Goal: Book appointment/travel/reservation

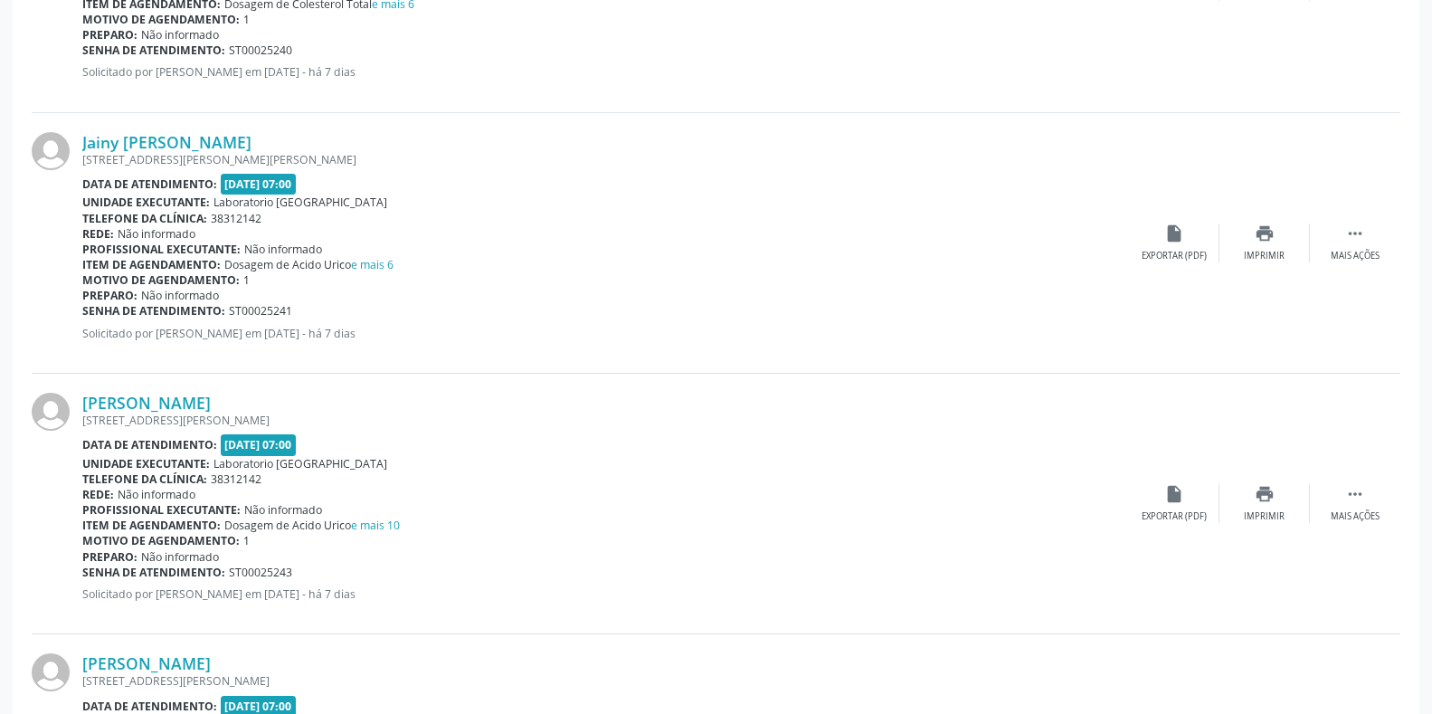
scroll to position [2000, 0]
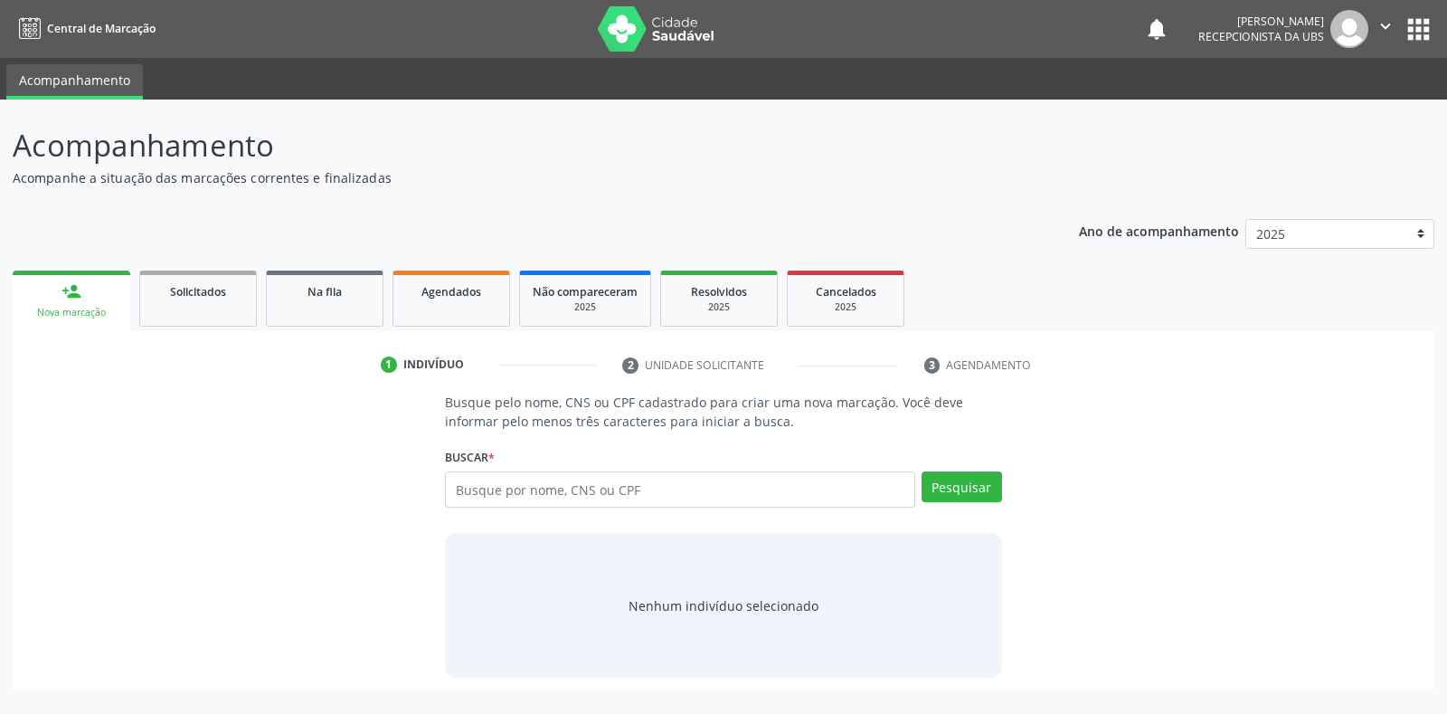
click at [462, 481] on input "text" at bounding box center [679, 489] width 469 height 36
type input "05766100540"
click at [952, 488] on button "Pesquisar" at bounding box center [962, 486] width 80 height 31
type input "05766100540"
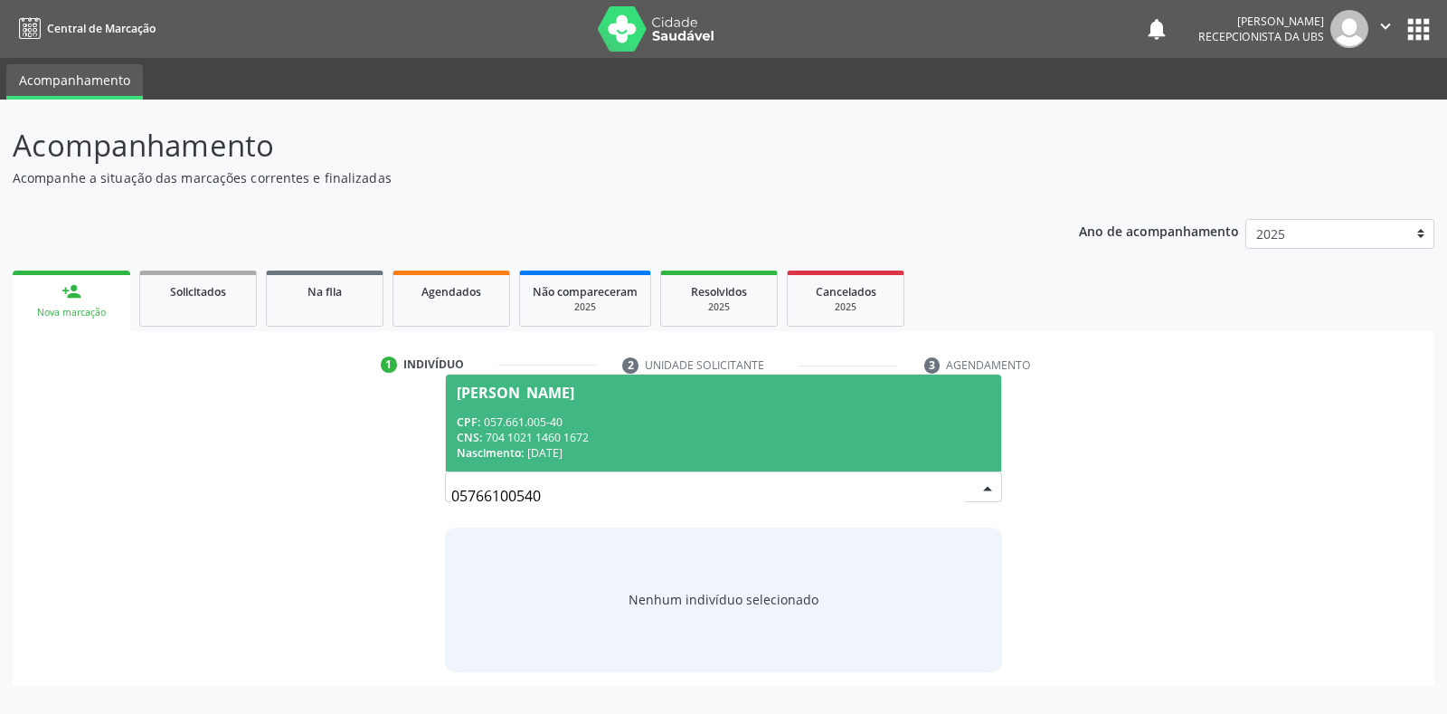
click at [502, 398] on div "[PERSON_NAME]" at bounding box center [516, 392] width 118 height 14
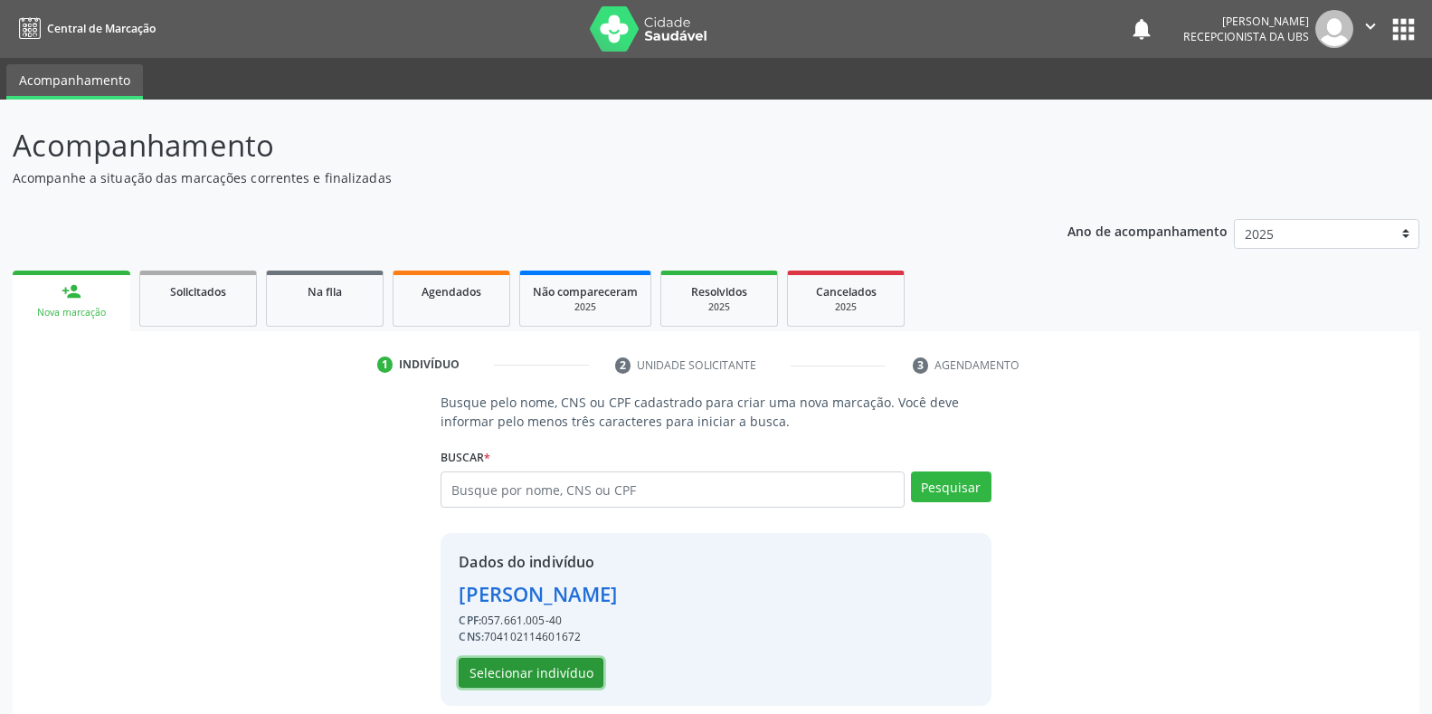
click at [499, 678] on button "Selecionar indivíduo" at bounding box center [531, 673] width 145 height 31
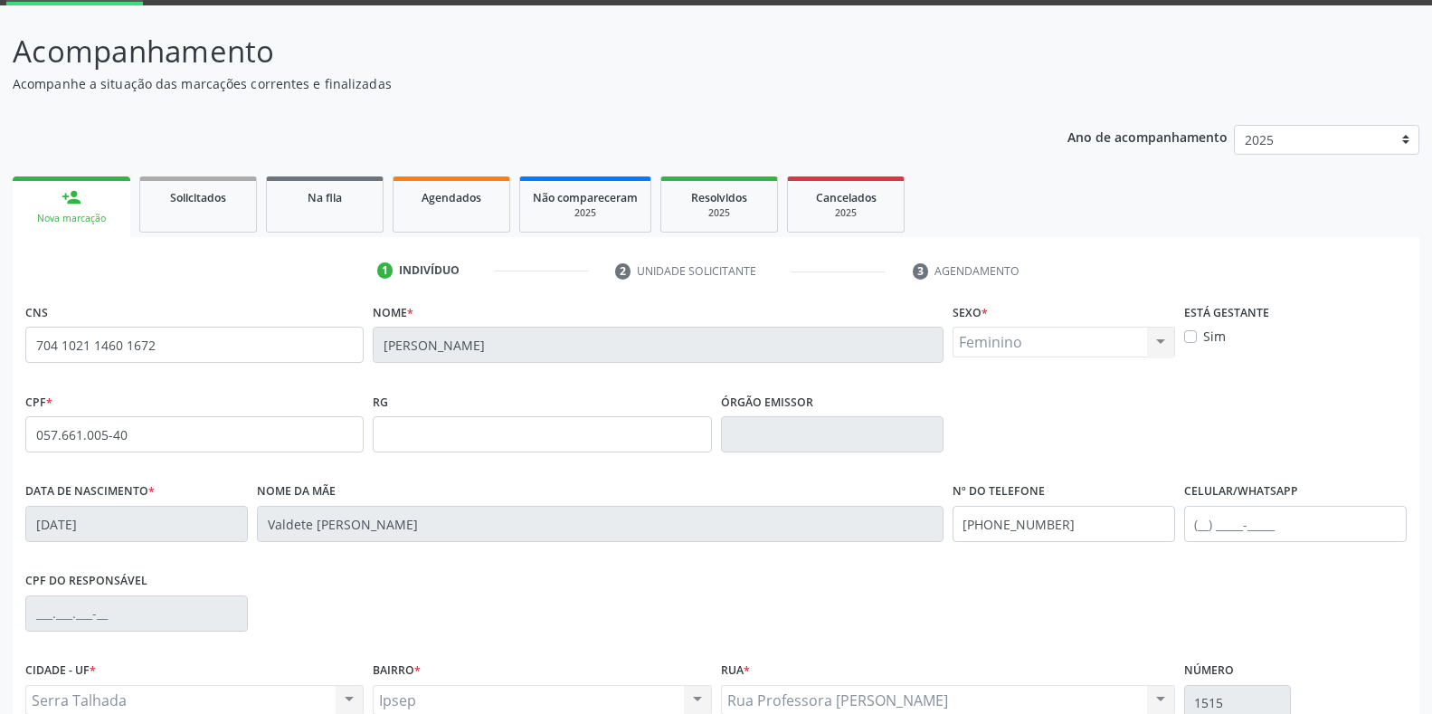
scroll to position [267, 0]
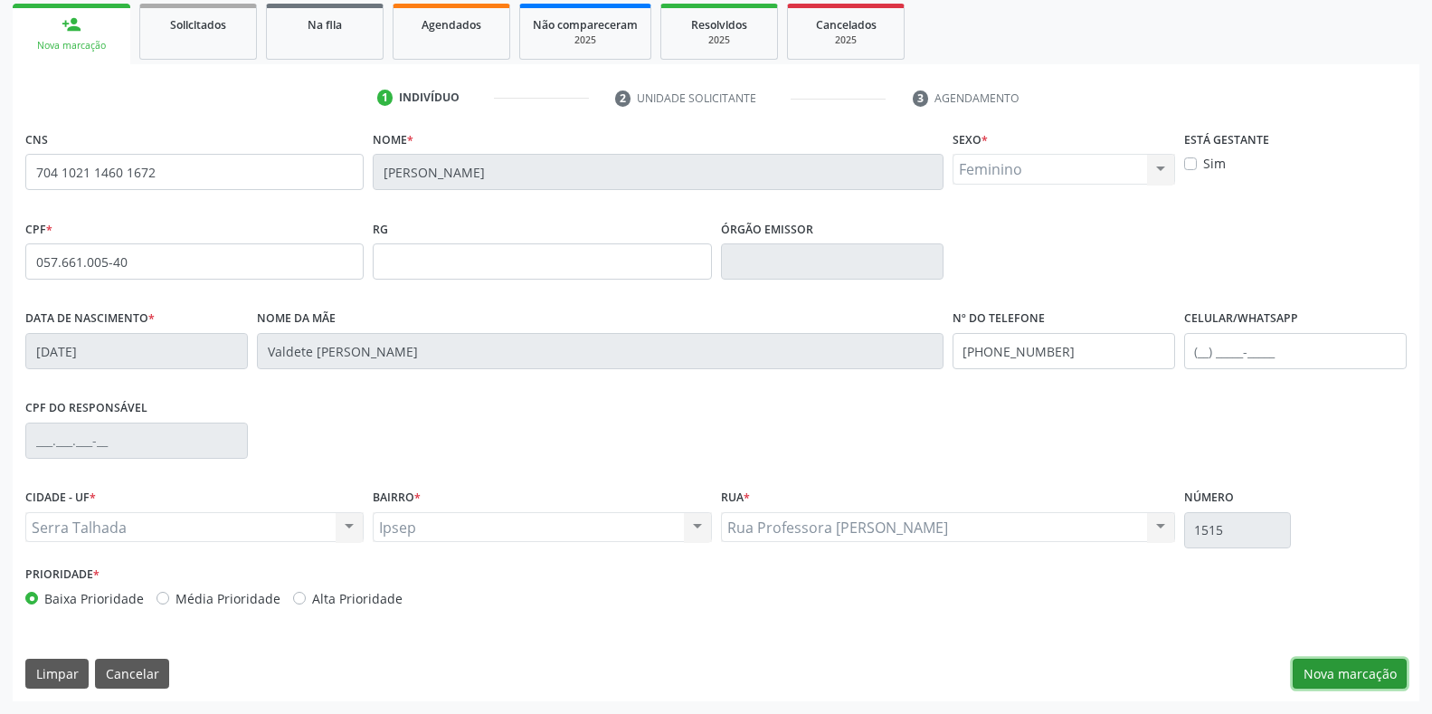
click at [1339, 677] on button "Nova marcação" at bounding box center [1349, 673] width 114 height 31
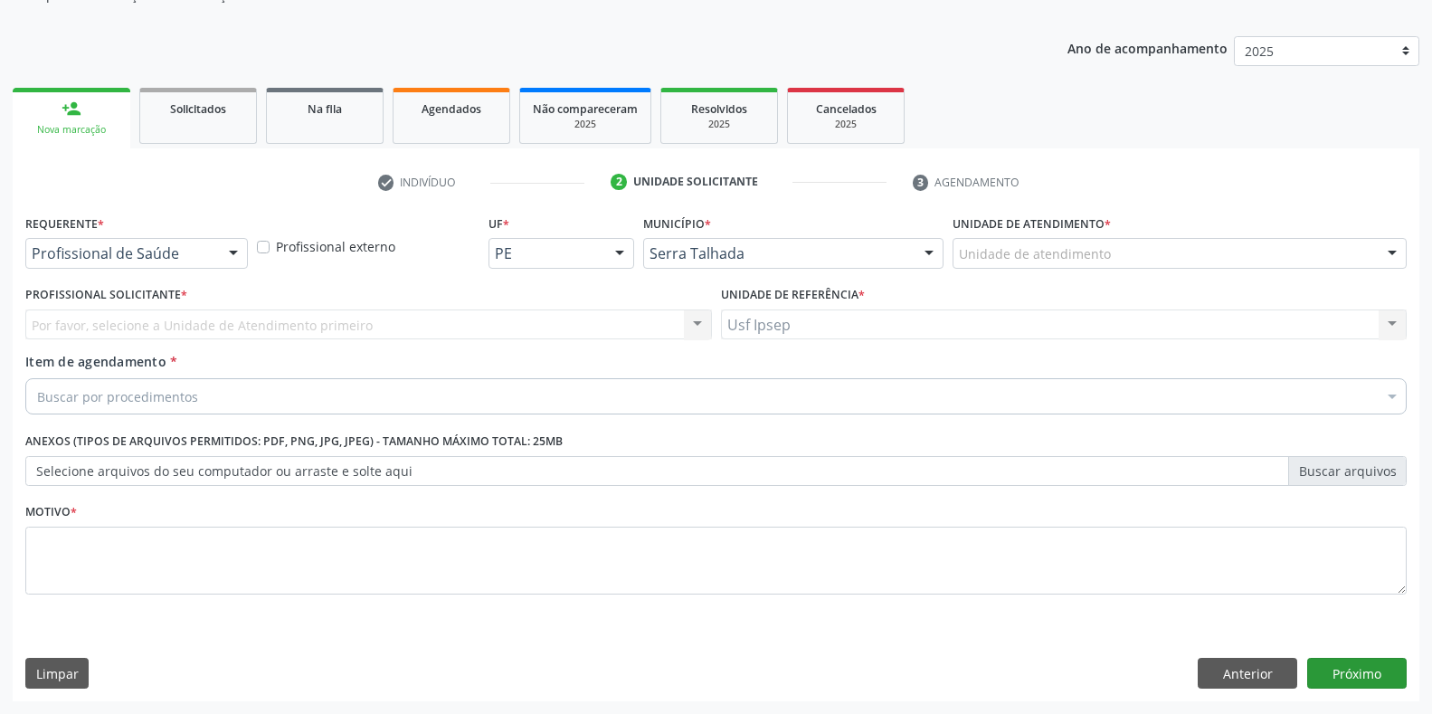
scroll to position [183, 0]
click at [232, 256] on div at bounding box center [233, 254] width 27 height 31
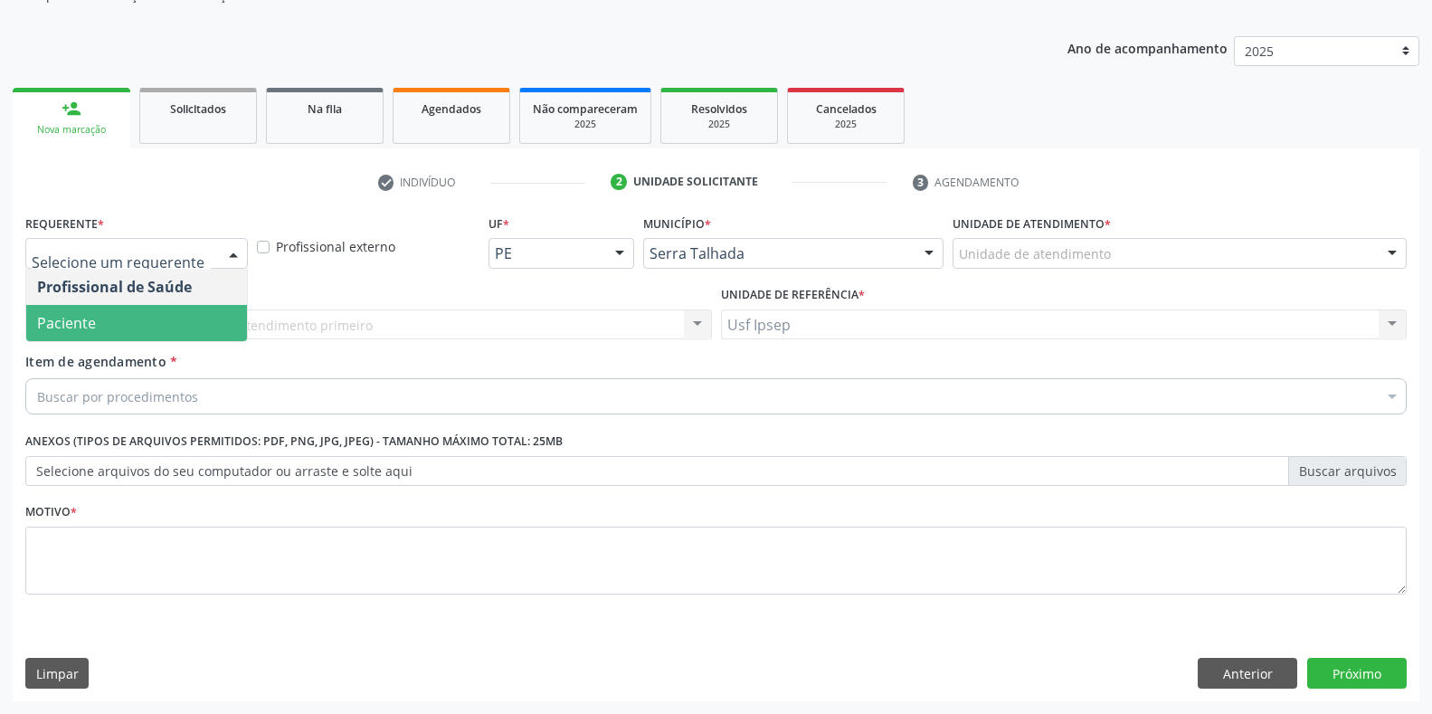
click at [137, 333] on span "Paciente" at bounding box center [136, 323] width 221 height 36
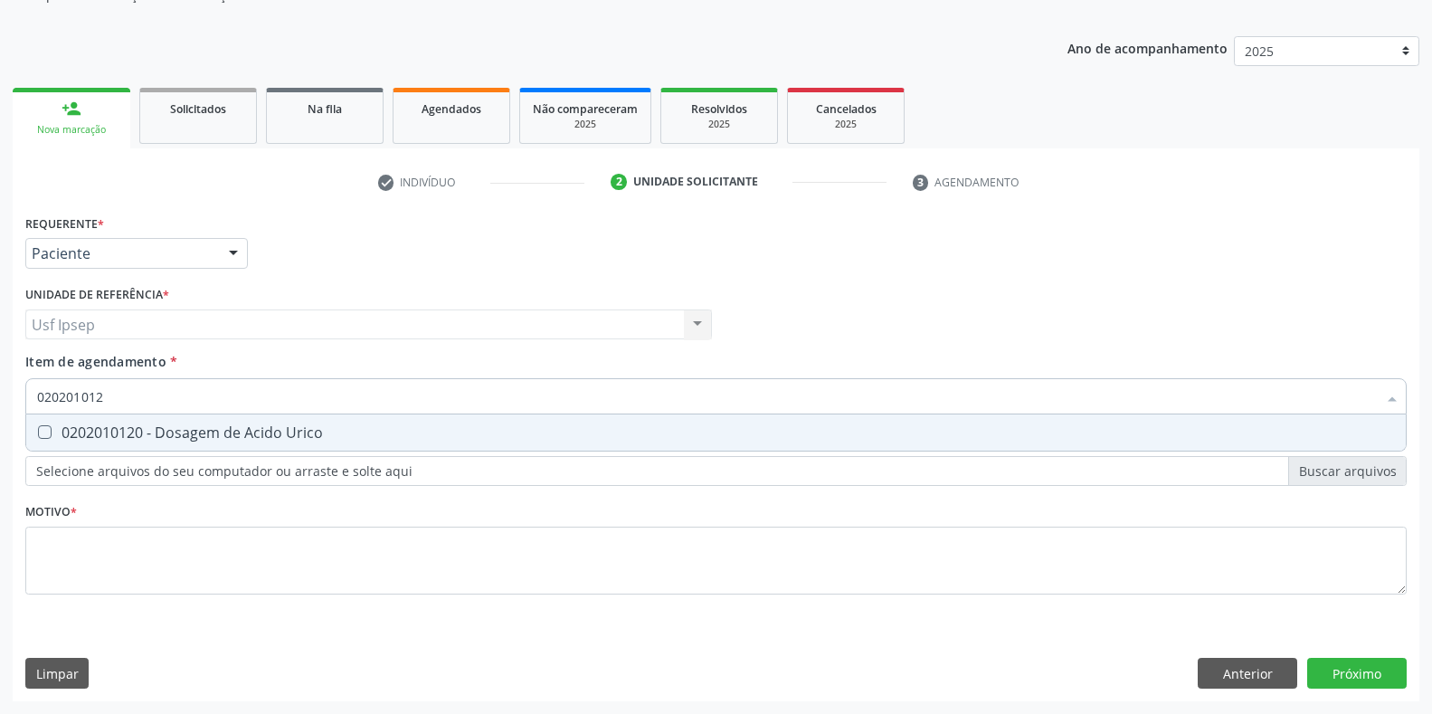
type input "0202010120"
click at [39, 439] on div at bounding box center [33, 432] width 14 height 14
checkbox Urico "true"
click at [118, 394] on input "0202010120" at bounding box center [706, 396] width 1339 height 36
type input "02020101"
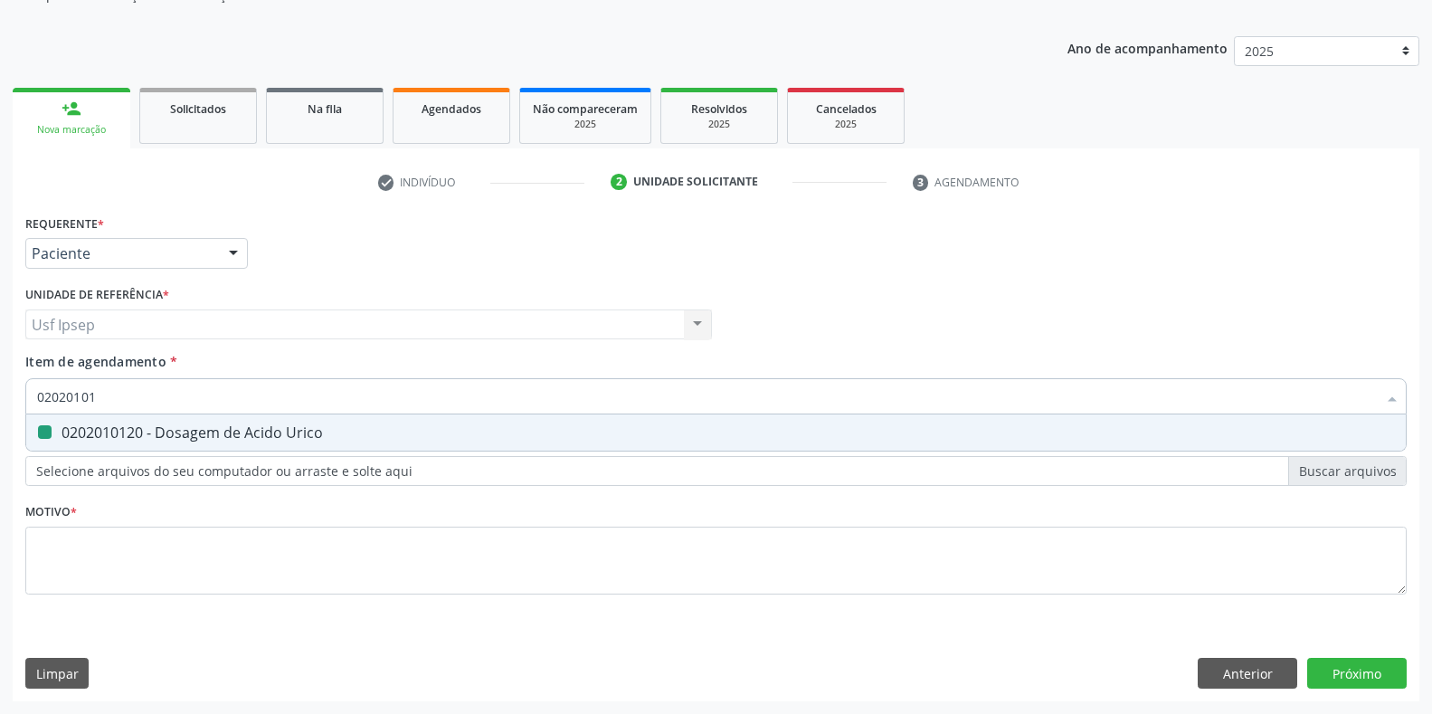
checkbox Urico "false"
type input "0202010473"
click at [43, 430] on Glicose at bounding box center [45, 432] width 14 height 14
click at [38, 430] on Glicose "checkbox" at bounding box center [32, 432] width 12 height 12
checkbox Glicose "true"
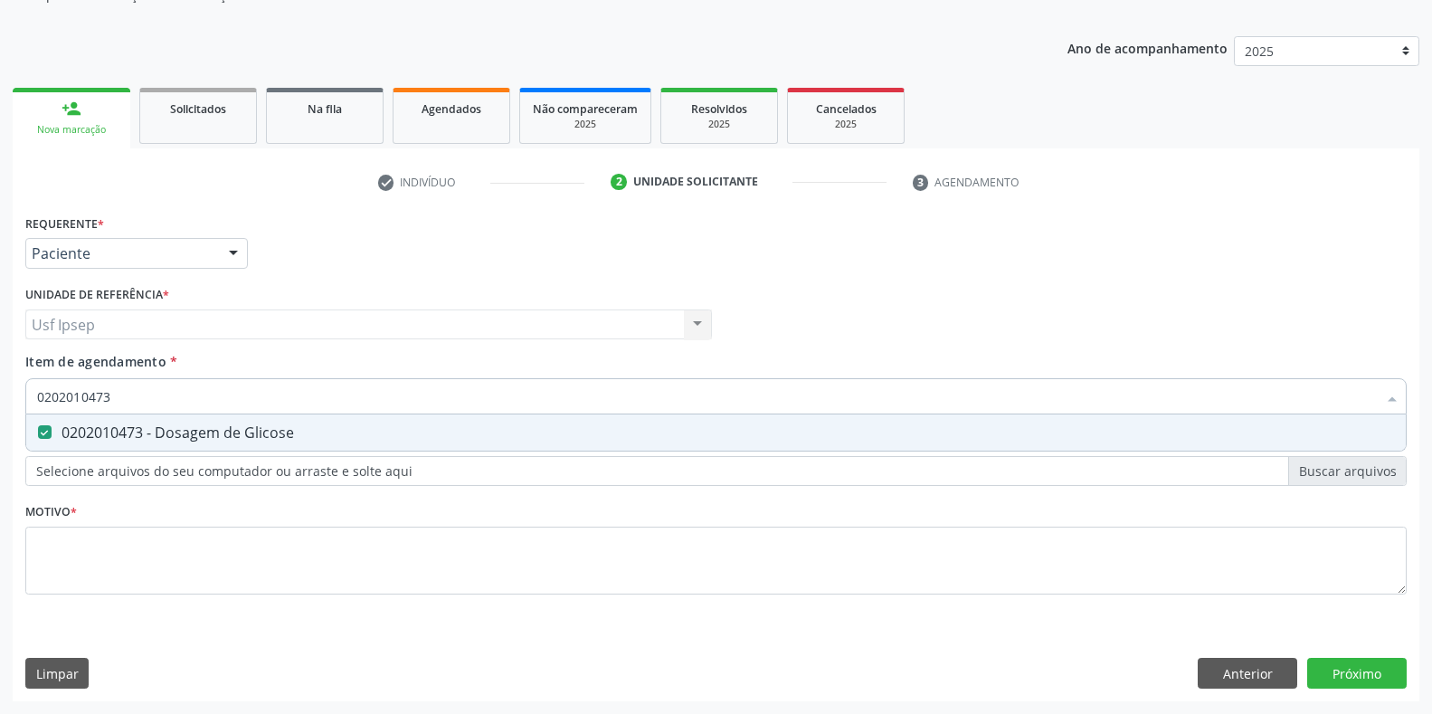
click at [115, 399] on input "0202010473" at bounding box center [706, 396] width 1339 height 36
type input "0"
checkbox Glicose "false"
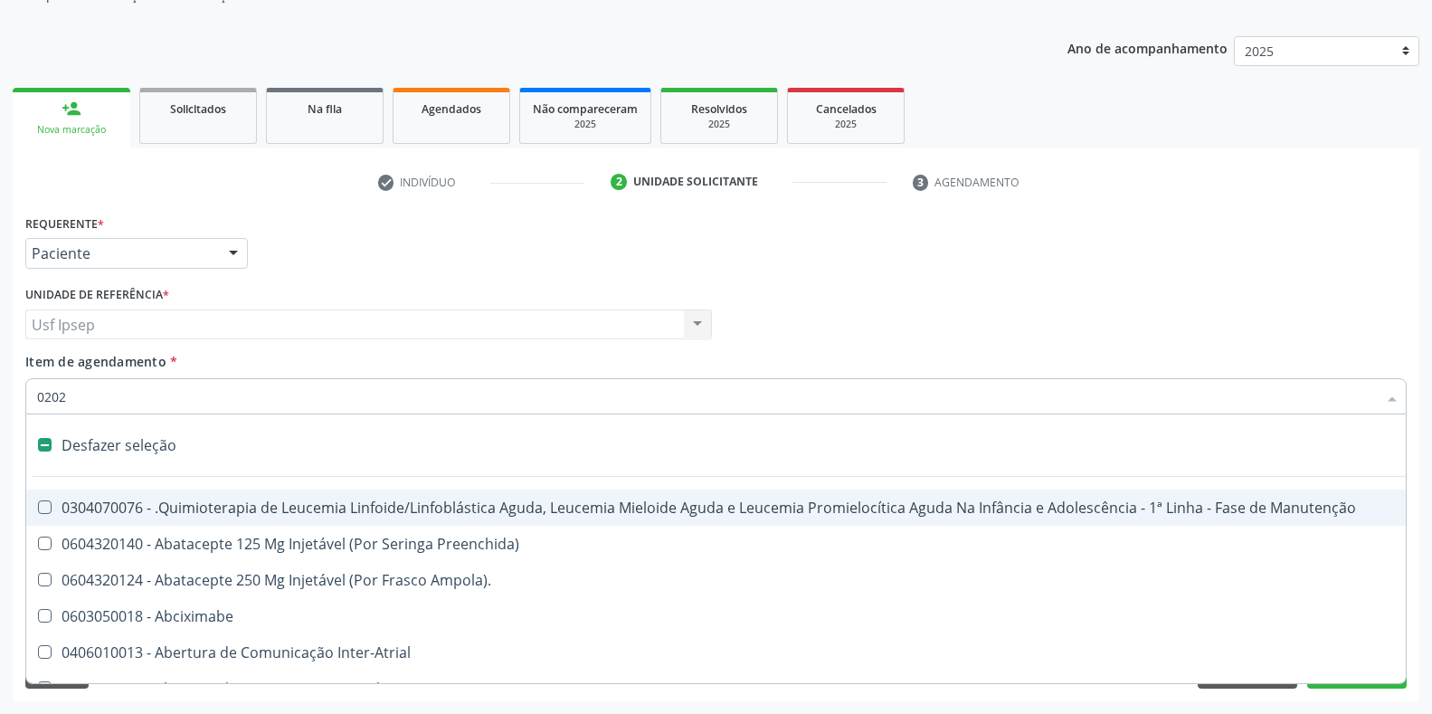
type input "02020"
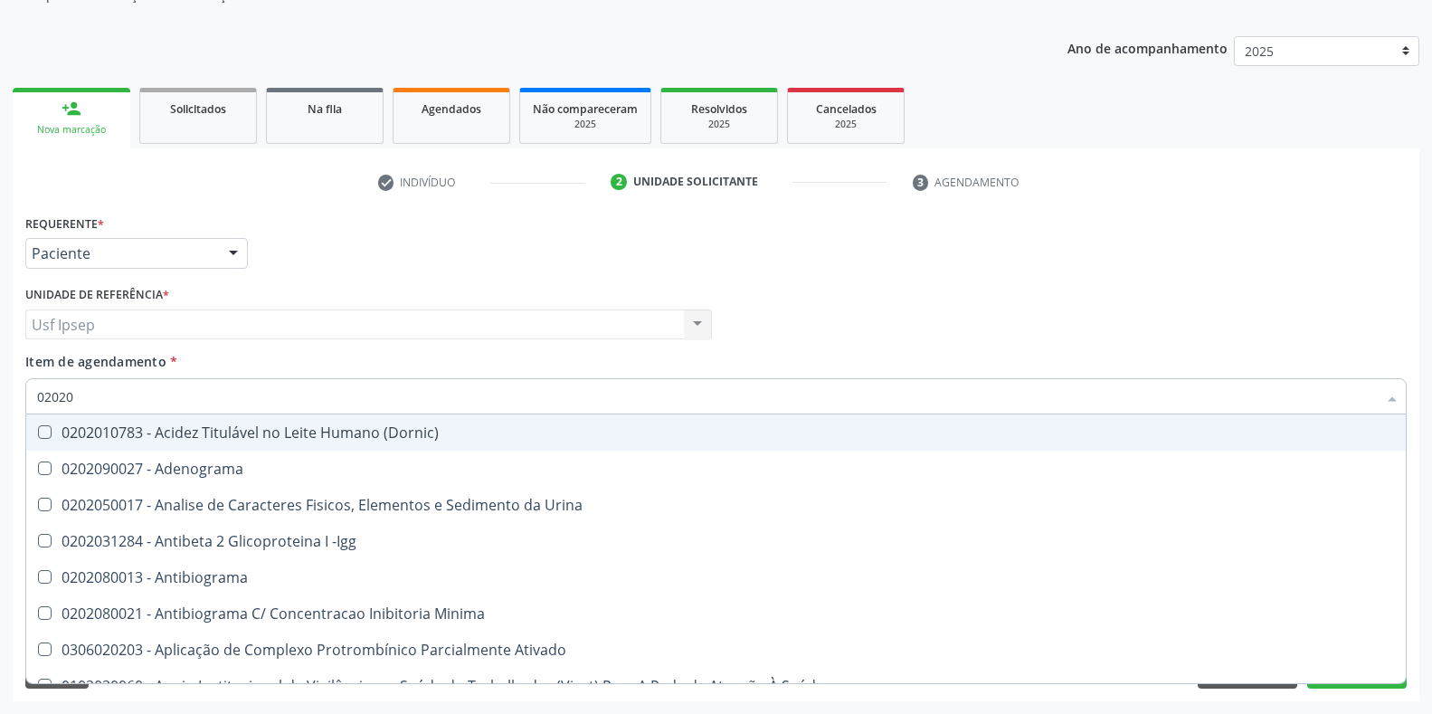
checkbox Urico "true"
checkbox Igm "false"
checkbox Glicose "true"
checkbox Lactato "false"
type input "020201"
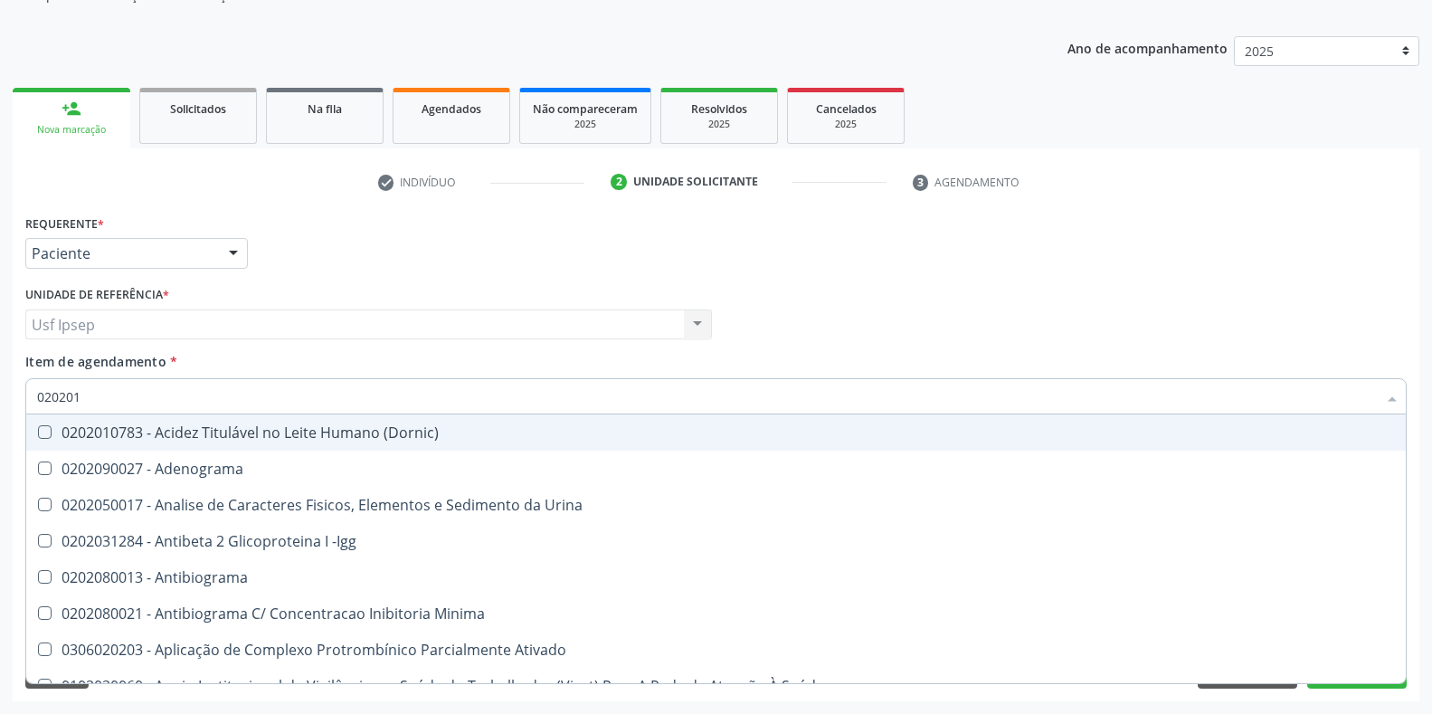
checkbox Osmolar "true"
checkbox T3 "true"
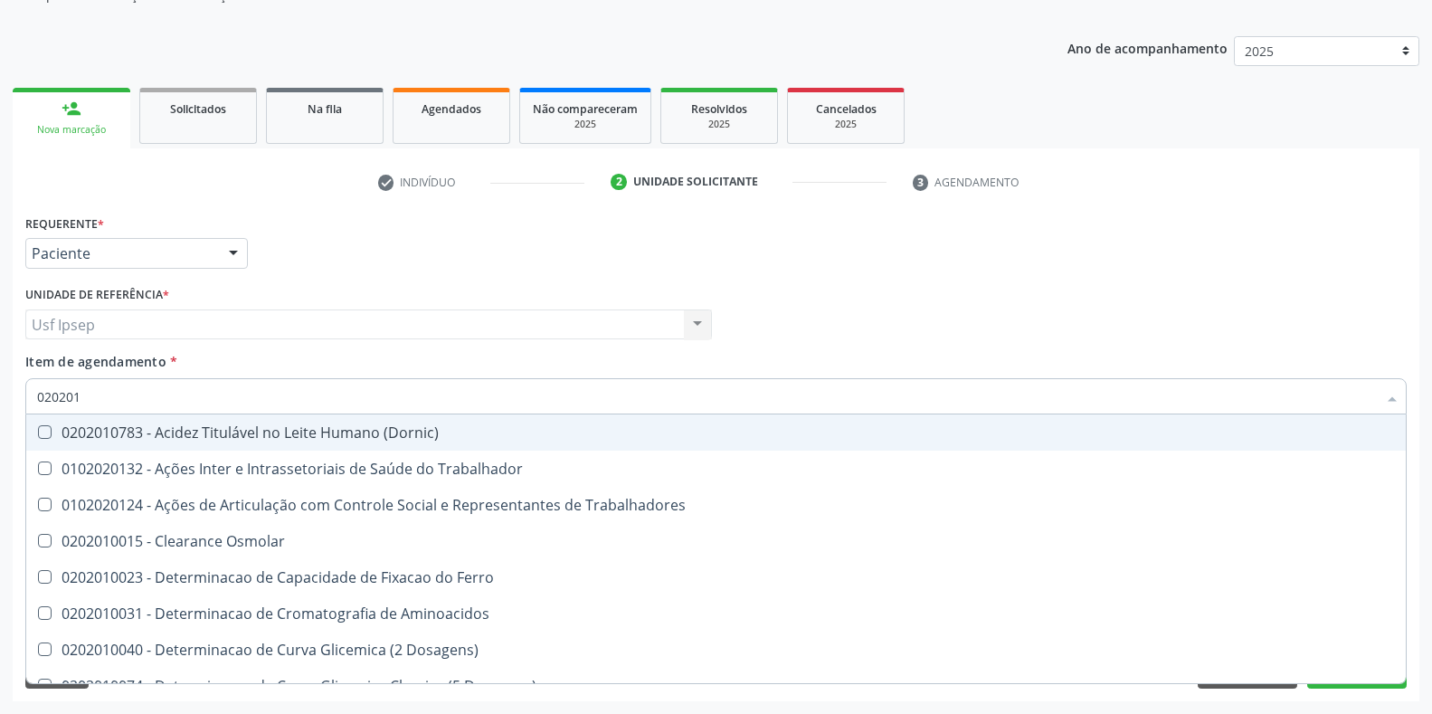
type input "0202010"
checkbox Ativada\) "true"
checkbox Urico "false"
checkbox II "true"
checkbox Glicose "false"
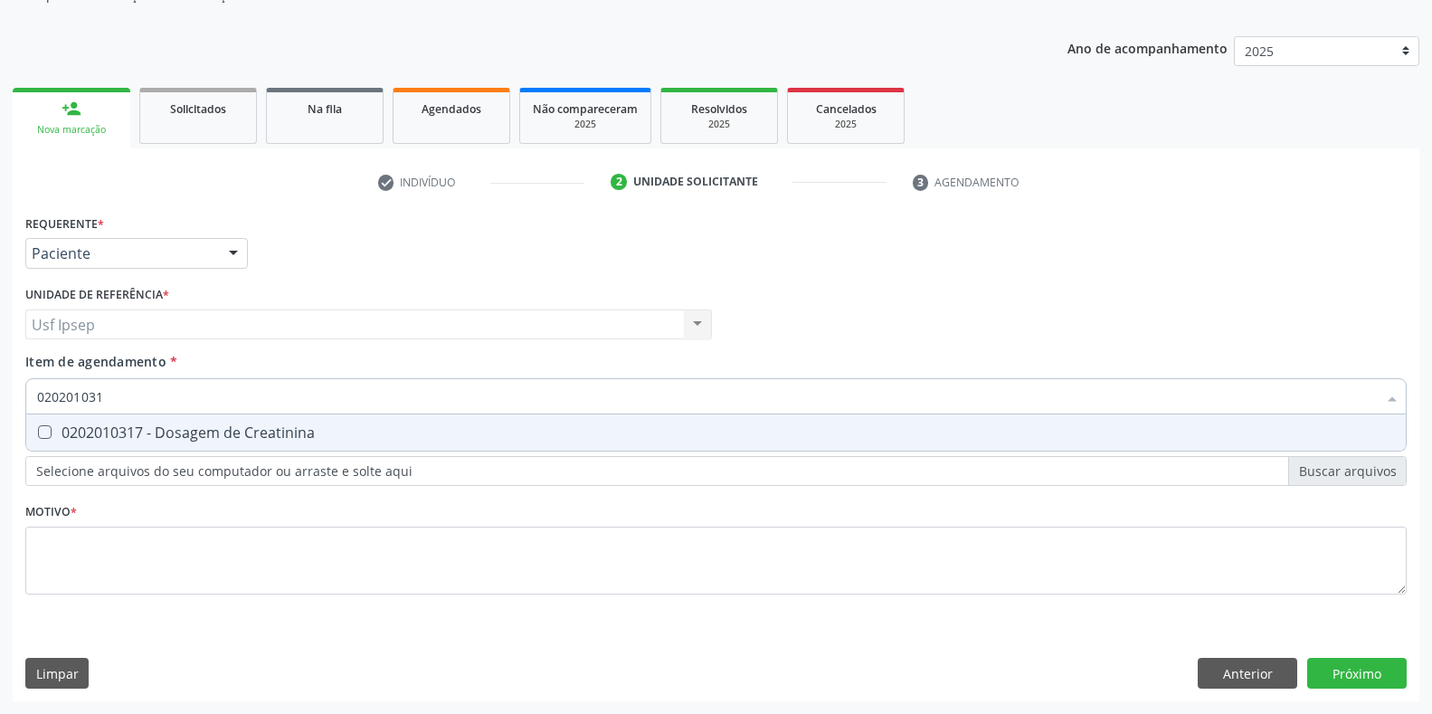
type input "0202010317"
click at [52, 432] on div "0202010317 - Dosagem de Creatinina" at bounding box center [716, 432] width 1358 height 14
checkbox Creatinina "true"
click at [114, 393] on input "0202010317" at bounding box center [706, 396] width 1339 height 36
type input "02020103"
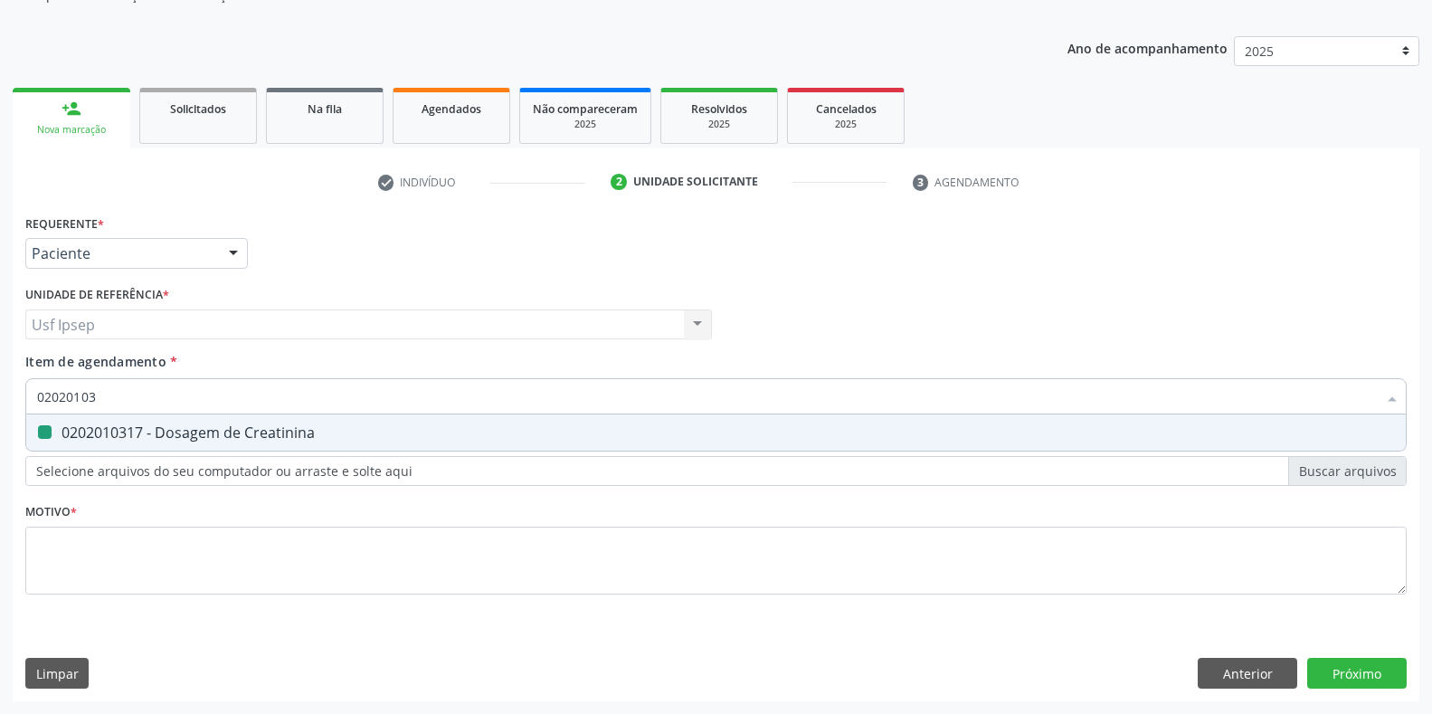
checkbox Creatinina "false"
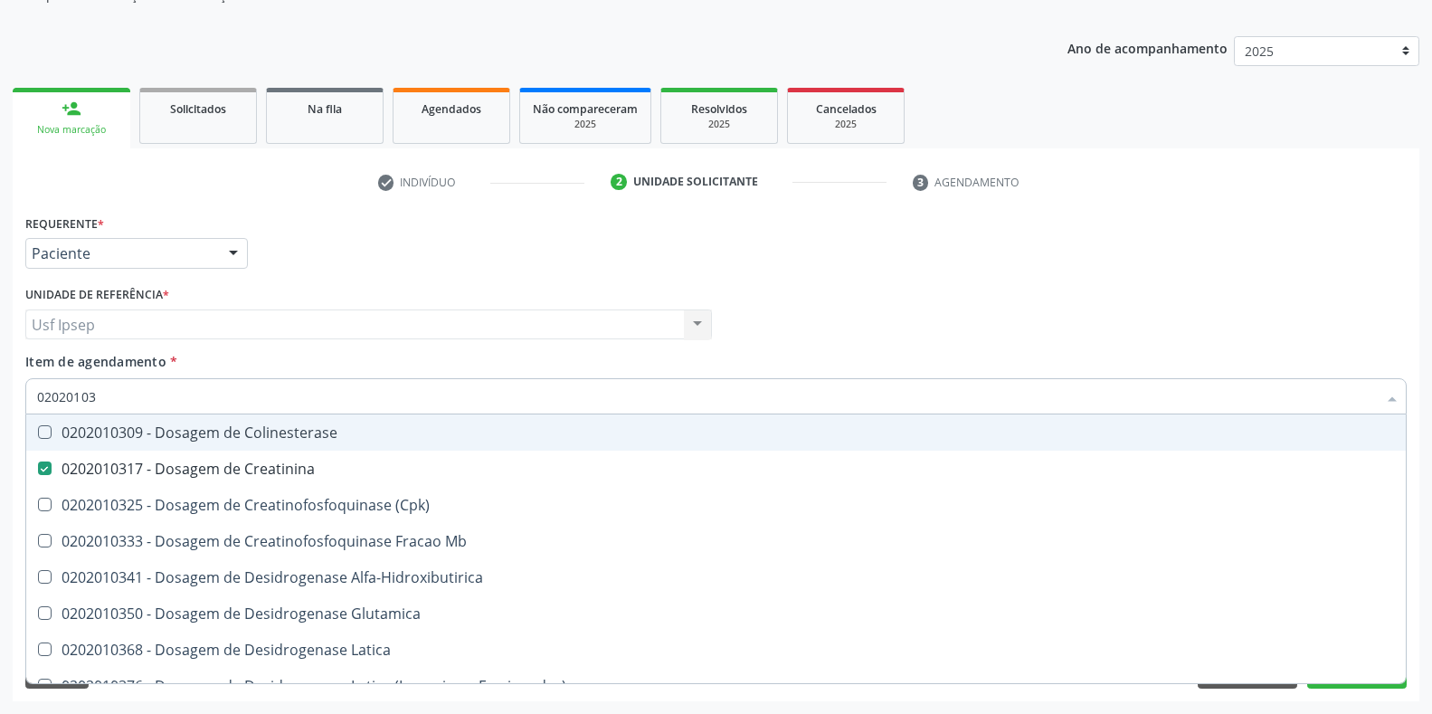
type input "0202010"
checkbox Creatinina "false"
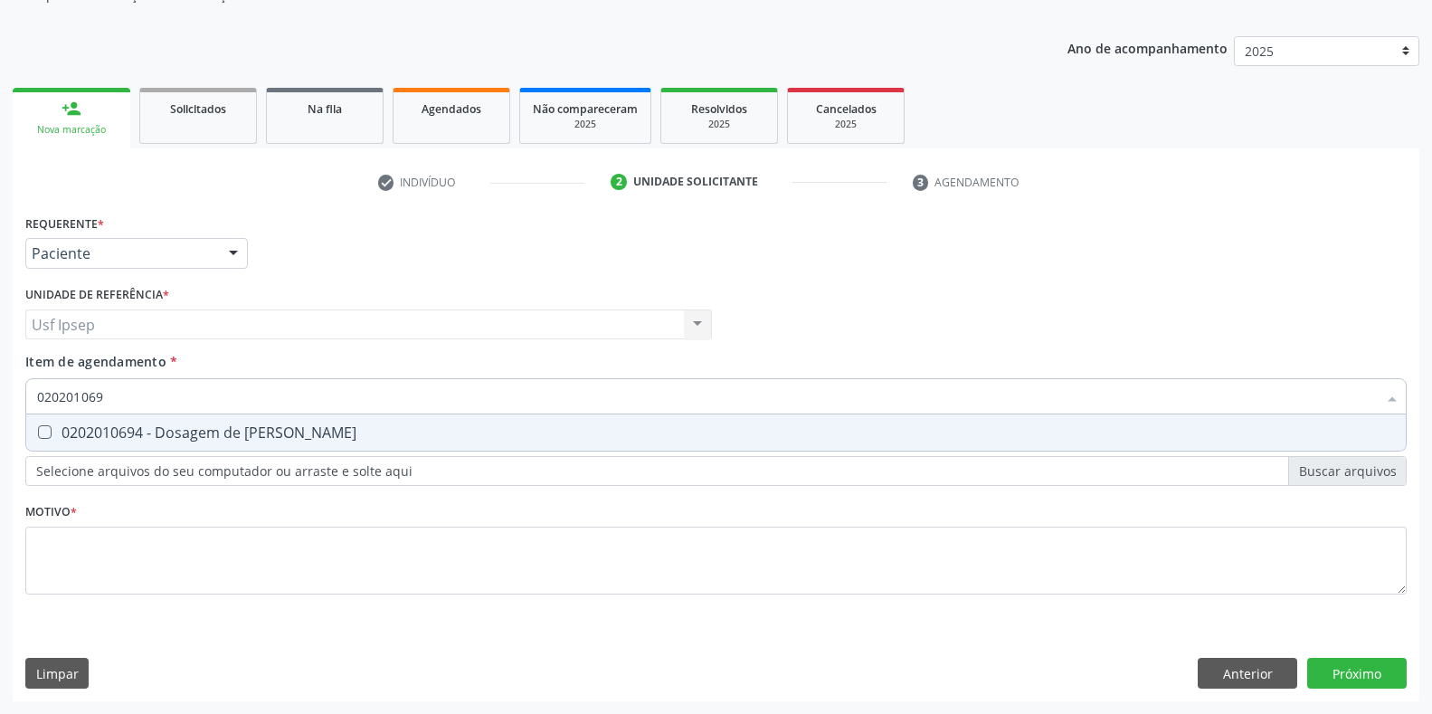
type input "0202010694"
click at [48, 430] on Ureia at bounding box center [45, 432] width 14 height 14
click at [38, 430] on Ureia "checkbox" at bounding box center [32, 432] width 12 height 12
checkbox Ureia "true"
click at [109, 397] on input "0202010694" at bounding box center [706, 396] width 1339 height 36
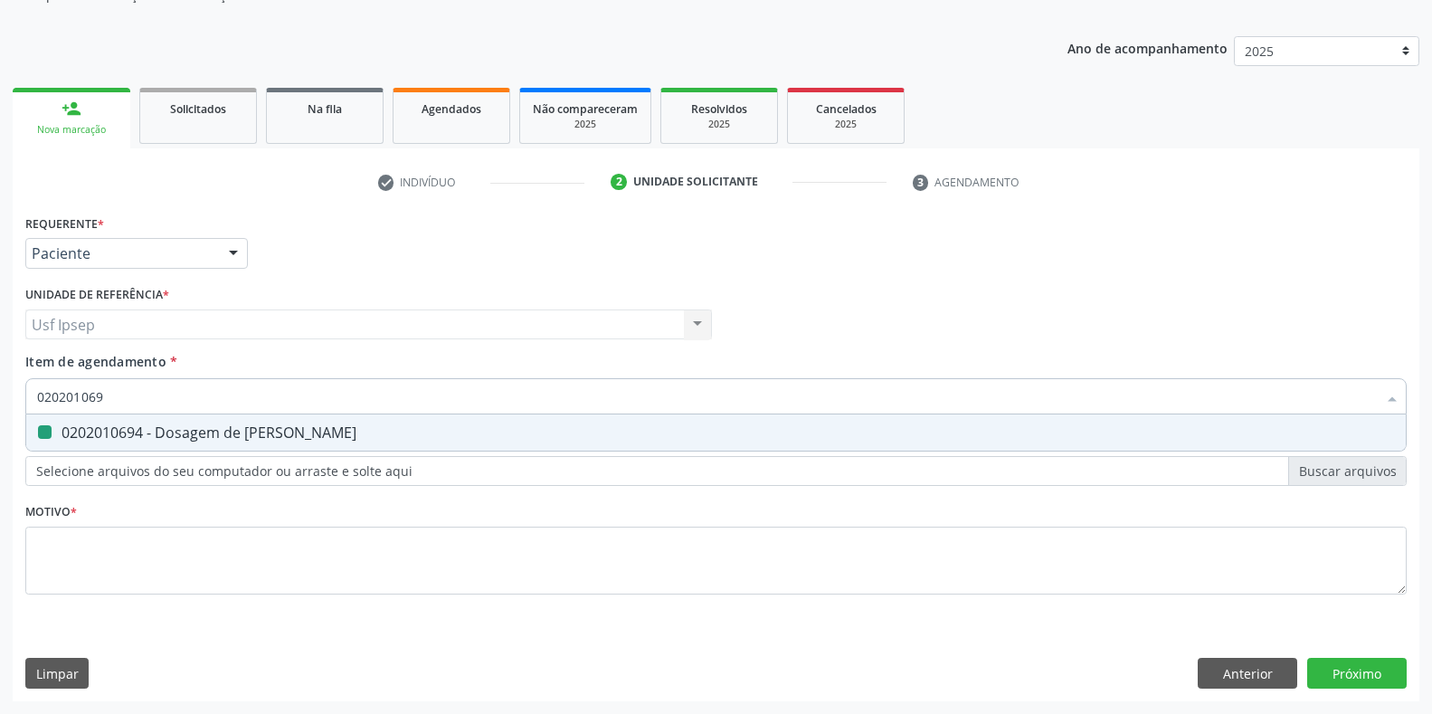
type input "02020106"
checkbox Ureia "false"
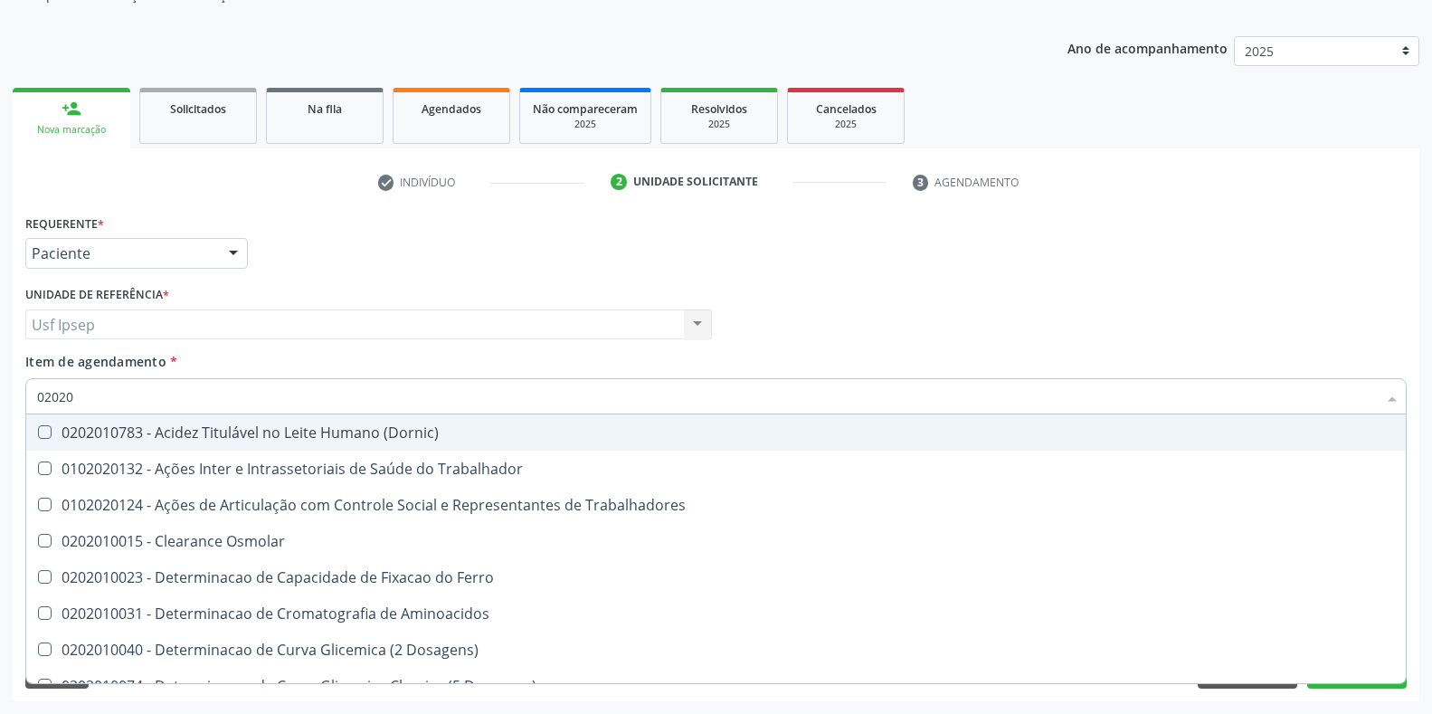
type input "0202"
checkbox Urico "false"
checkbox Creatinina "false"
checkbox Glicose "false"
checkbox Ureia "false"
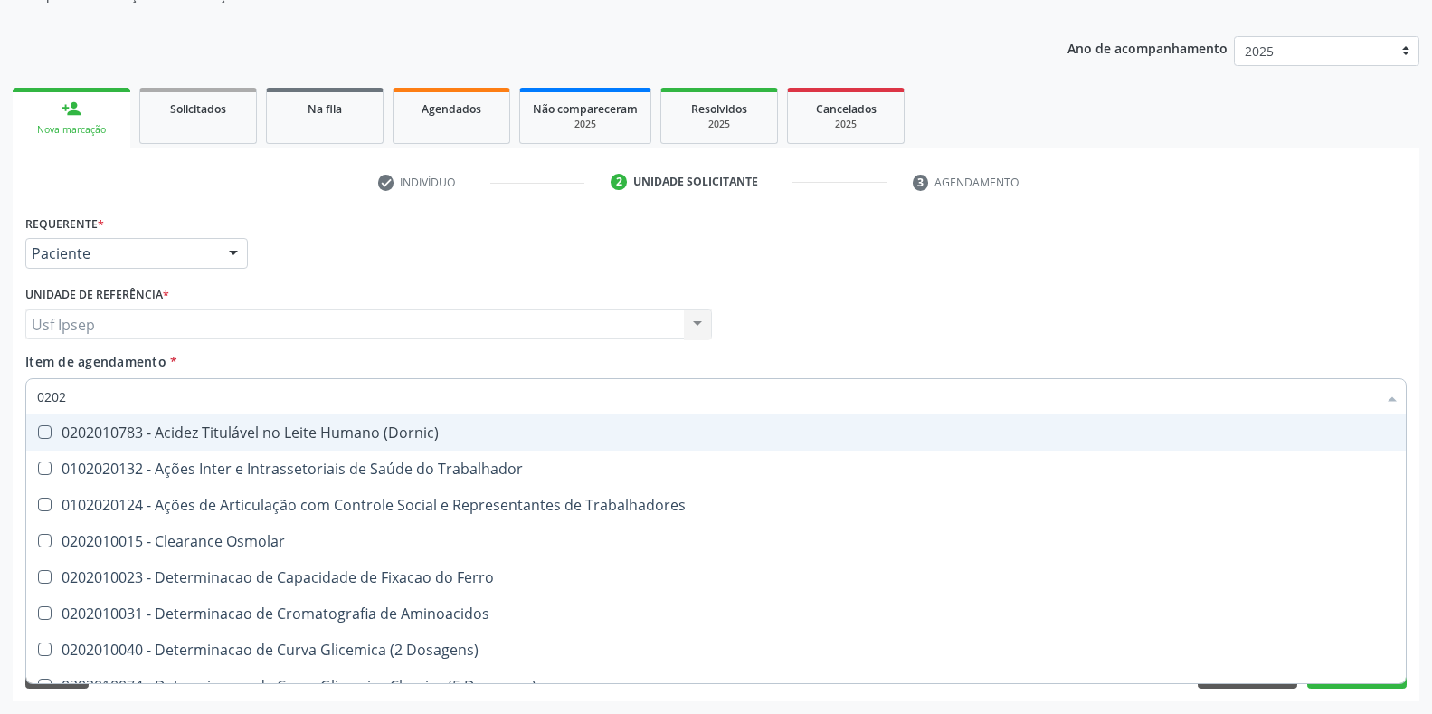
checkbox Trabalho "false"
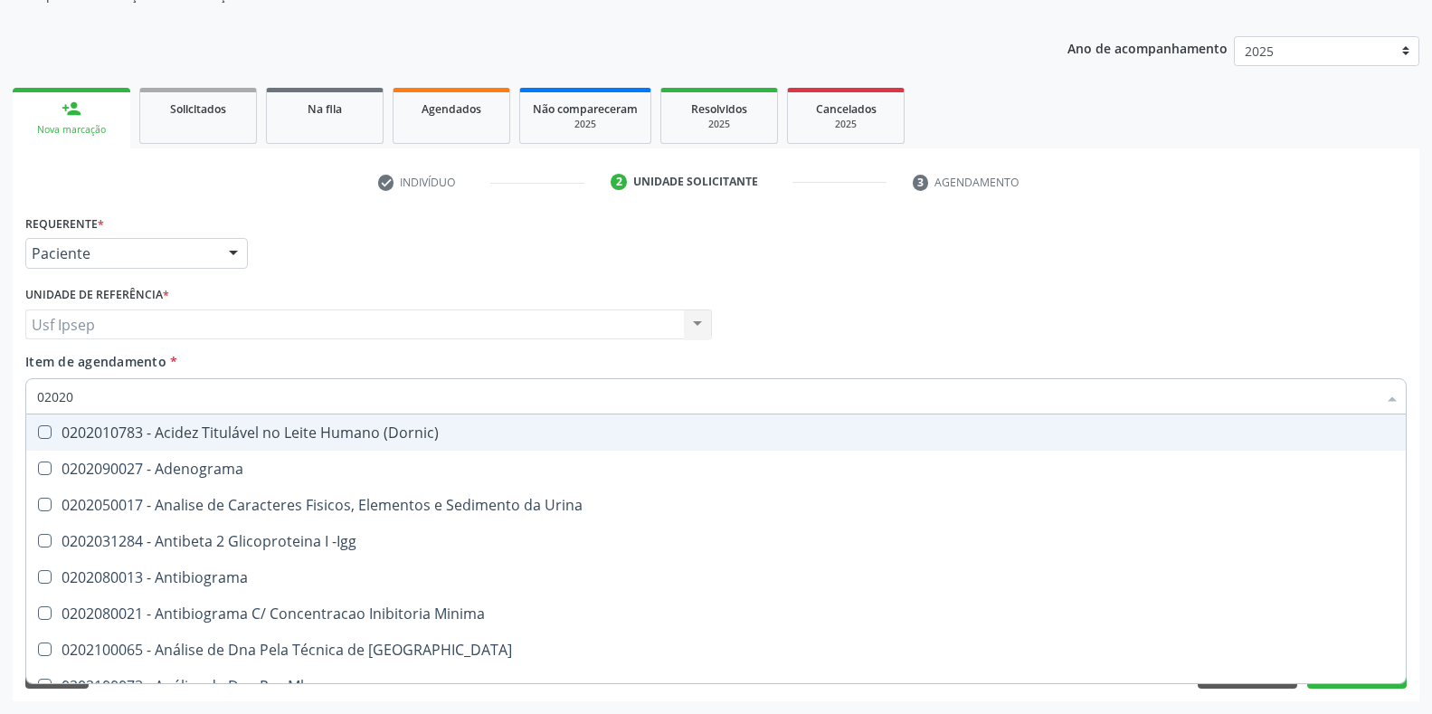
type input "020201"
checkbox Clamidia "true"
checkbox Biotinidase "true"
checkbox Dosagens\) "true"
type input "0202010"
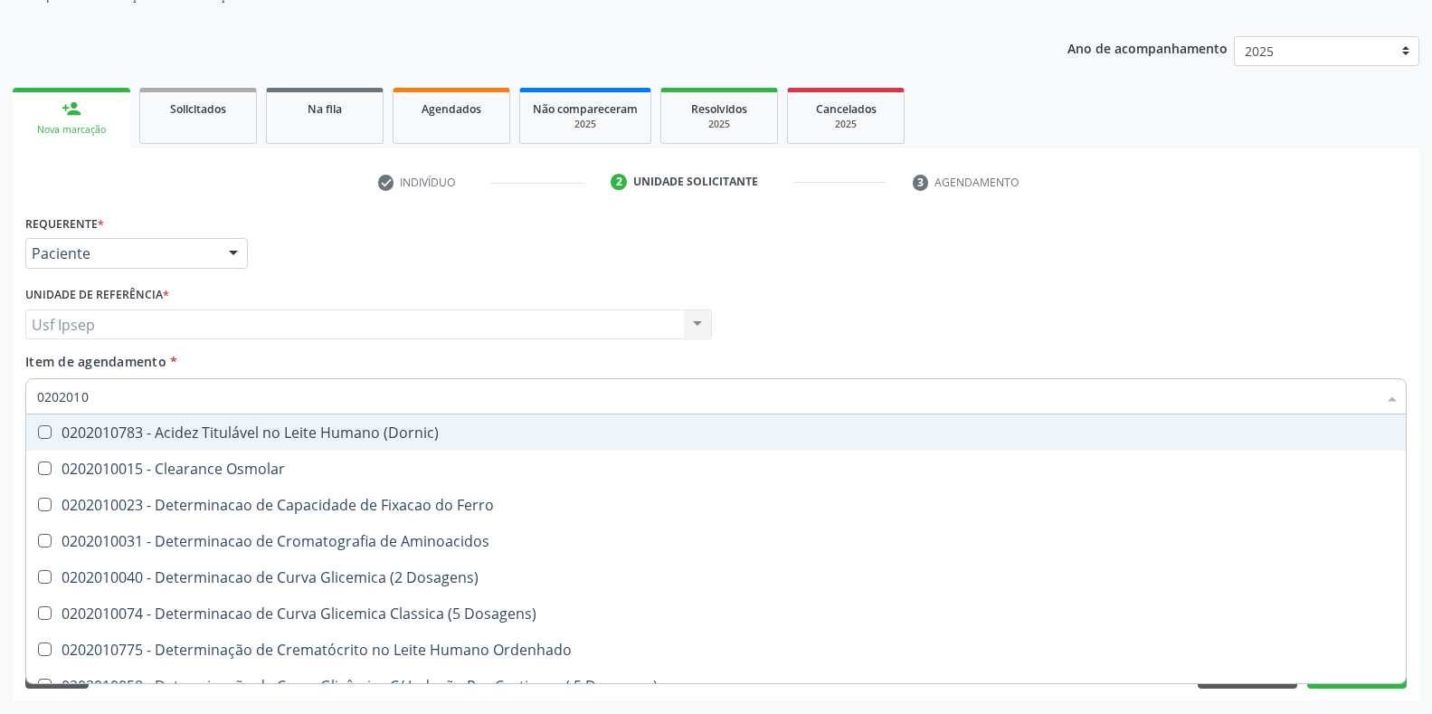
checkbox Urico "true"
checkbox Amonia "false"
checkbox Creatinina "true"
checkbox Folato "false"
checkbox Glicose "true"
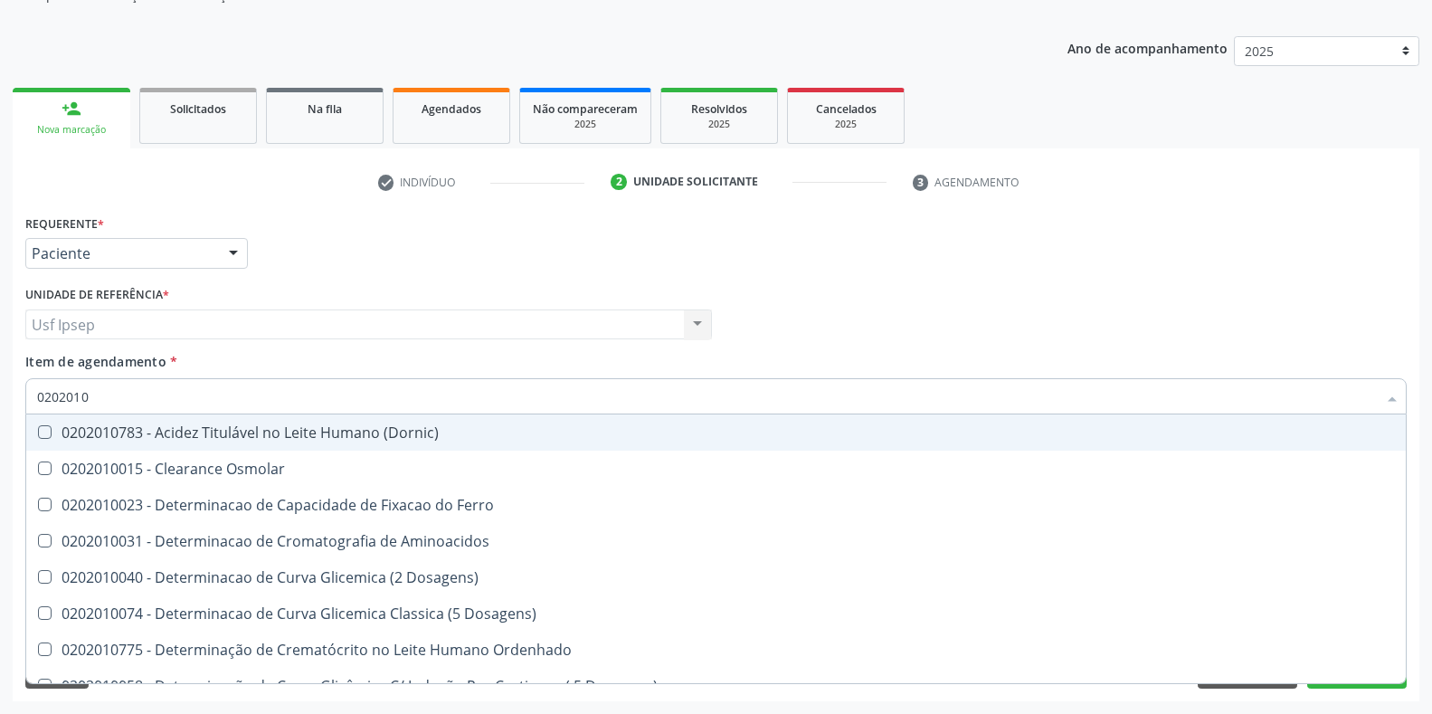
checkbox Nt-Probnp\) "false"
checkbox Ureia "true"
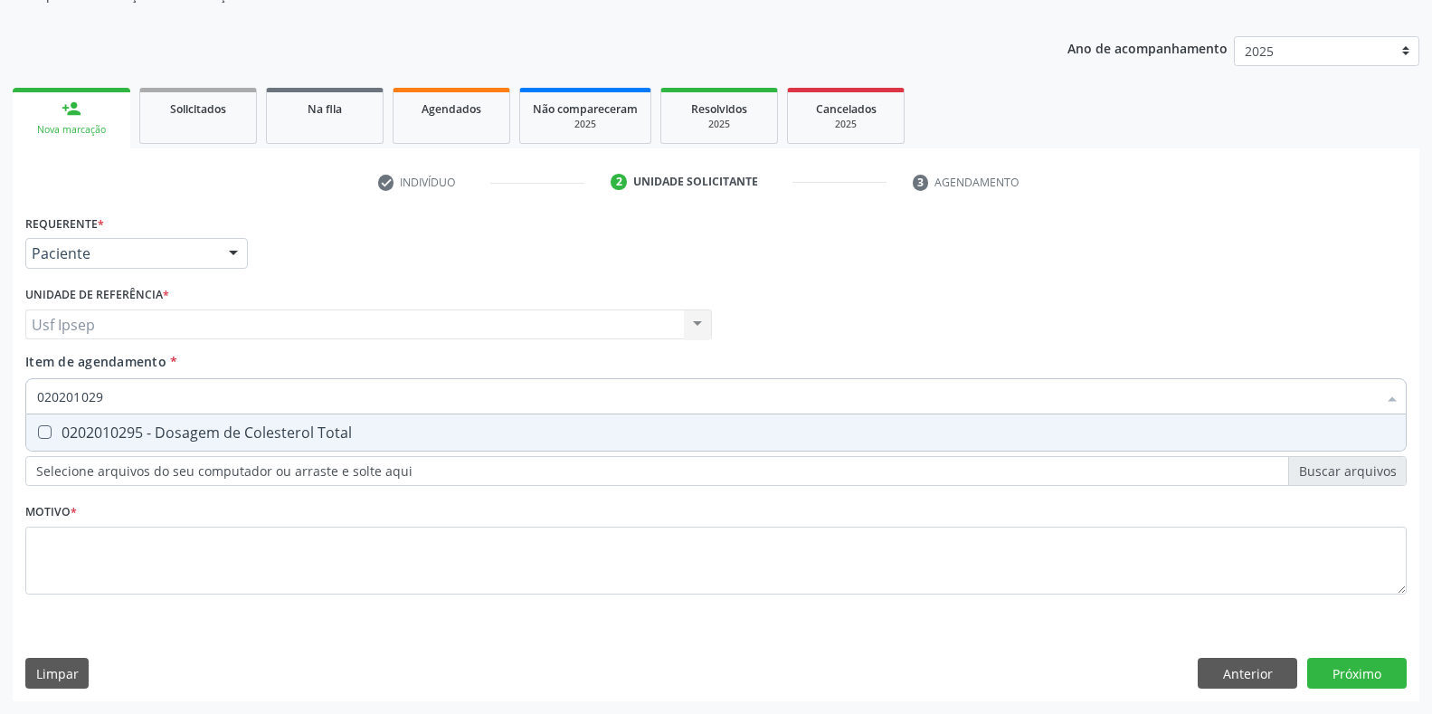
type input "0202010295"
click at [47, 427] on Total at bounding box center [45, 432] width 14 height 14
click at [38, 427] on Total "checkbox" at bounding box center [32, 432] width 12 height 12
checkbox Total "true"
drag, startPoint x: 110, startPoint y: 390, endPoint x: 77, endPoint y: 381, distance: 34.7
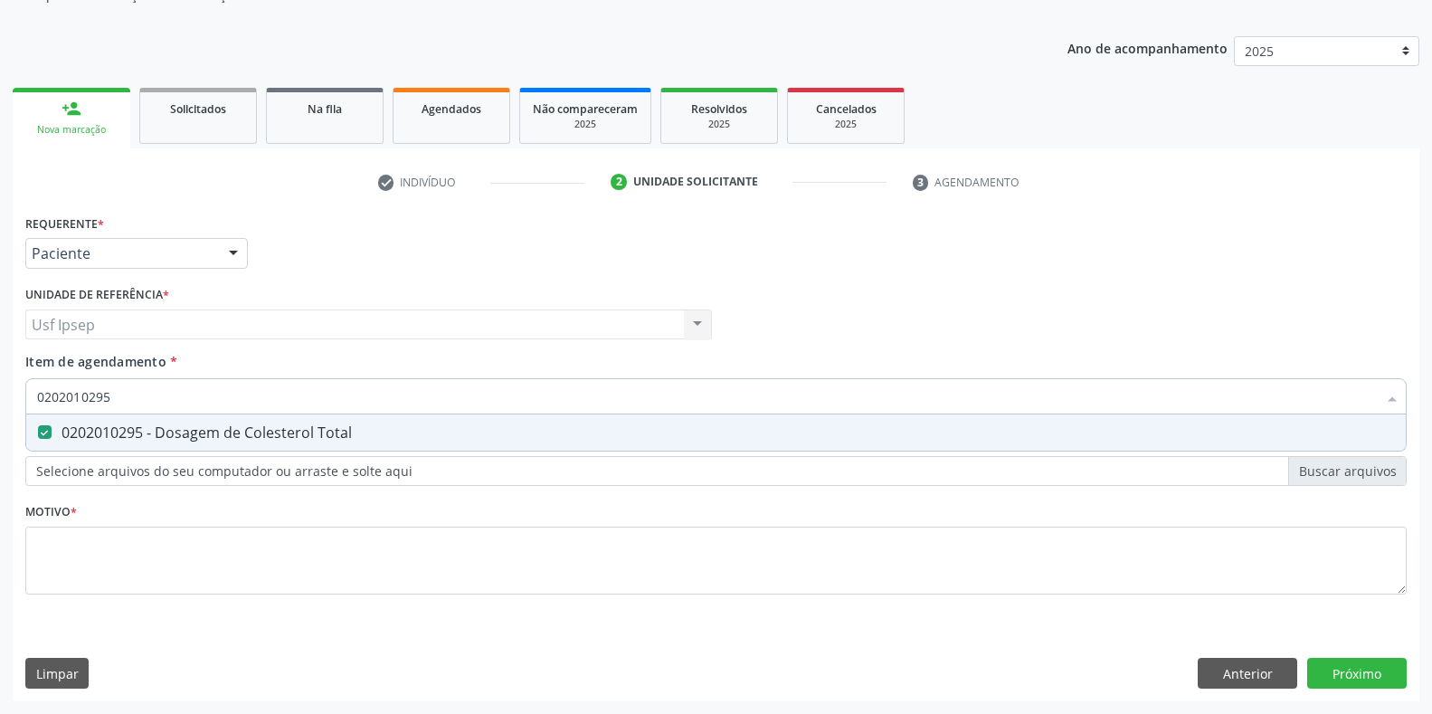
click at [99, 387] on input "0202010295" at bounding box center [706, 396] width 1339 height 36
type input "02020102"
checkbox Total "false"
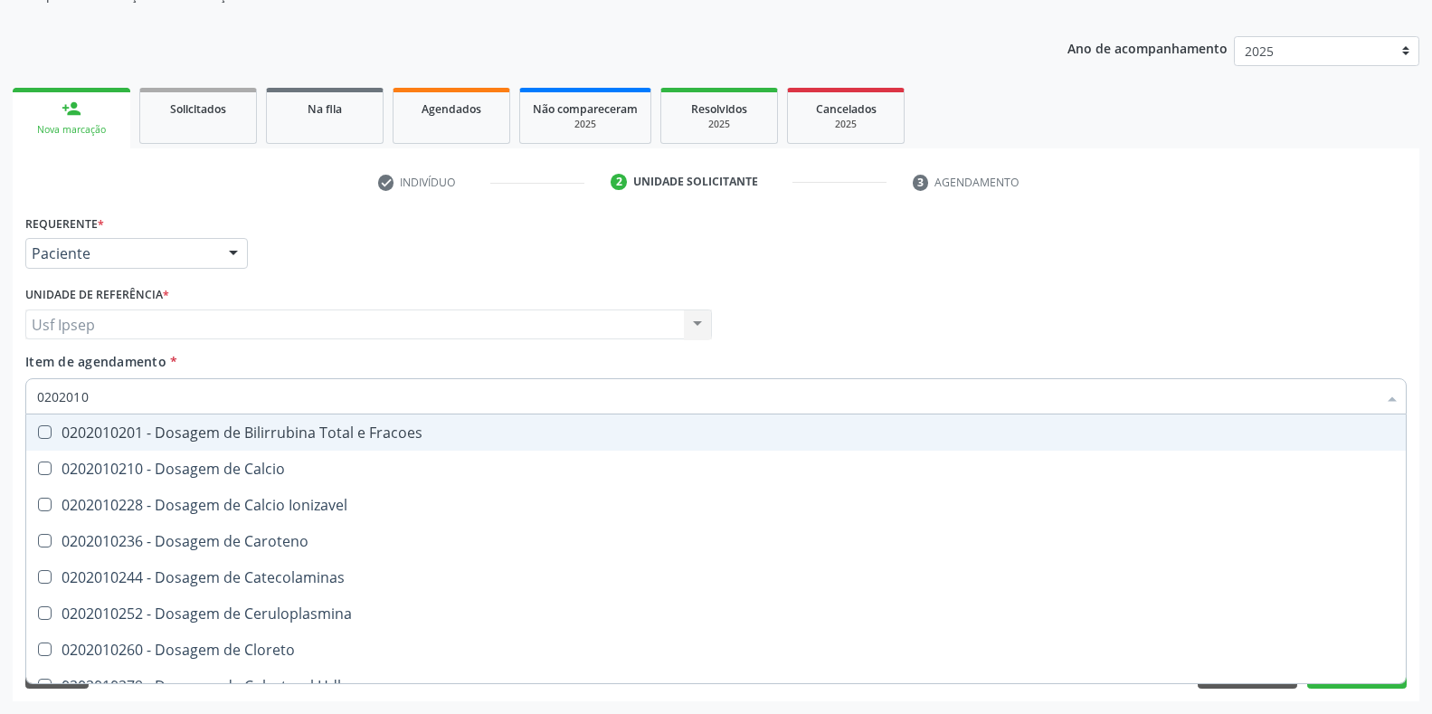
type input "020201"
checkbox Total "false"
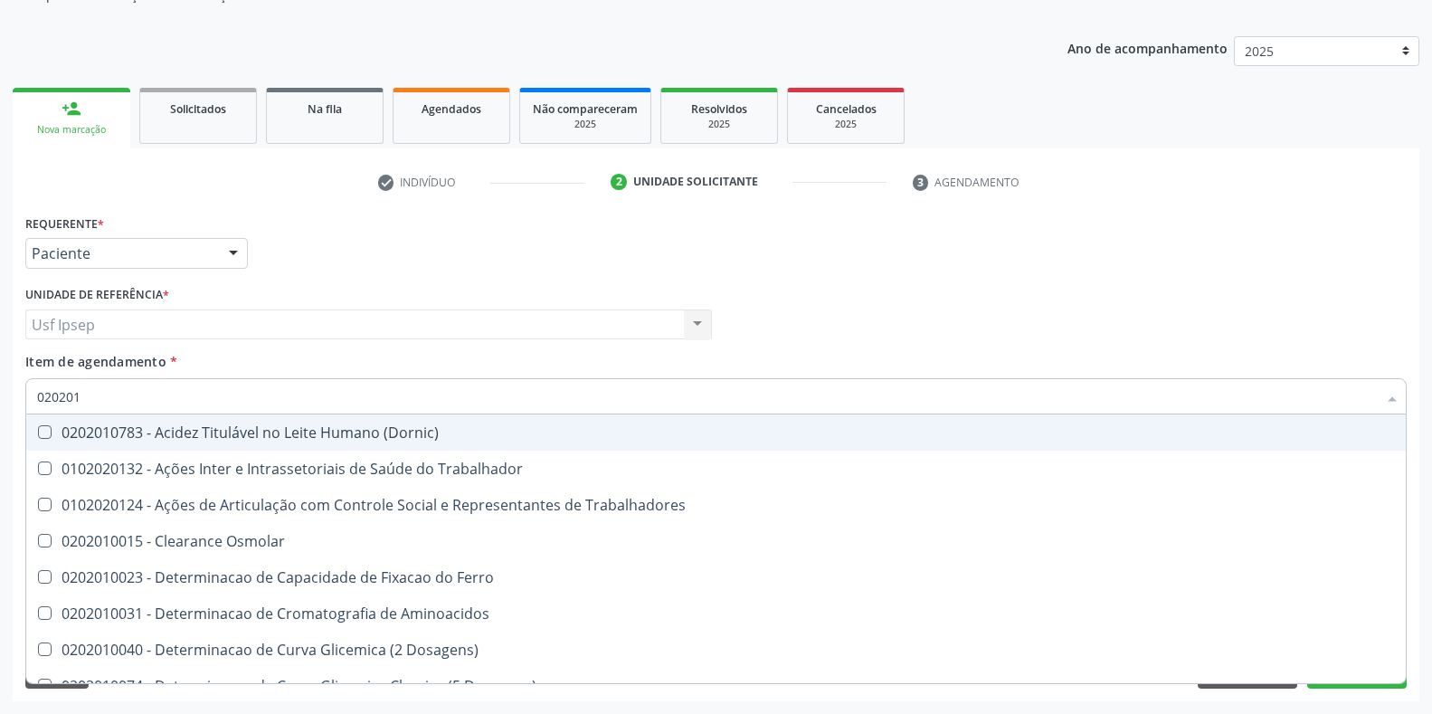
type input "02020"
checkbox Urico "false"
checkbox Total "false"
checkbox Creatinina "false"
checkbox Glicose "false"
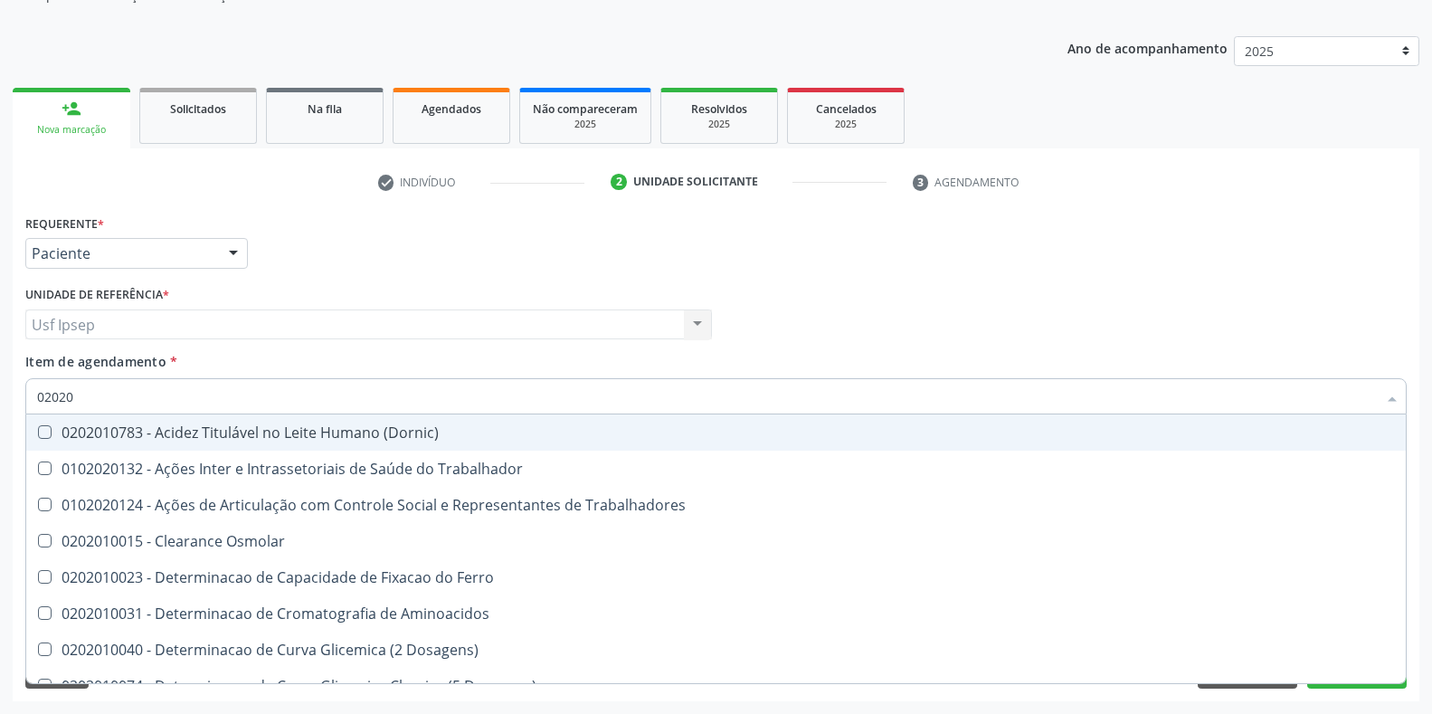
checkbox Ureia "false"
checkbox Trabalho "true"
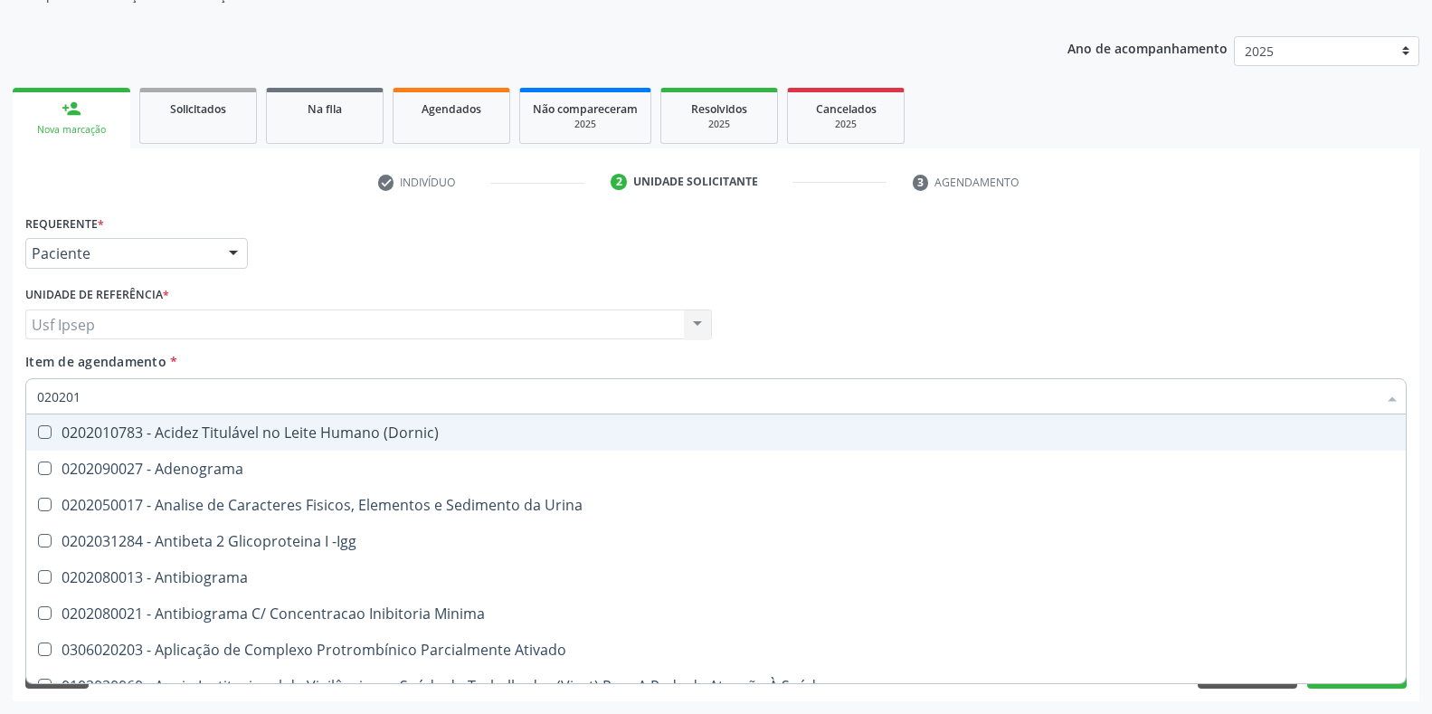
type input "0202010"
checkbox \(Controle\) "true"
checkbox Osmolar "false"
checkbox Plaquetas "true"
checkbox Herpesvirus "true"
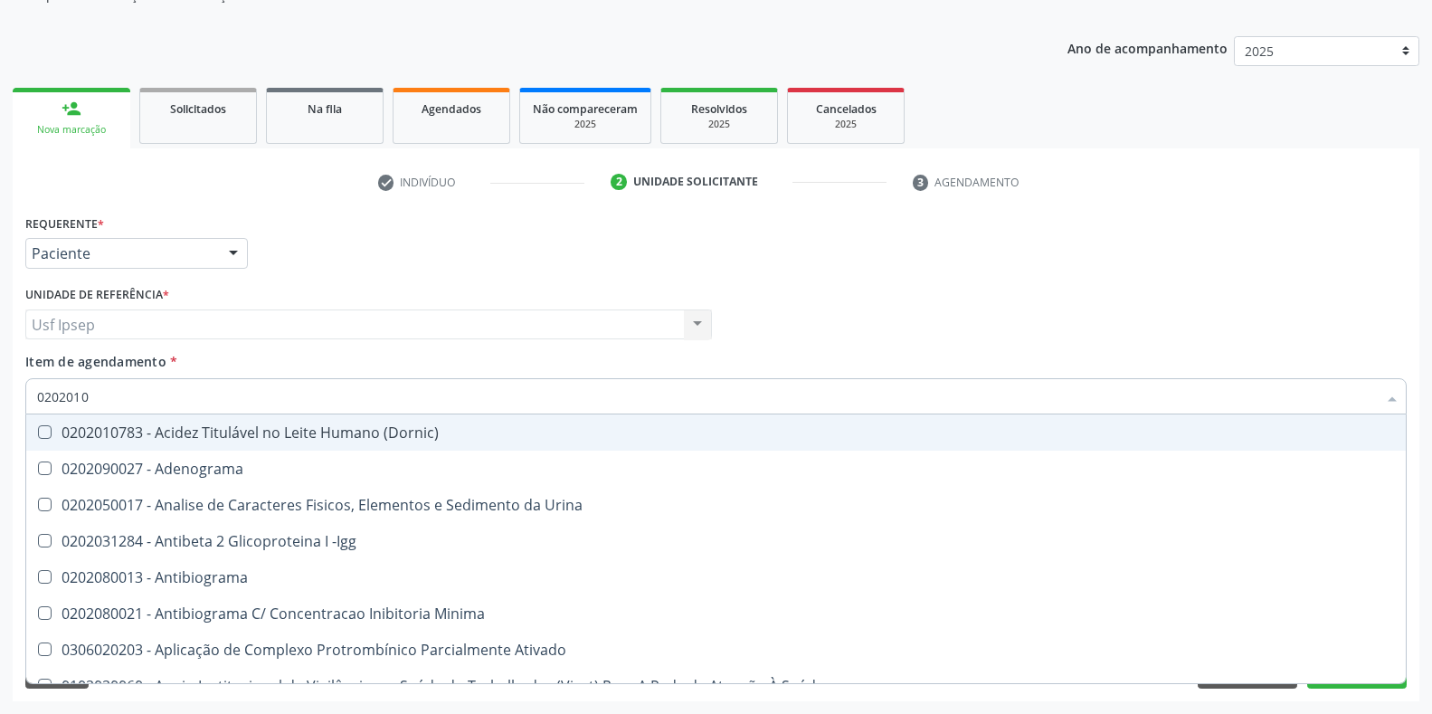
checkbox Parceria\) "false"
checkbox Gestante "false"
checkbox Osmolalidade "true"
checkbox T3 "false"
checkbox Livre "true"
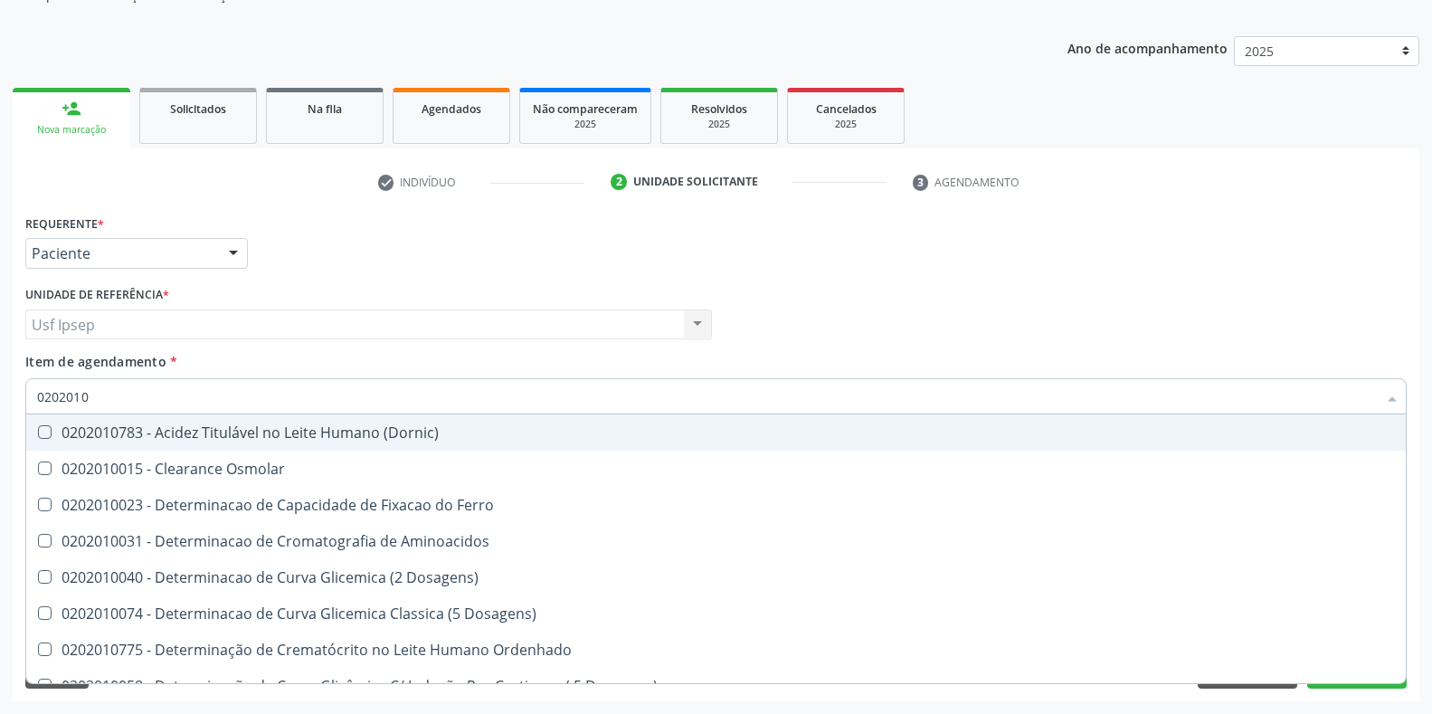
type input "02020106"
checkbox Osmolaridade "true"
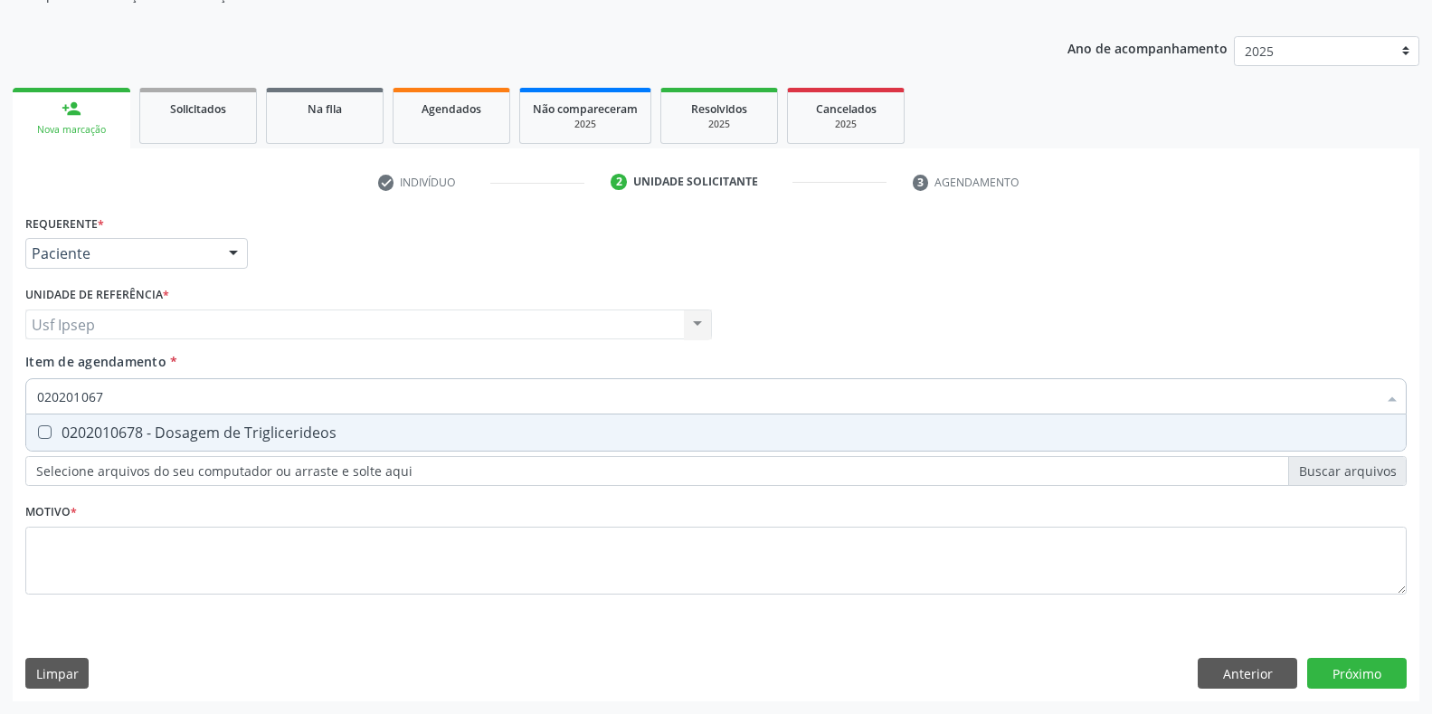
type input "0202010678"
drag, startPoint x: 45, startPoint y: 433, endPoint x: 51, endPoint y: 425, distance: 9.8
click at [43, 430] on Triglicerideos at bounding box center [45, 432] width 14 height 14
click at [38, 430] on Triglicerideos "checkbox" at bounding box center [32, 432] width 12 height 12
checkbox Triglicerideos "true"
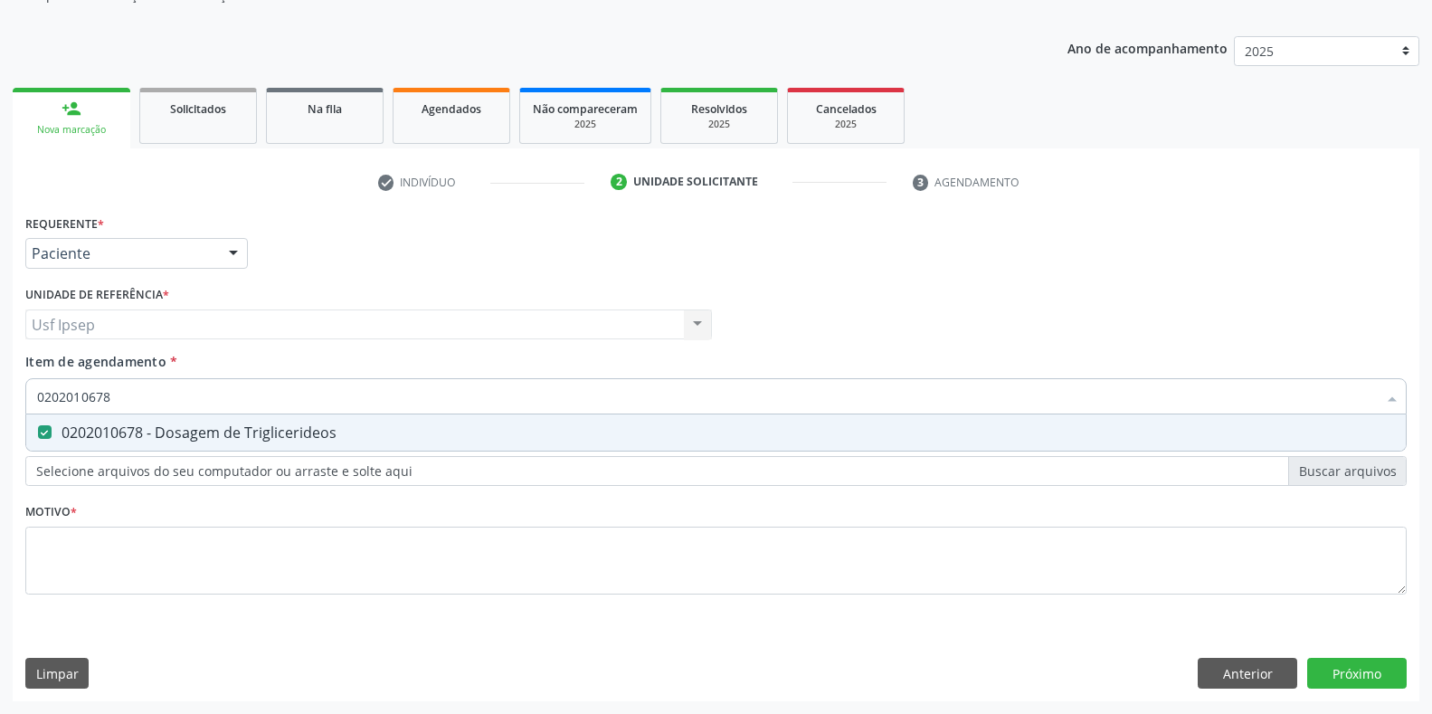
click at [114, 394] on input "0202010678" at bounding box center [706, 396] width 1339 height 36
type input "02020106"
checkbox Triglicerideos "false"
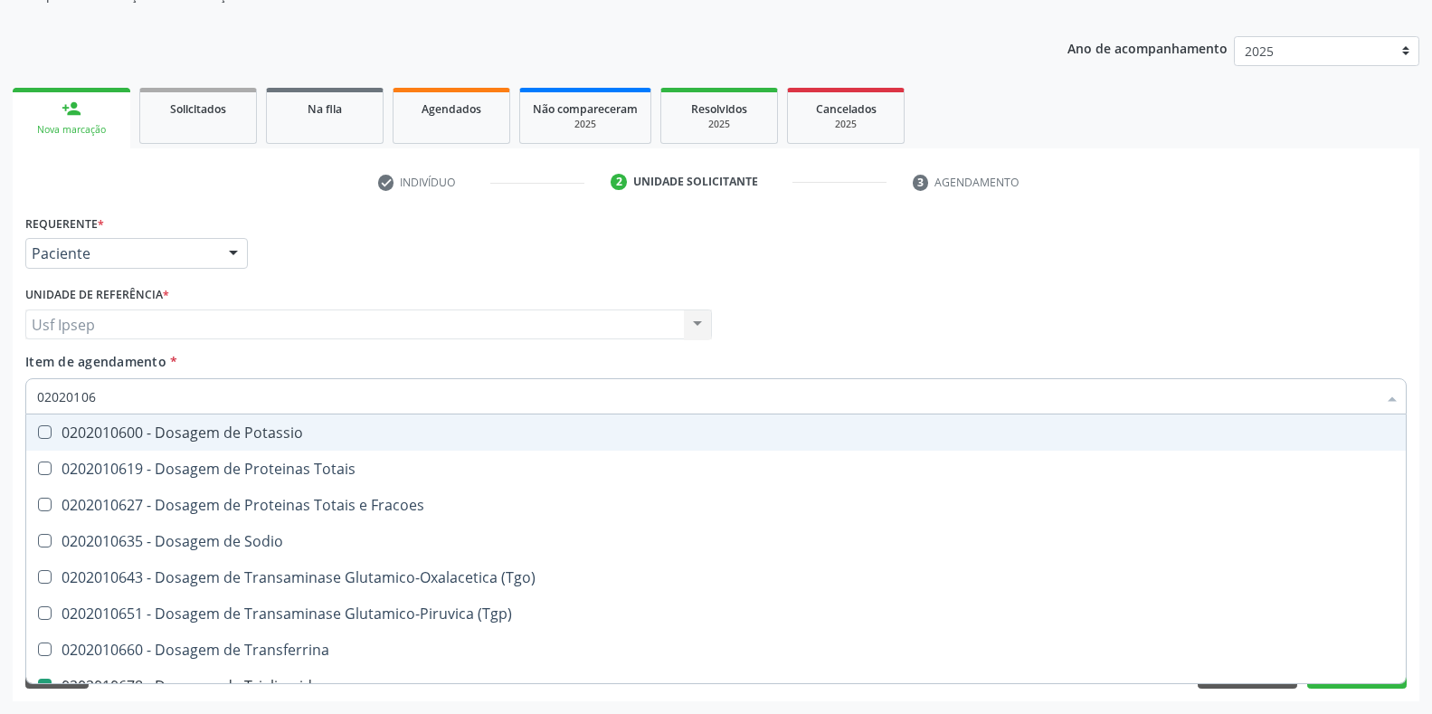
type input "0202010"
checkbox Triglicerideos "false"
checkbox Ureia "false"
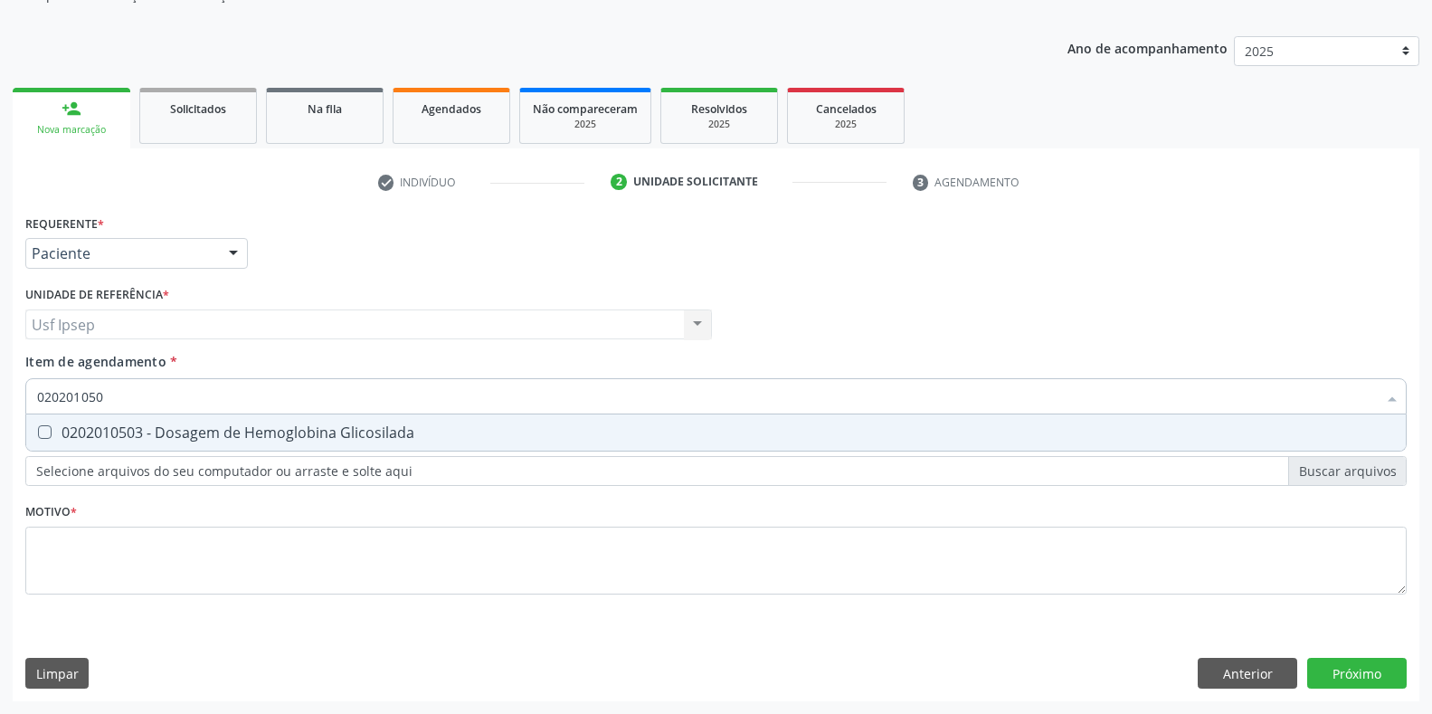
type input "0202010503"
click at [39, 430] on Glicosilada at bounding box center [45, 432] width 14 height 14
click at [38, 430] on Glicosilada "checkbox" at bounding box center [32, 432] width 12 height 12
checkbox Glicosilada "true"
click at [114, 396] on input "0202010503" at bounding box center [706, 396] width 1339 height 36
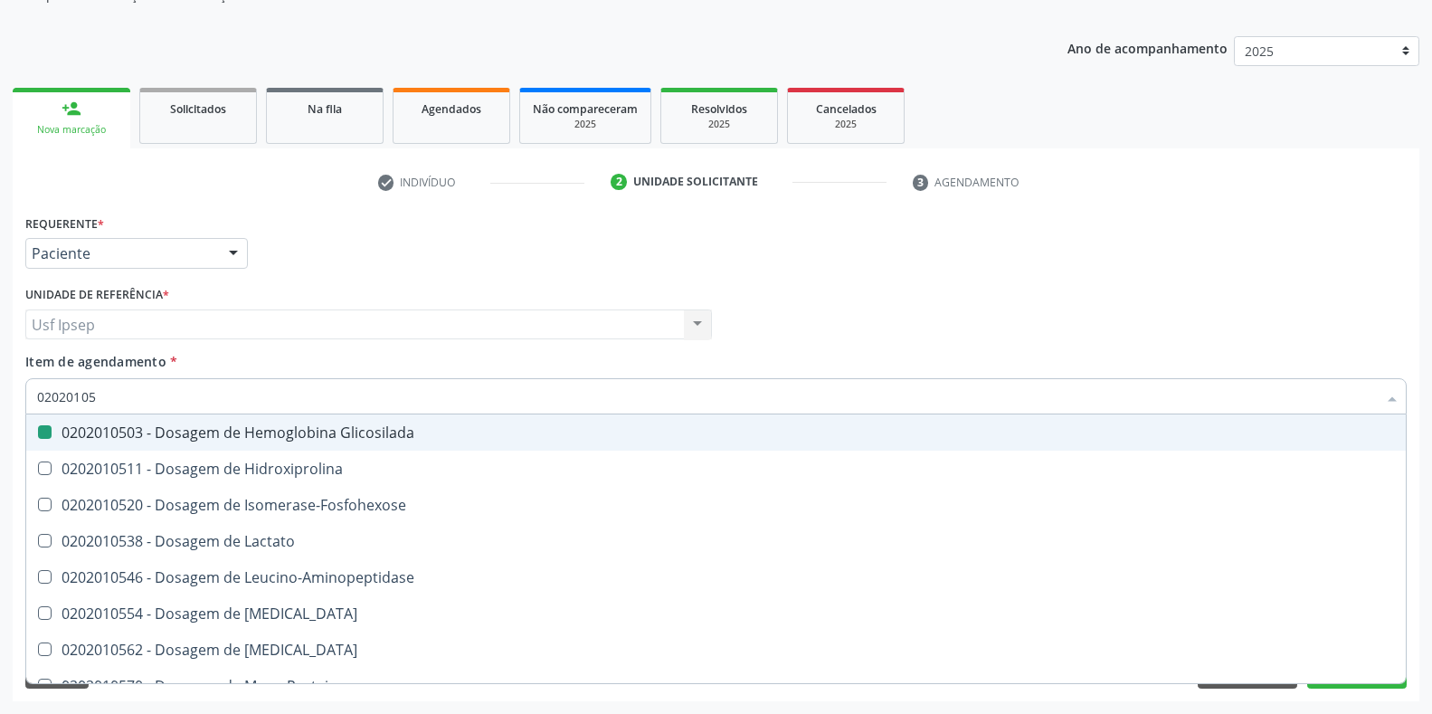
type input "0202010"
checkbox Glicosilada "false"
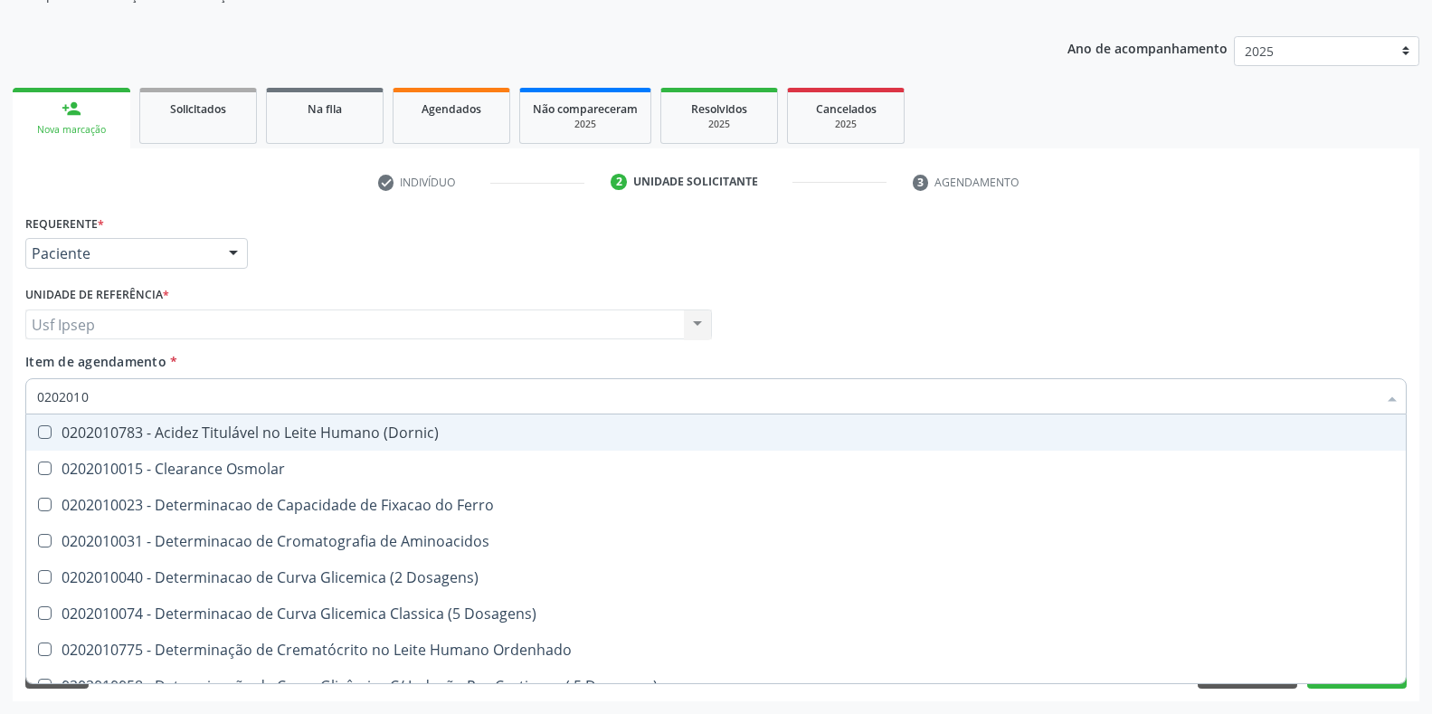
type input "02020106"
checkbox Dosagens\) "true"
checkbox Osmolaridade "true"
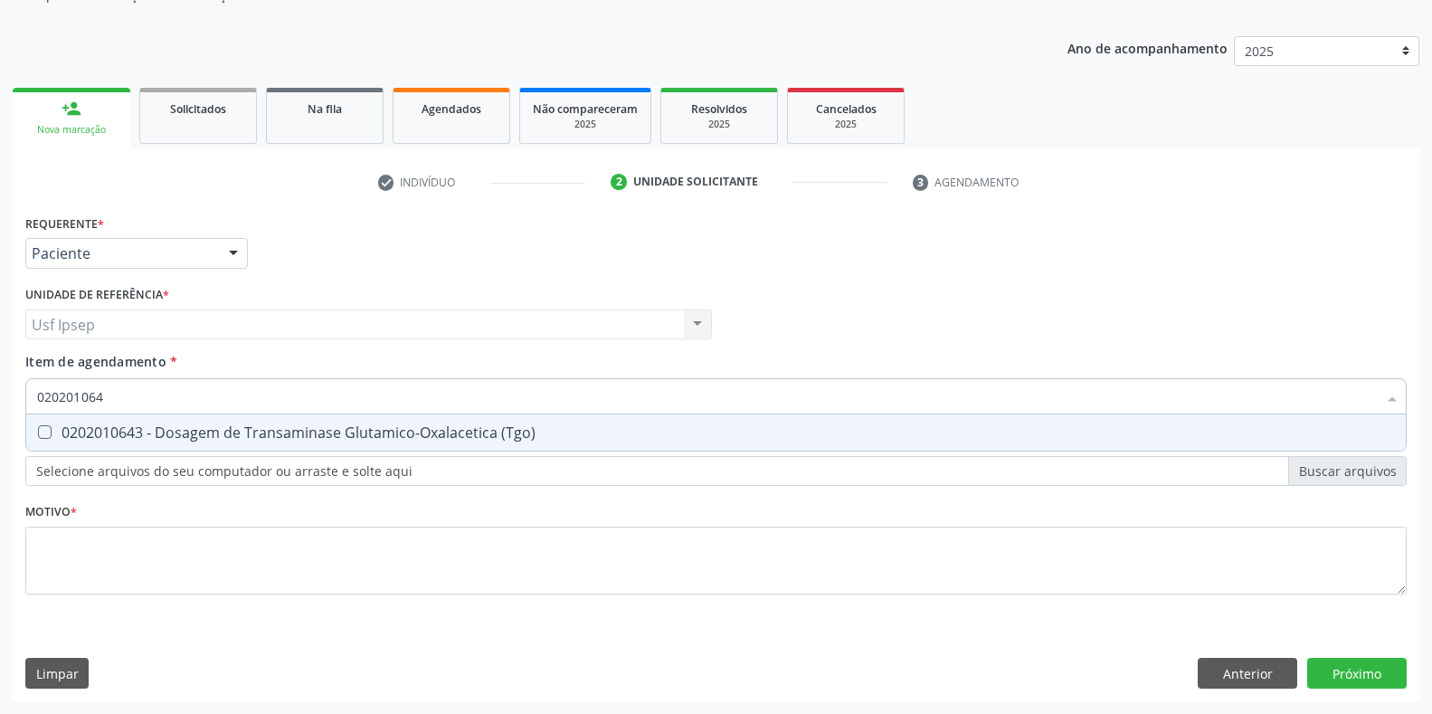
type input "0202010643"
drag, startPoint x: 47, startPoint y: 431, endPoint x: 67, endPoint y: 421, distance: 22.7
click at [46, 431] on \(Tgo\) at bounding box center [45, 432] width 14 height 14
click at [38, 431] on \(Tgo\) "checkbox" at bounding box center [32, 432] width 12 height 12
checkbox \(Tgo\) "true"
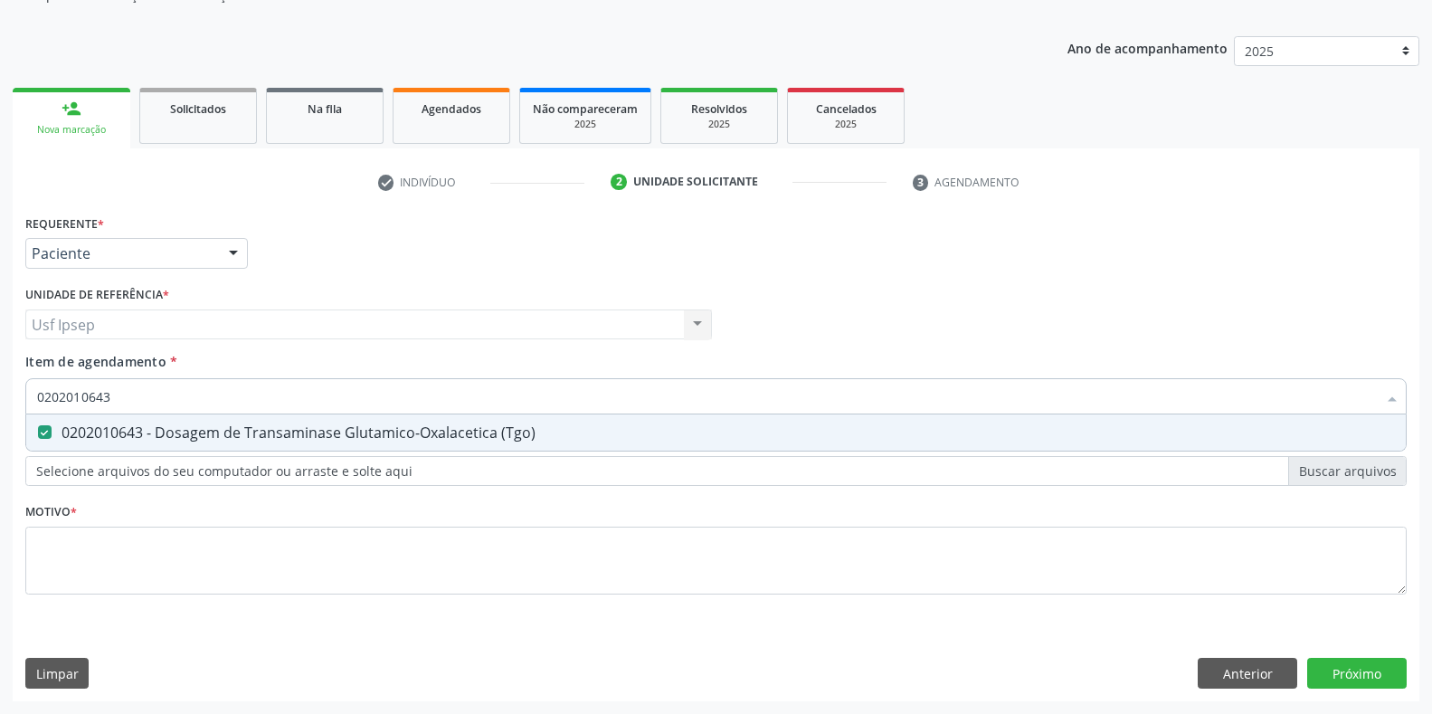
click at [115, 397] on input "0202010643" at bounding box center [706, 396] width 1339 height 36
type input "02020106"
checkbox \(Tgo\) "false"
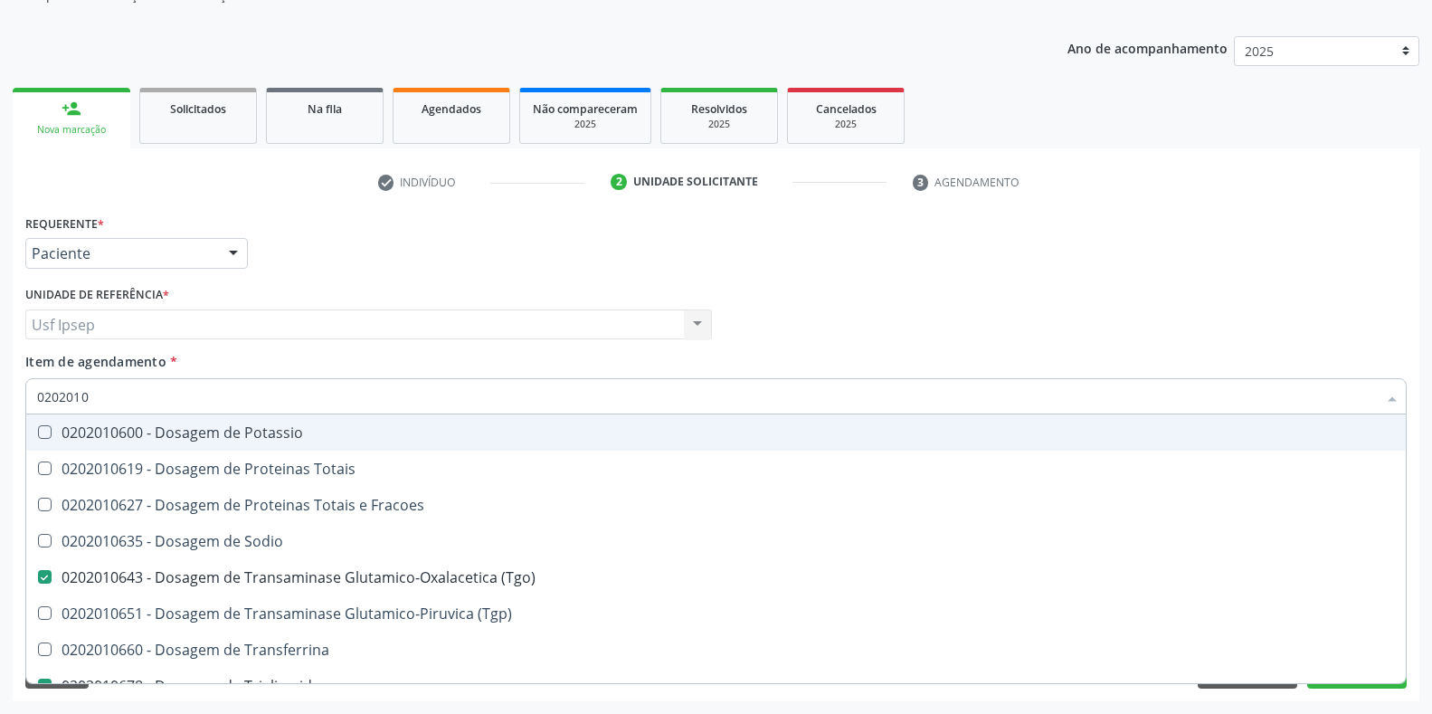
type input "020201"
checkbox \(Tgo\) "false"
checkbox Triglicerideos "false"
checkbox Ureia "false"
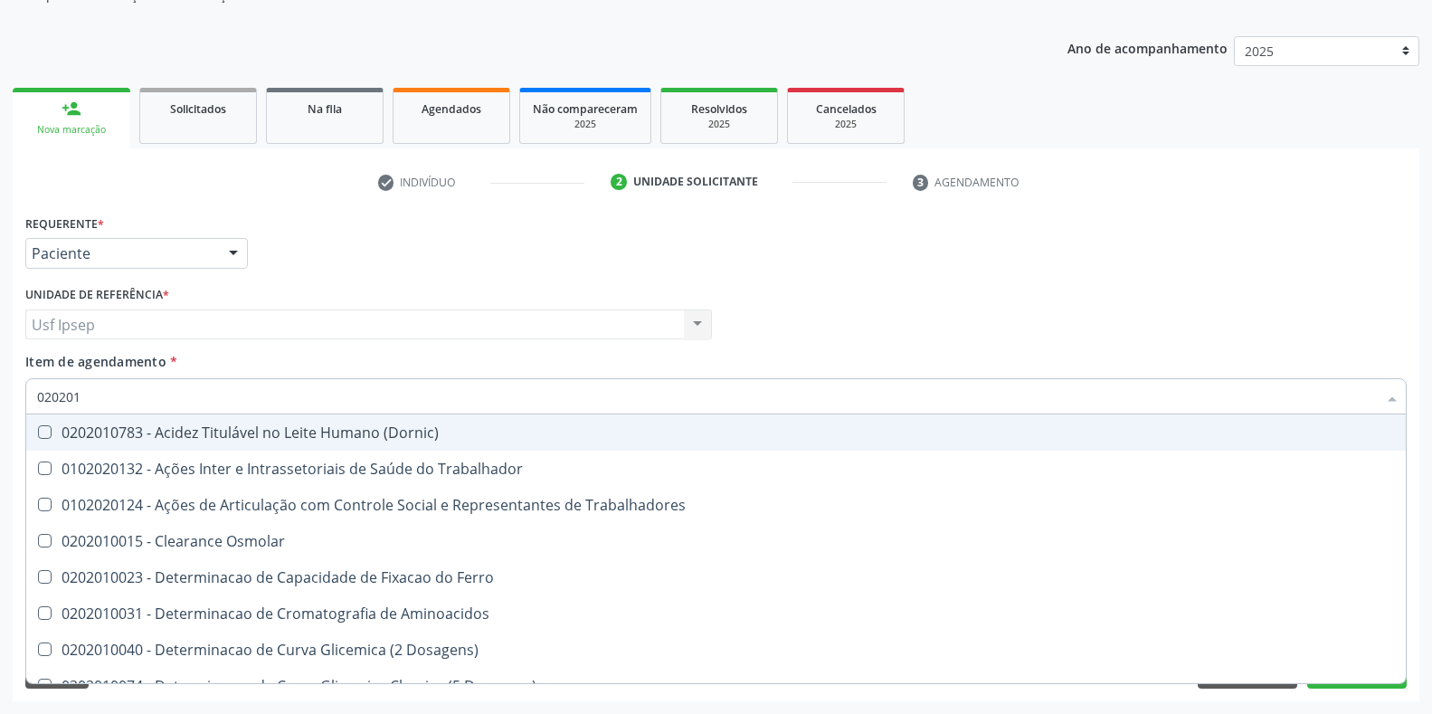
type input "0202010"
checkbox Ativada\) "true"
checkbox Urico "false"
checkbox Fracoes "true"
checkbox Ionizavel "true"
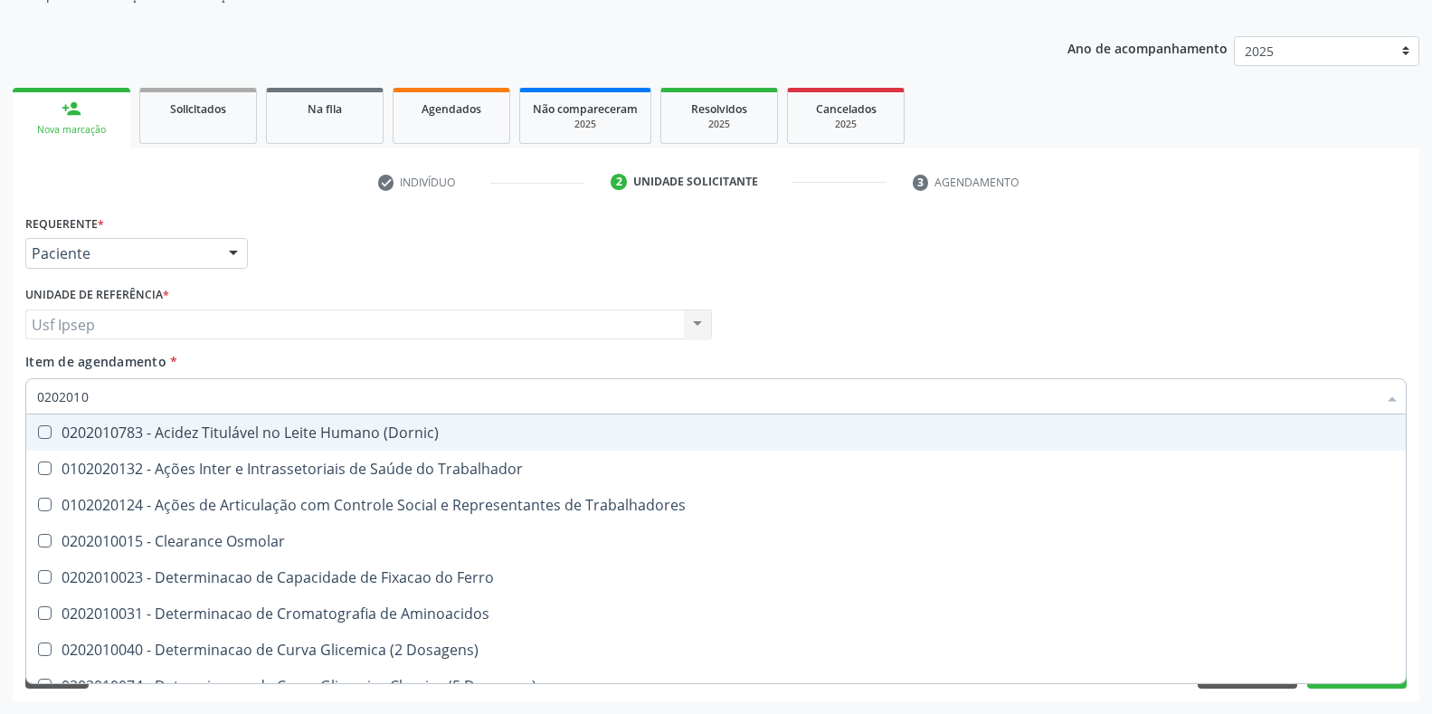
checkbox Total "false"
checkbox Creatinina "false"
checkbox II "true"
checkbox Serico "true"
checkbox Glicose "false"
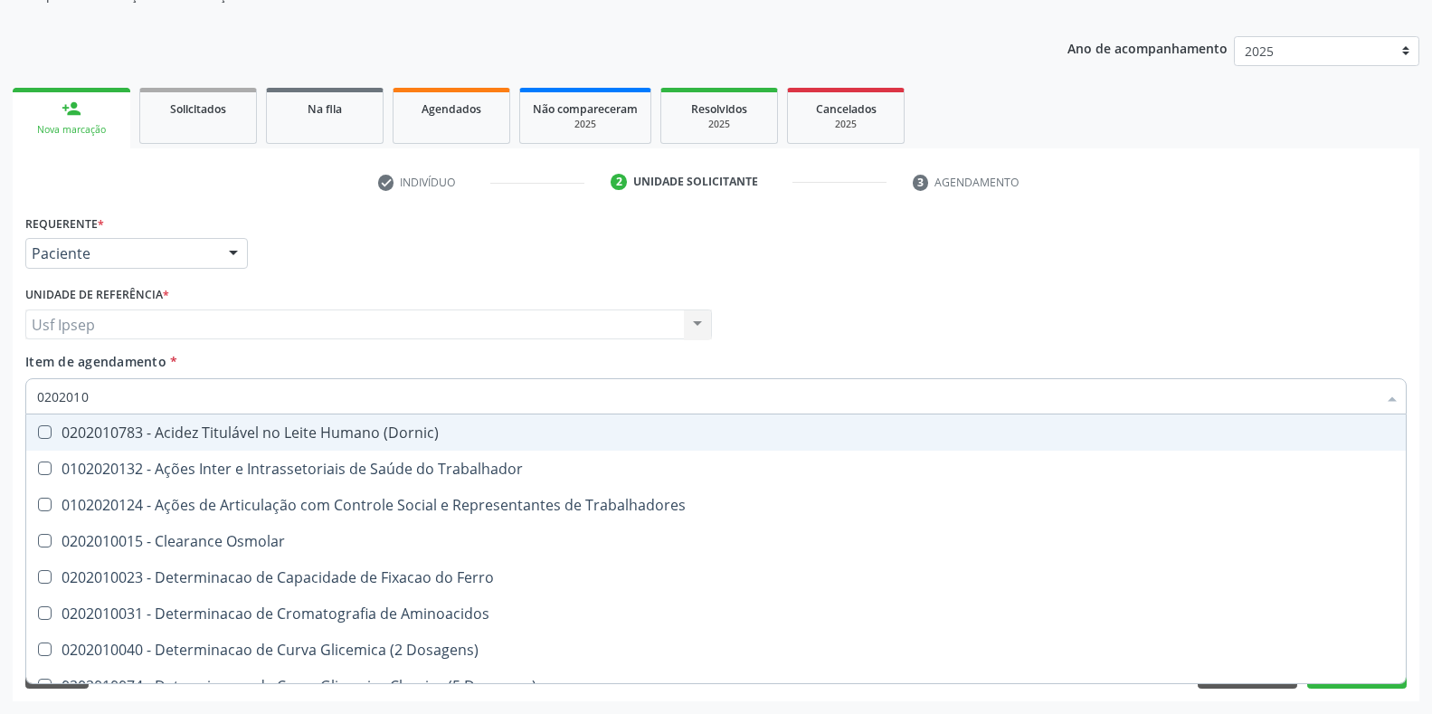
checkbox Glicosilada "false"
checkbox Leucino-Aminopeptidase "true"
checkbox Muco-Proteinas "true"
checkbox Piruvato "true"
checkbox \(Tgo\) "false"
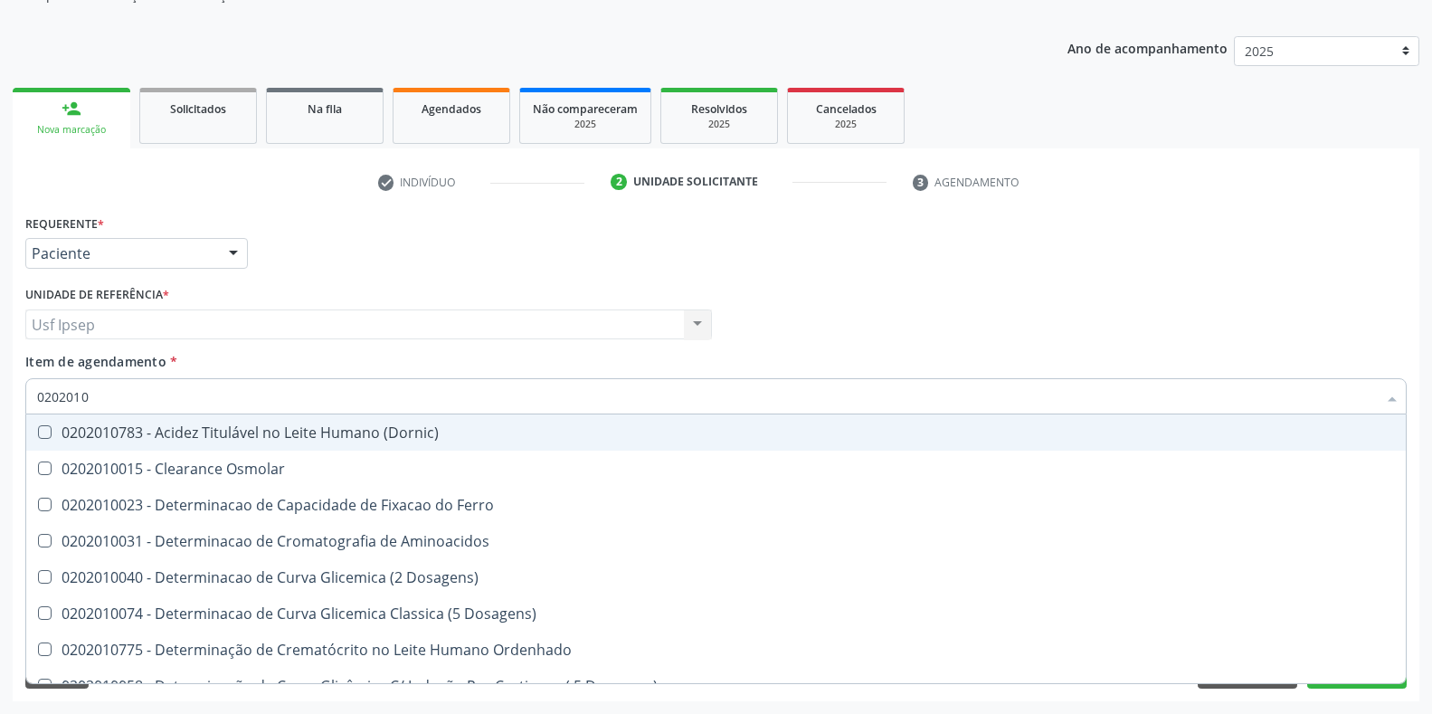
type input "02020106"
checkbox Dosagens\) "true"
checkbox Osmolaridade "true"
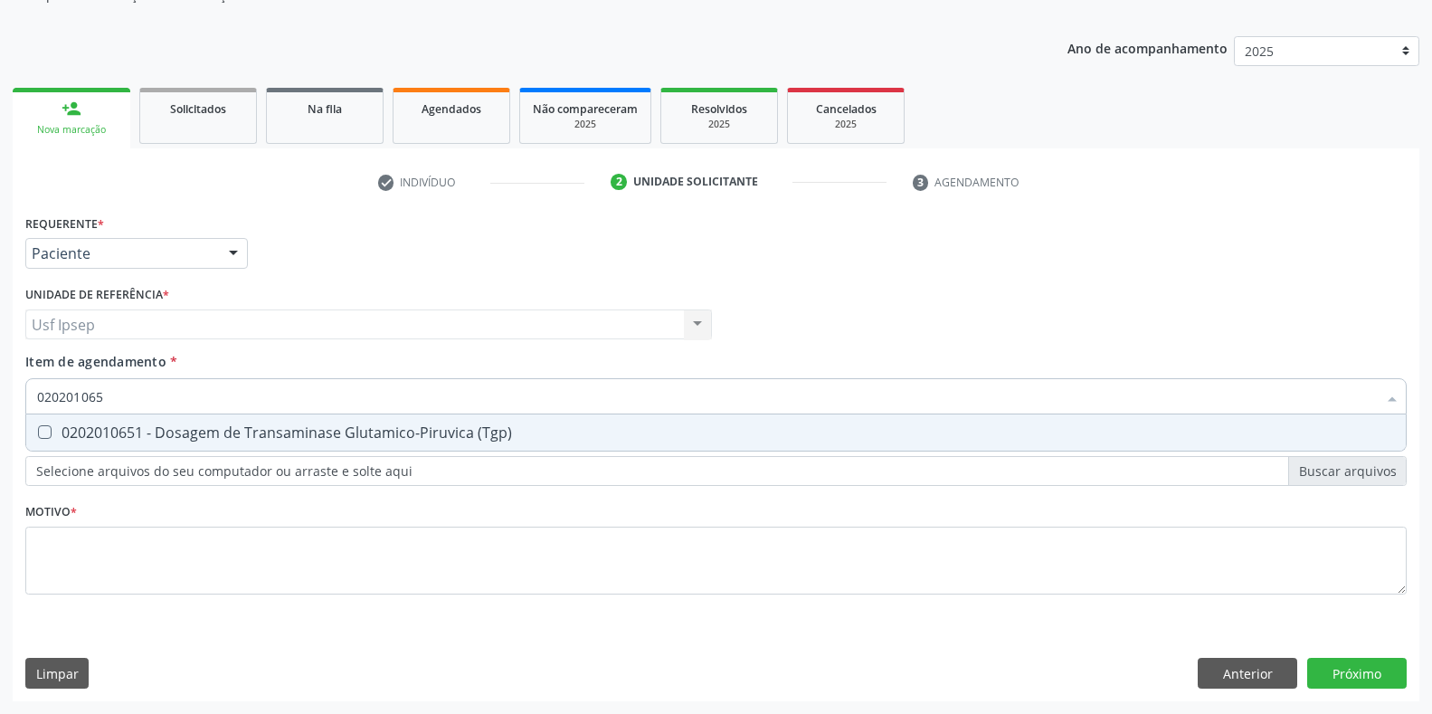
type input "0202010651"
click at [46, 430] on \(Tgp\) at bounding box center [45, 432] width 14 height 14
click at [38, 430] on \(Tgp\) "checkbox" at bounding box center [32, 432] width 12 height 12
checkbox \(Tgp\) "true"
click at [123, 397] on input "0202010651" at bounding box center [706, 396] width 1339 height 36
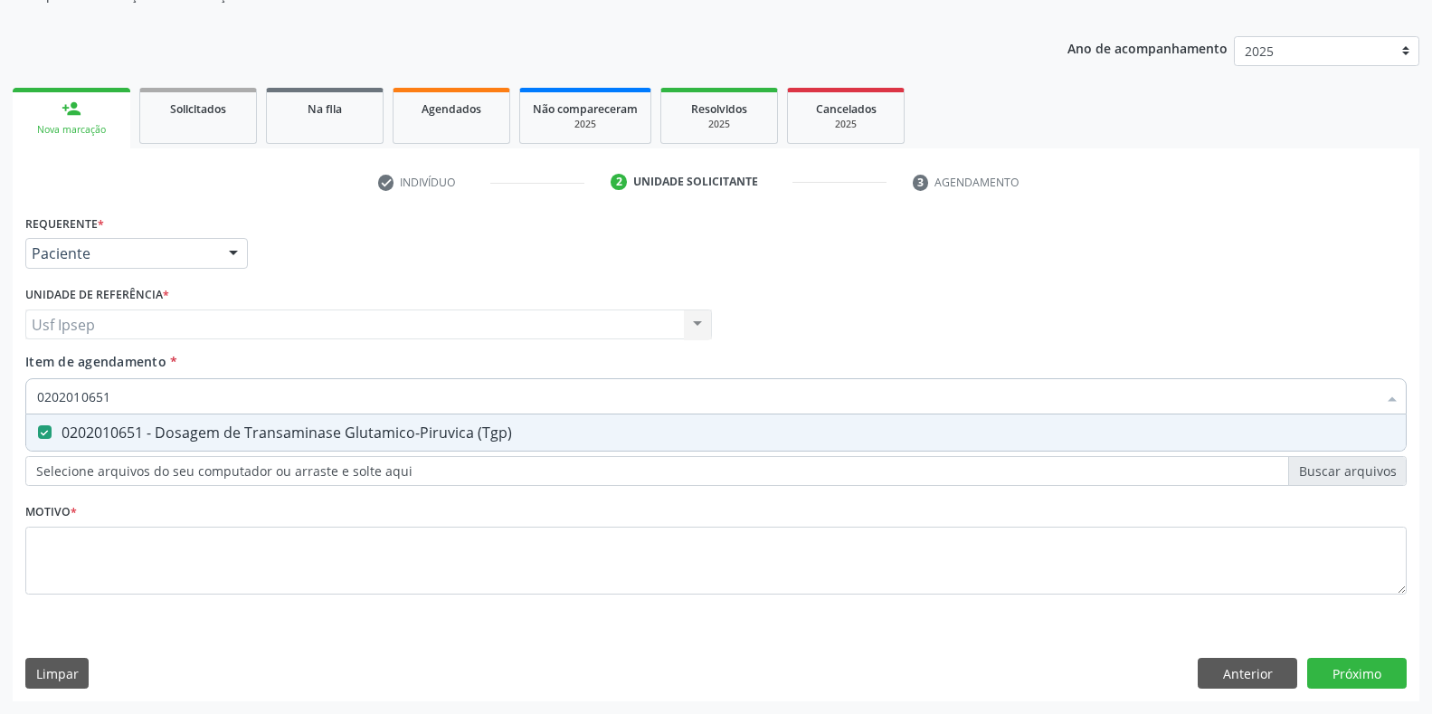
click at [110, 393] on input "0202010651" at bounding box center [706, 396] width 1339 height 36
type input "02020106"
checkbox \(Tgp\) "false"
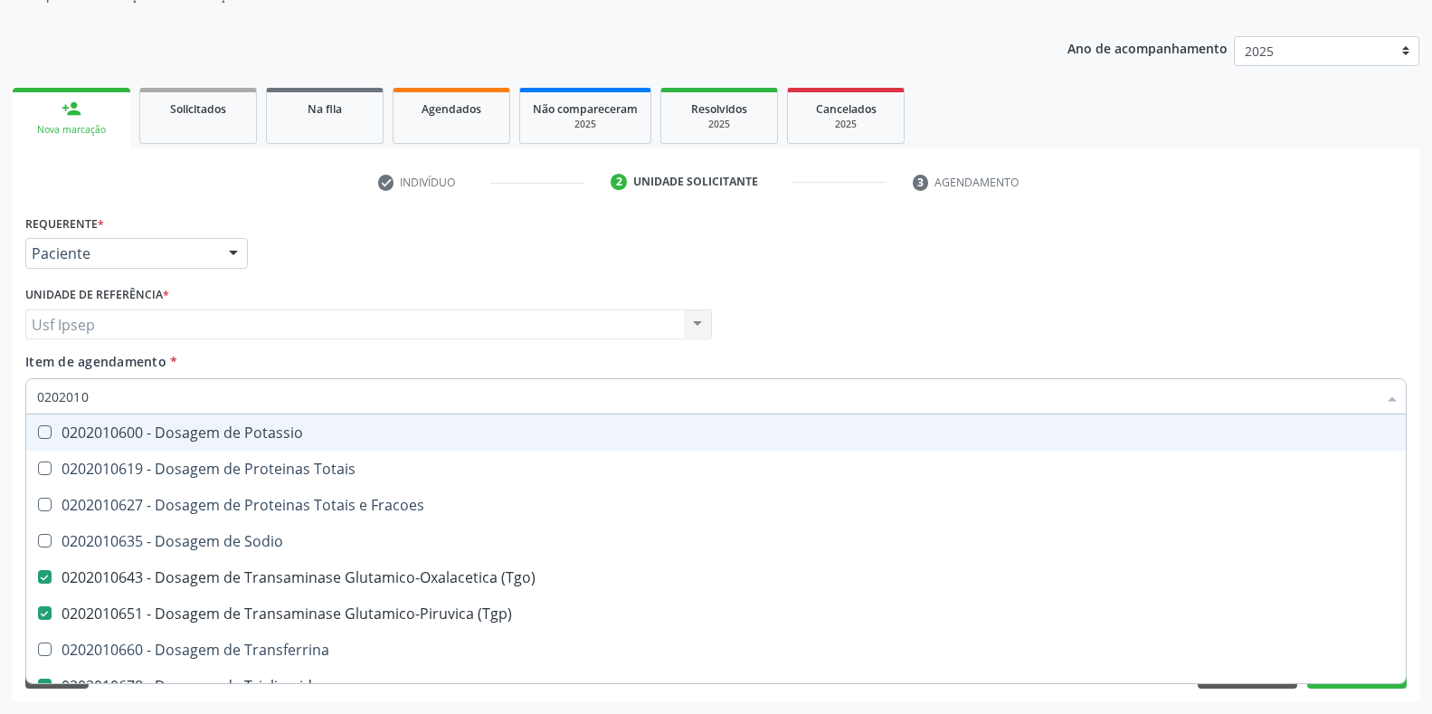
type input "020201"
checkbox \(Tgo\) "false"
checkbox \(Tgp\) "false"
checkbox Triglicerideos "false"
checkbox Ureia "false"
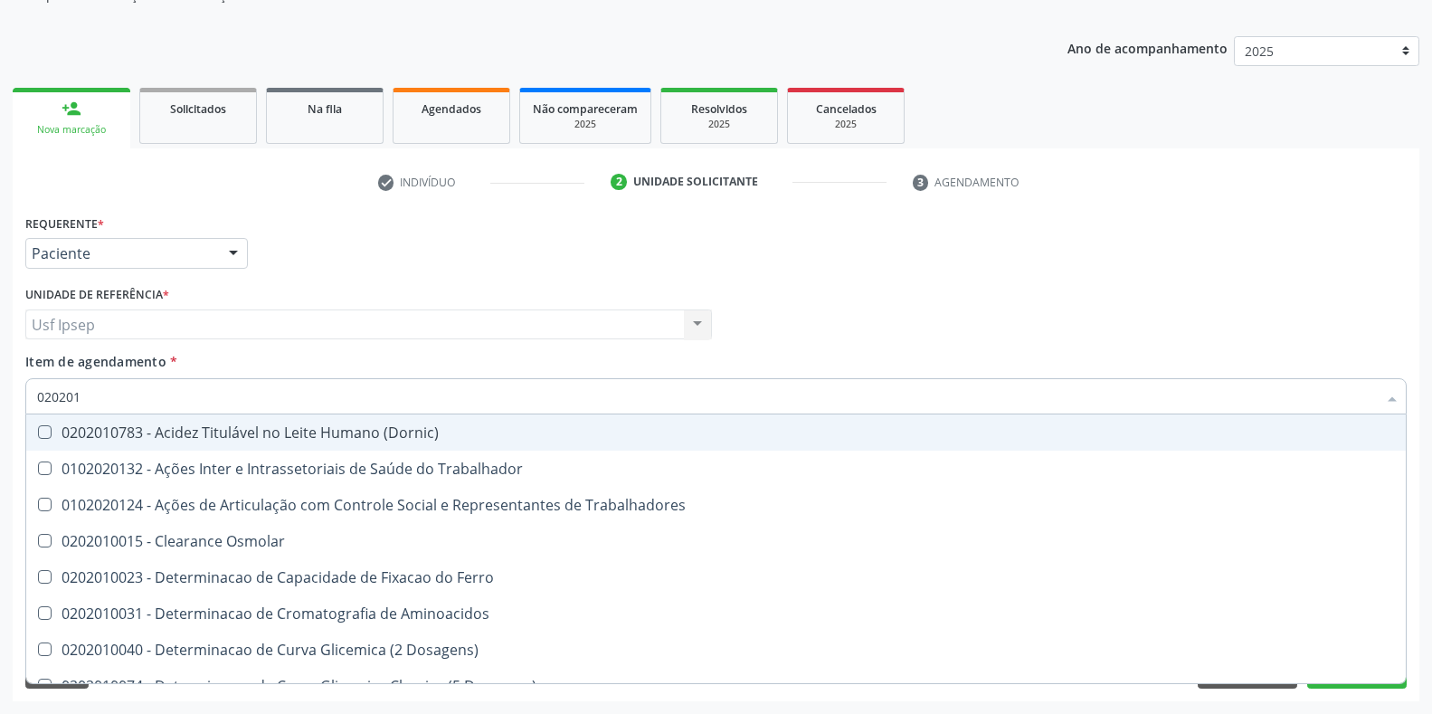
type input "02020"
checkbox Urico "false"
checkbox Total "false"
checkbox Creatinina "false"
checkbox Glicose "false"
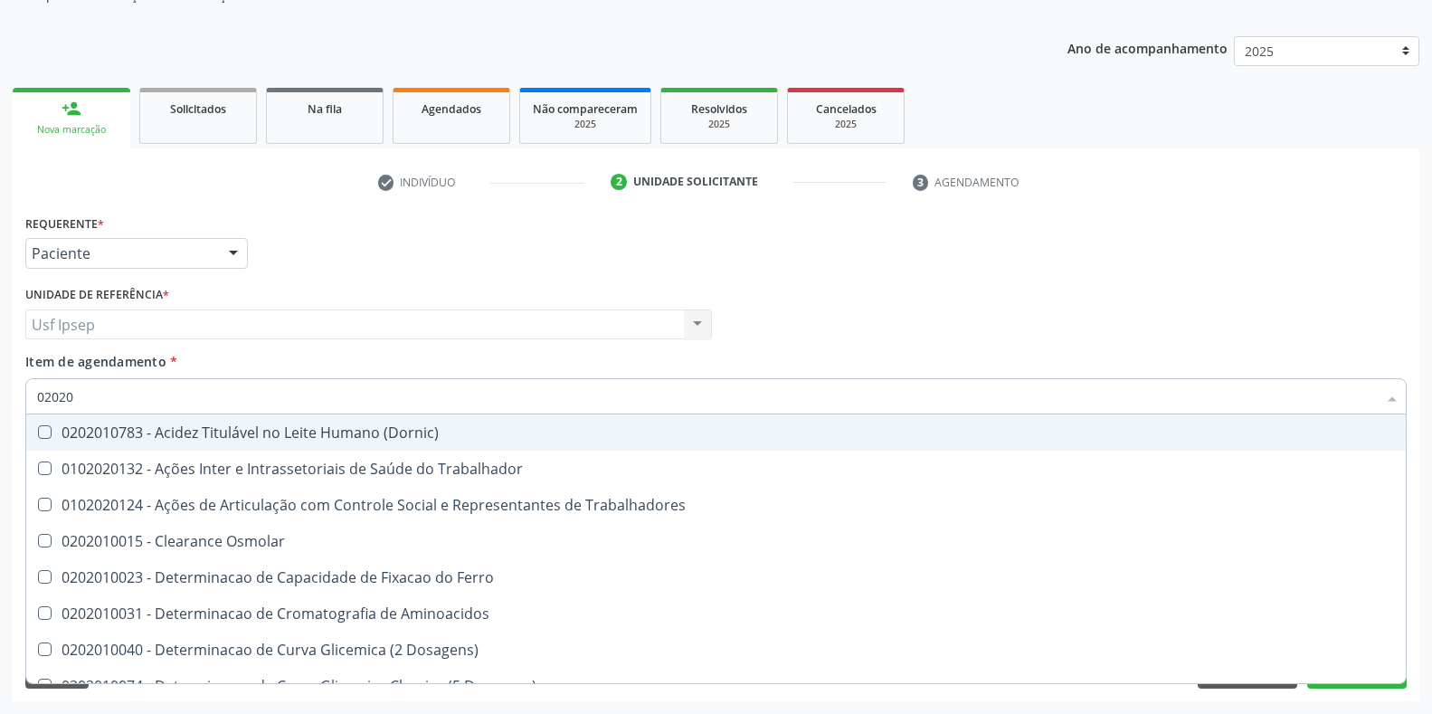
checkbox Glicosilada "false"
checkbox \(Tgo\) "false"
checkbox \(Tgp\) "false"
checkbox Triglicerideos "false"
checkbox Ureia "false"
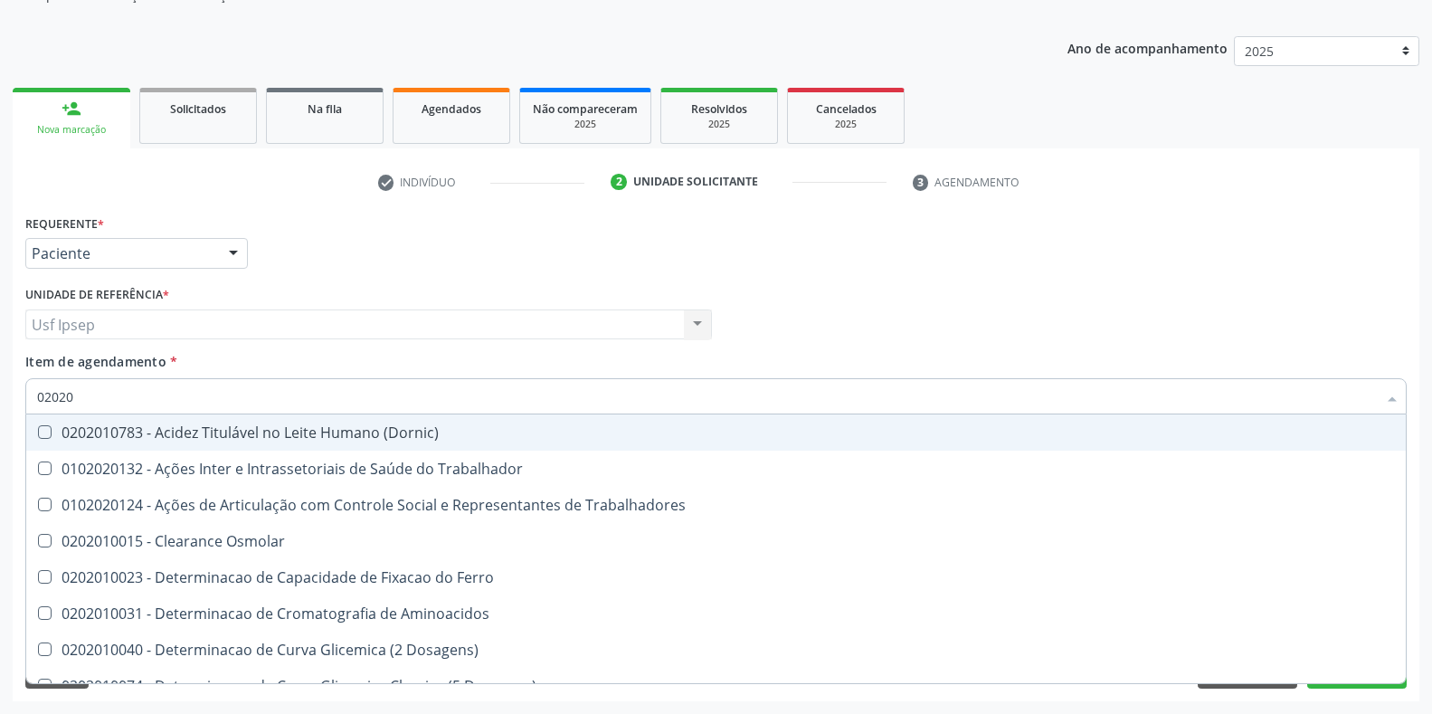
checkbox Trabalho "true"
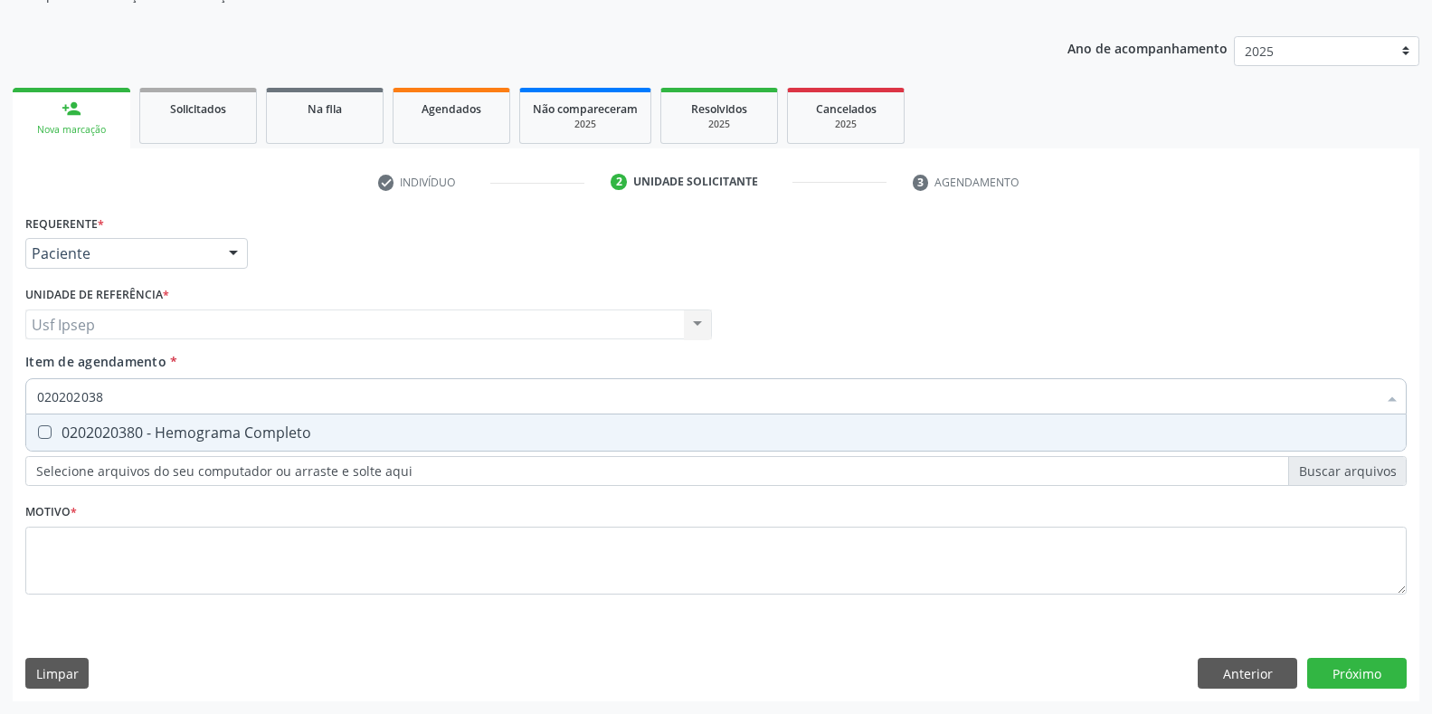
type input "0202020380"
drag, startPoint x: 43, startPoint y: 428, endPoint x: 82, endPoint y: 414, distance: 42.0
click at [42, 428] on Completo at bounding box center [45, 432] width 14 height 14
click at [38, 428] on Completo "checkbox" at bounding box center [32, 432] width 12 height 12
checkbox Completo "true"
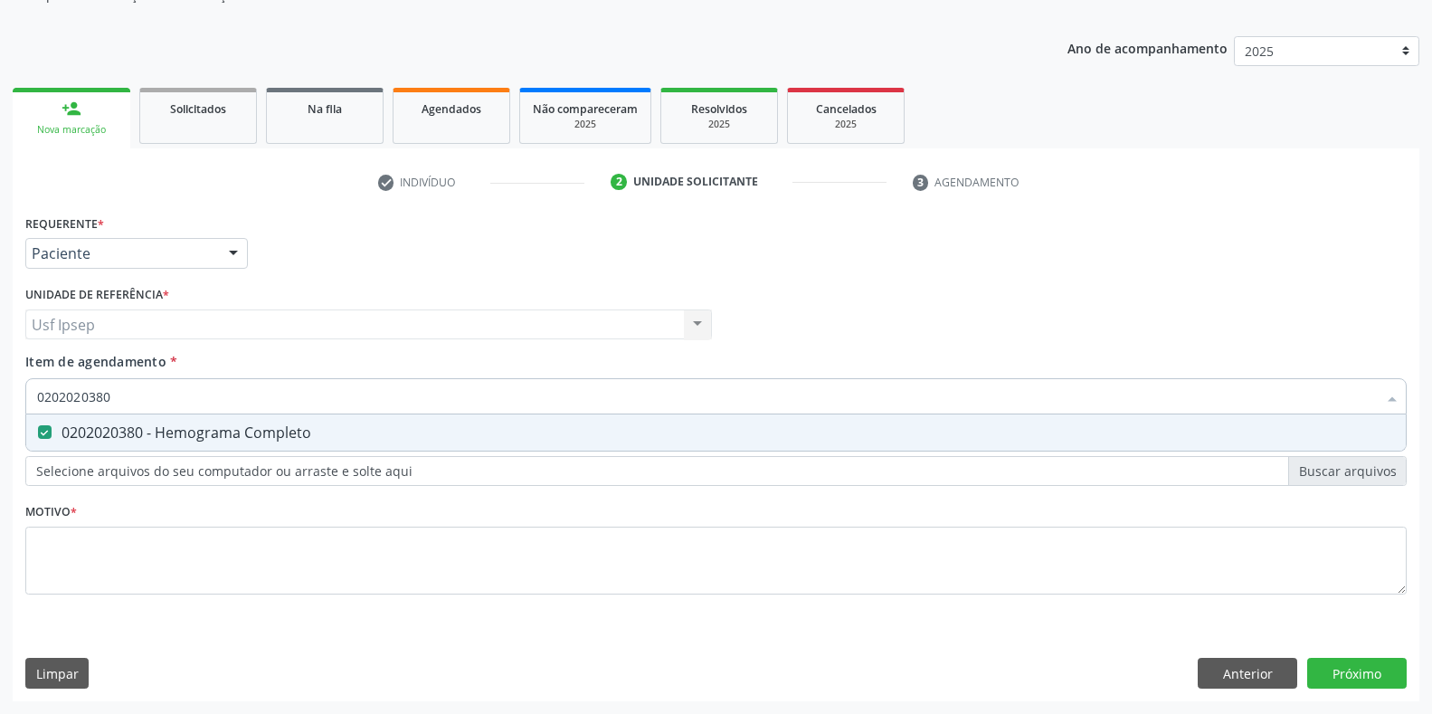
click at [110, 395] on input "0202020380" at bounding box center [706, 396] width 1339 height 36
type input "02020203"
checkbox Completo "false"
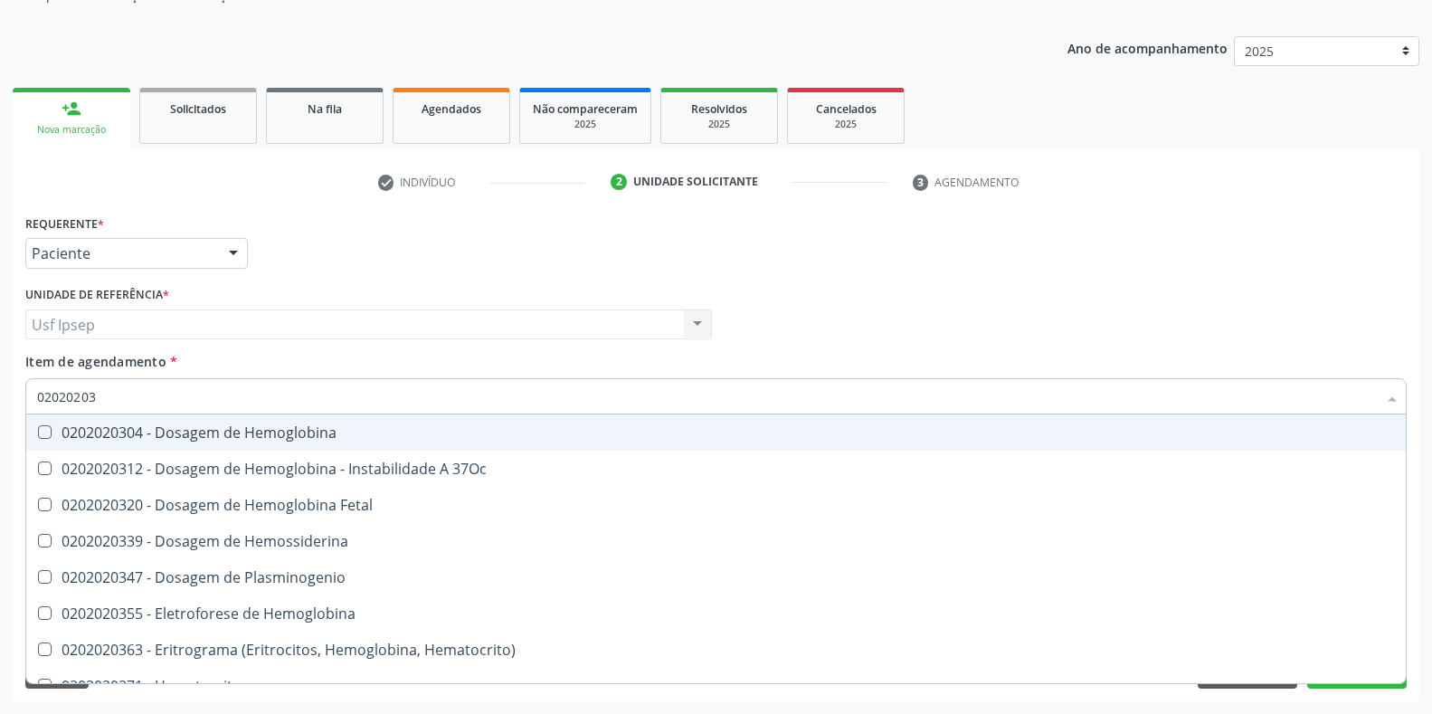
type input "0202020"
checkbox Completo "false"
type input "020202"
checkbox Completo "false"
checkbox Leucograma "true"
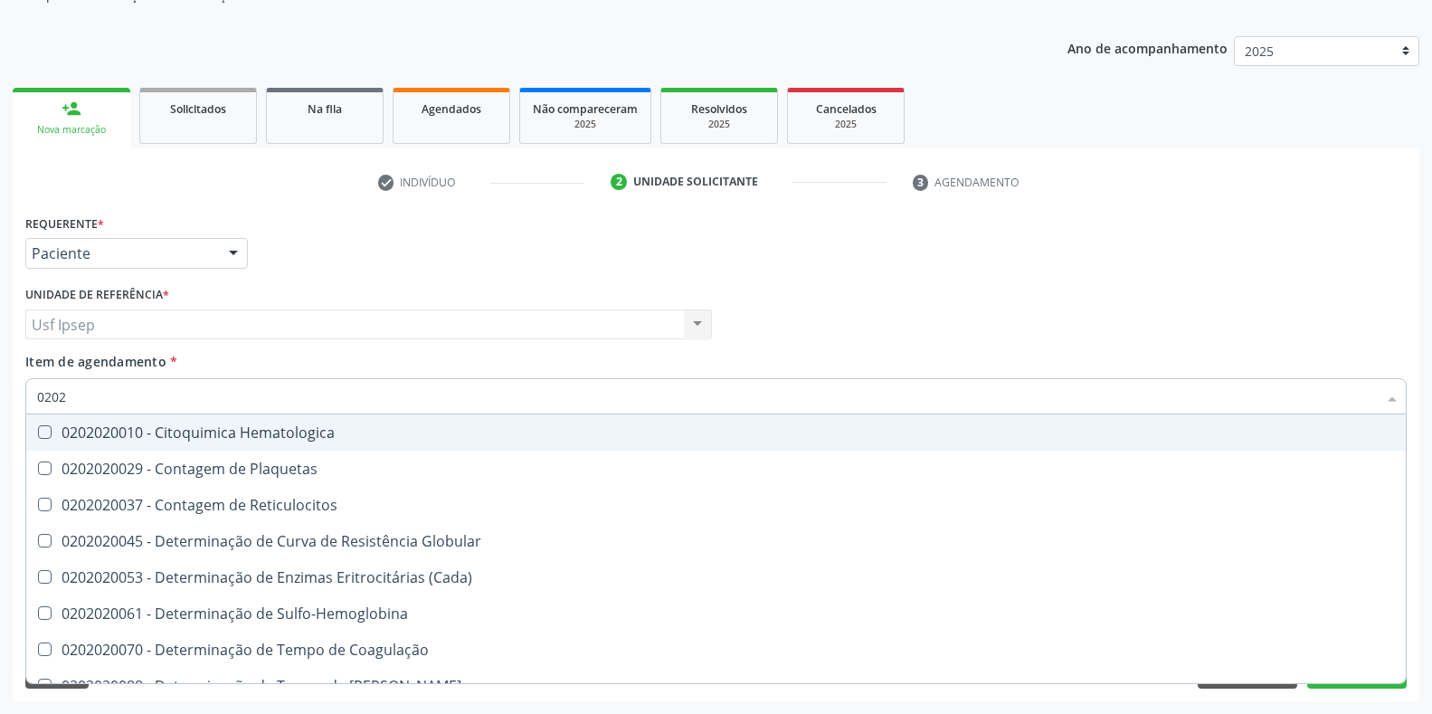
type input "020"
checkbox Completo "false"
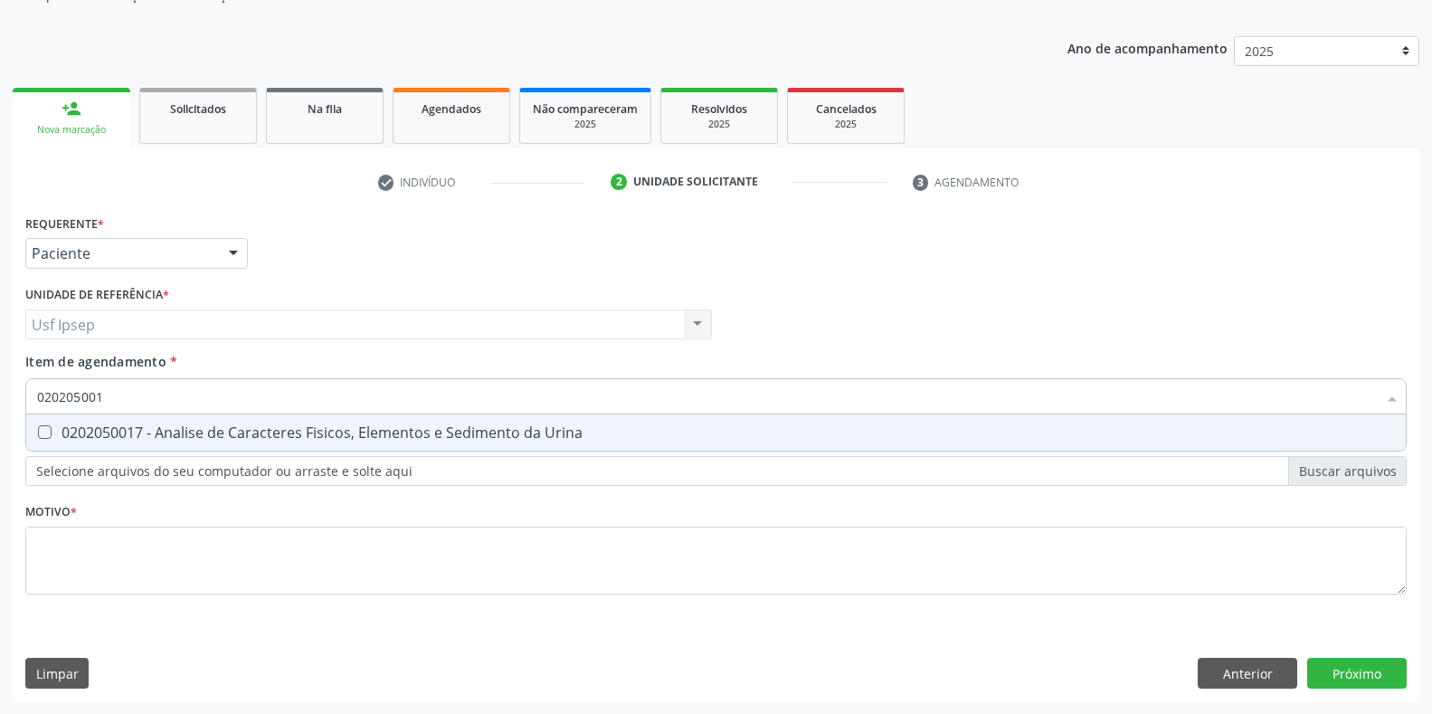
type input "0202050017"
click at [49, 429] on Urina at bounding box center [45, 432] width 14 height 14
click at [38, 429] on Urina "checkbox" at bounding box center [32, 432] width 12 height 12
checkbox Urina "true"
click at [114, 391] on input "0202050017" at bounding box center [706, 396] width 1339 height 36
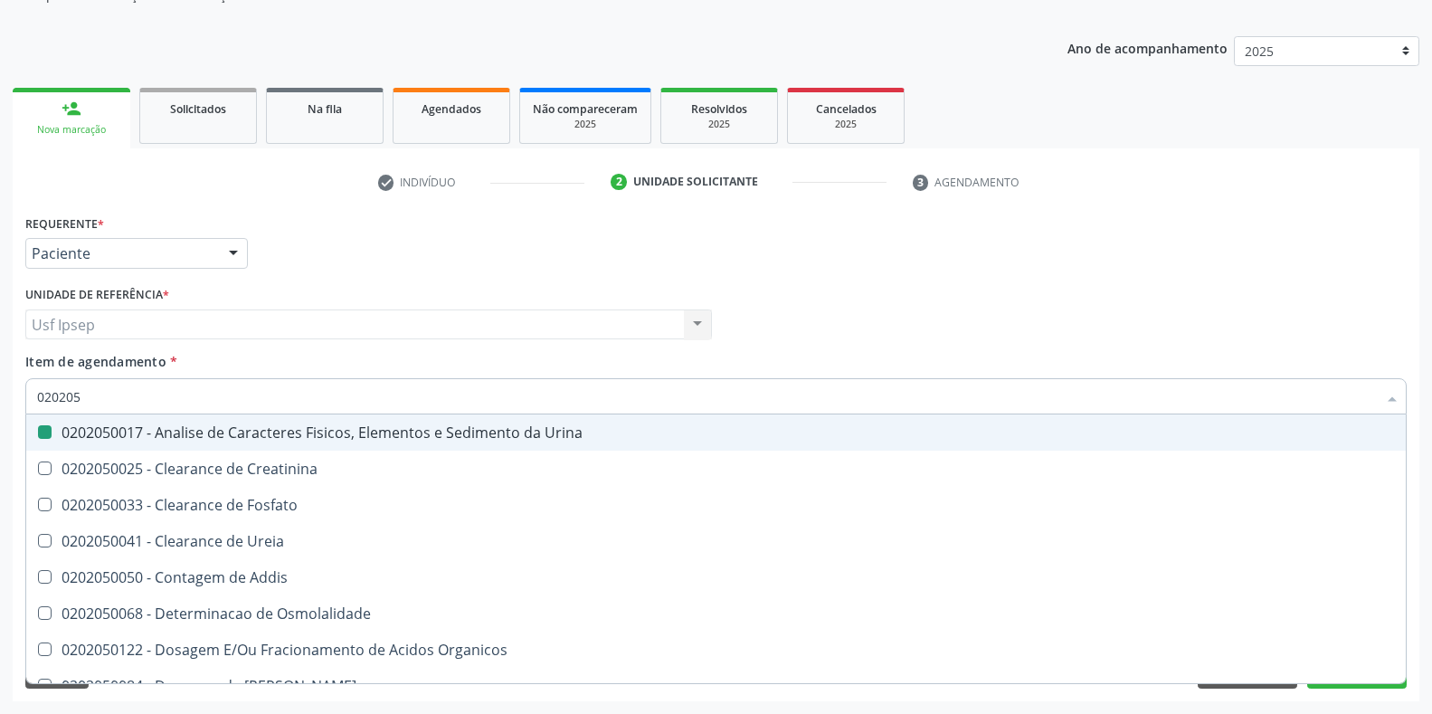
type input "02020"
checkbox Urina "false"
checkbox Fosfato "true"
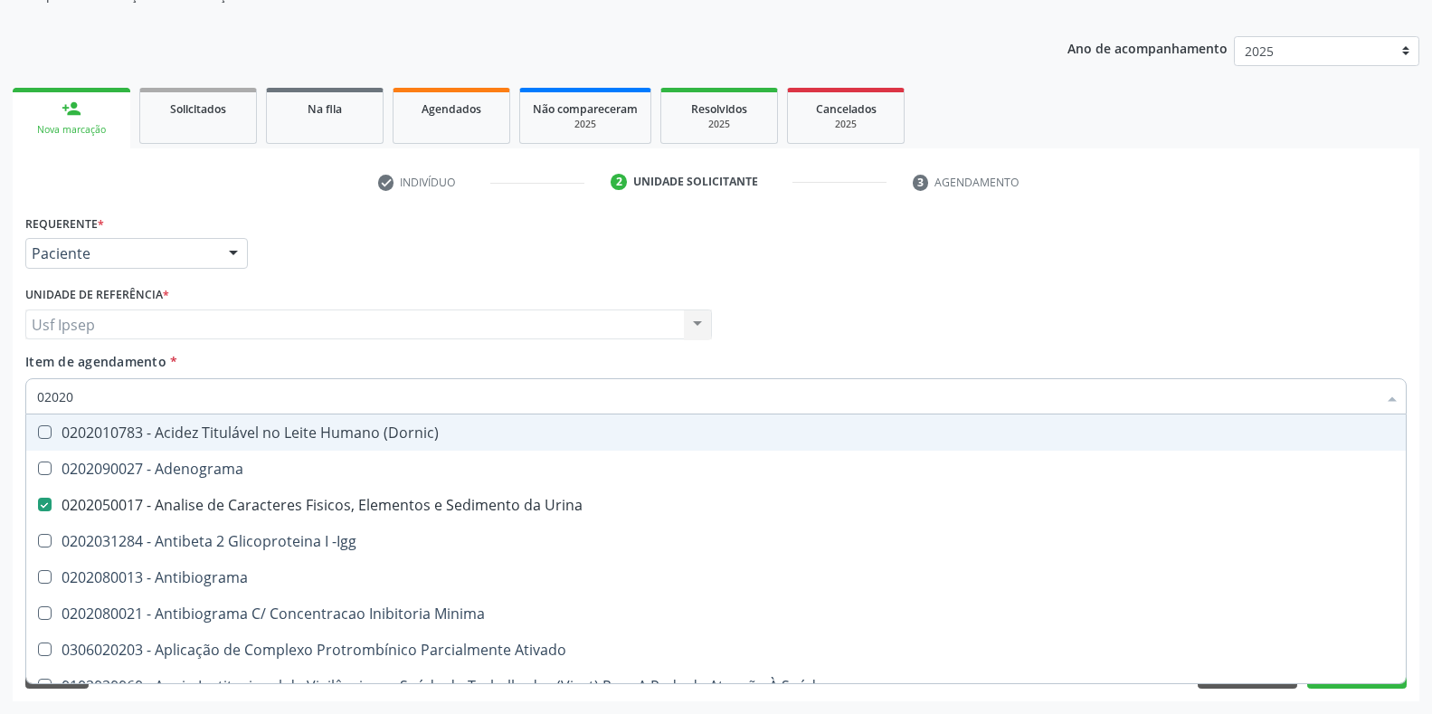
type input "020206"
checkbox Urina "false"
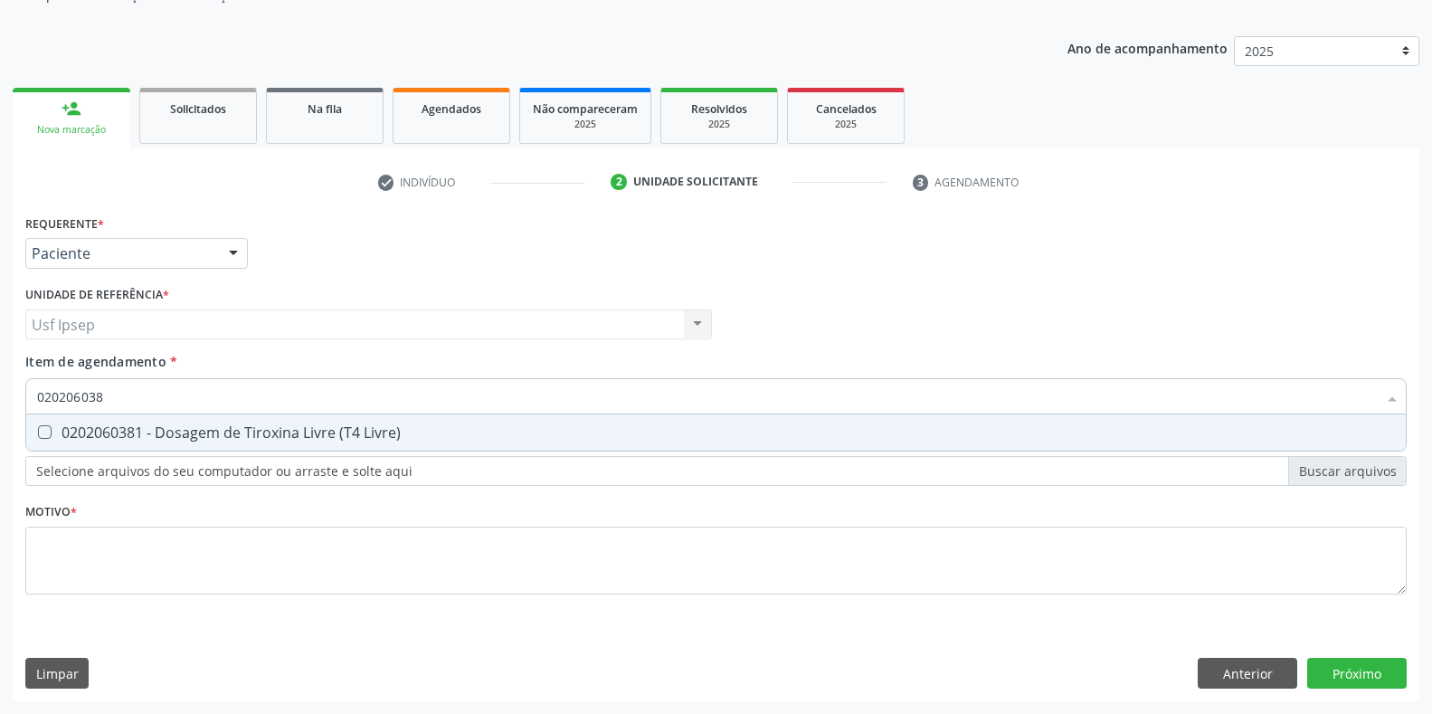
type input "0202060381"
drag, startPoint x: 41, startPoint y: 428, endPoint x: 65, endPoint y: 417, distance: 26.7
click at [42, 428] on Livre\) at bounding box center [45, 432] width 14 height 14
click at [38, 428] on Livre\) "checkbox" at bounding box center [32, 432] width 12 height 12
checkbox Livre\) "true"
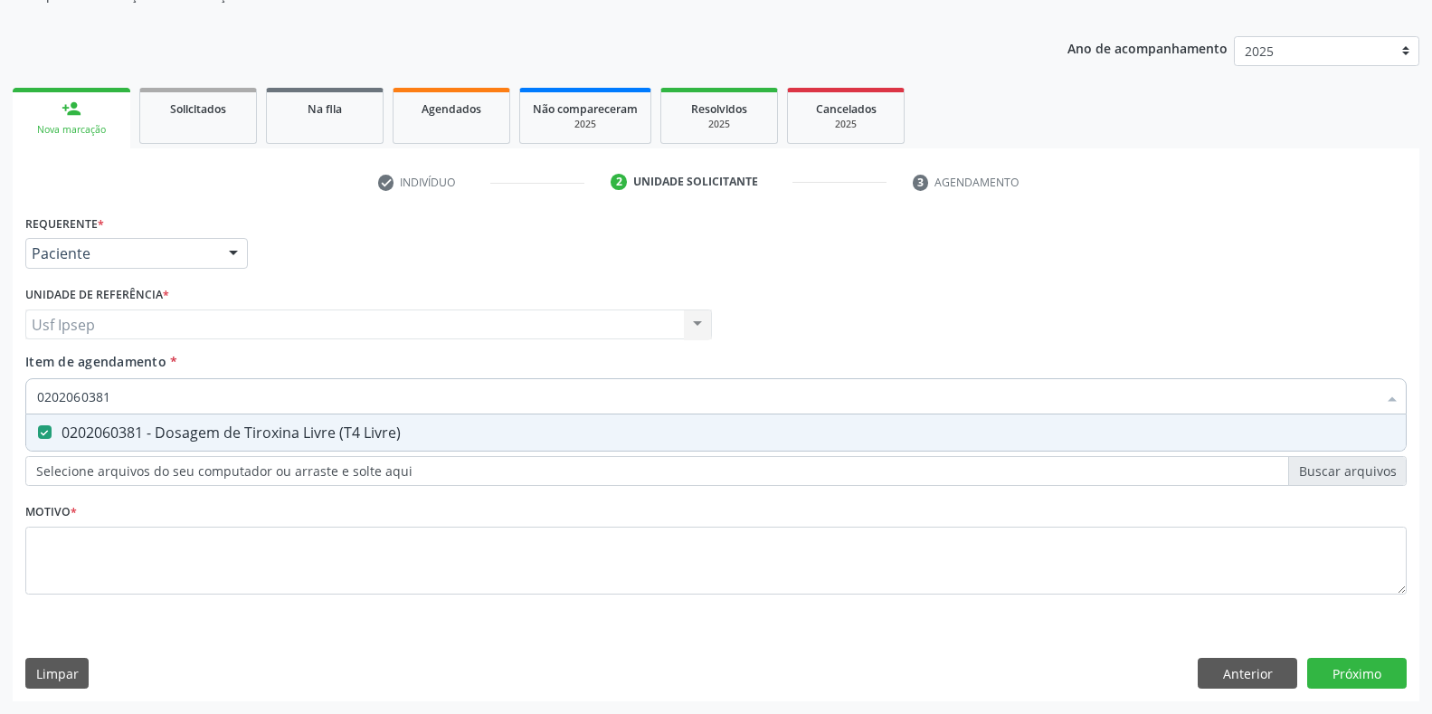
click at [116, 394] on input "0202060381" at bounding box center [706, 396] width 1339 height 36
type input "02020603"
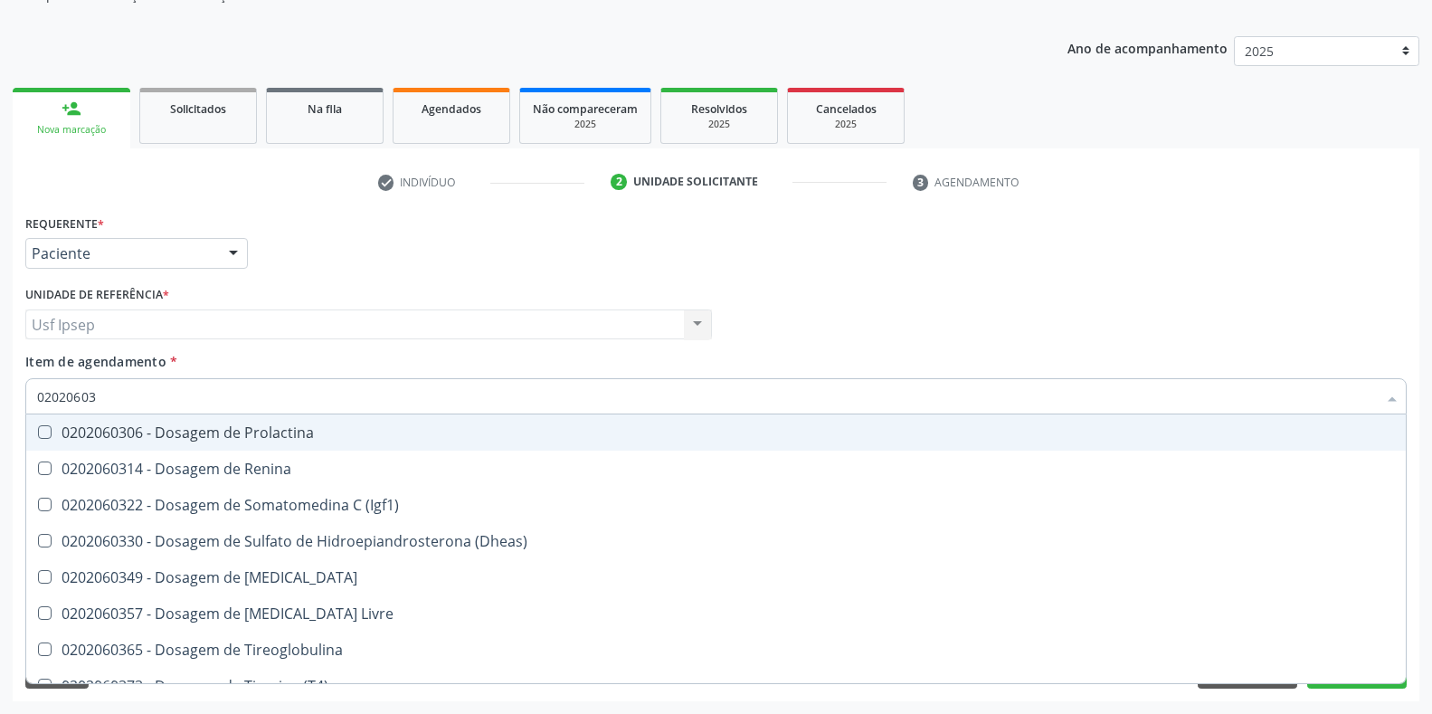
checkbox Prolactina "false"
type input "0202060"
checkbox Livre\) "false"
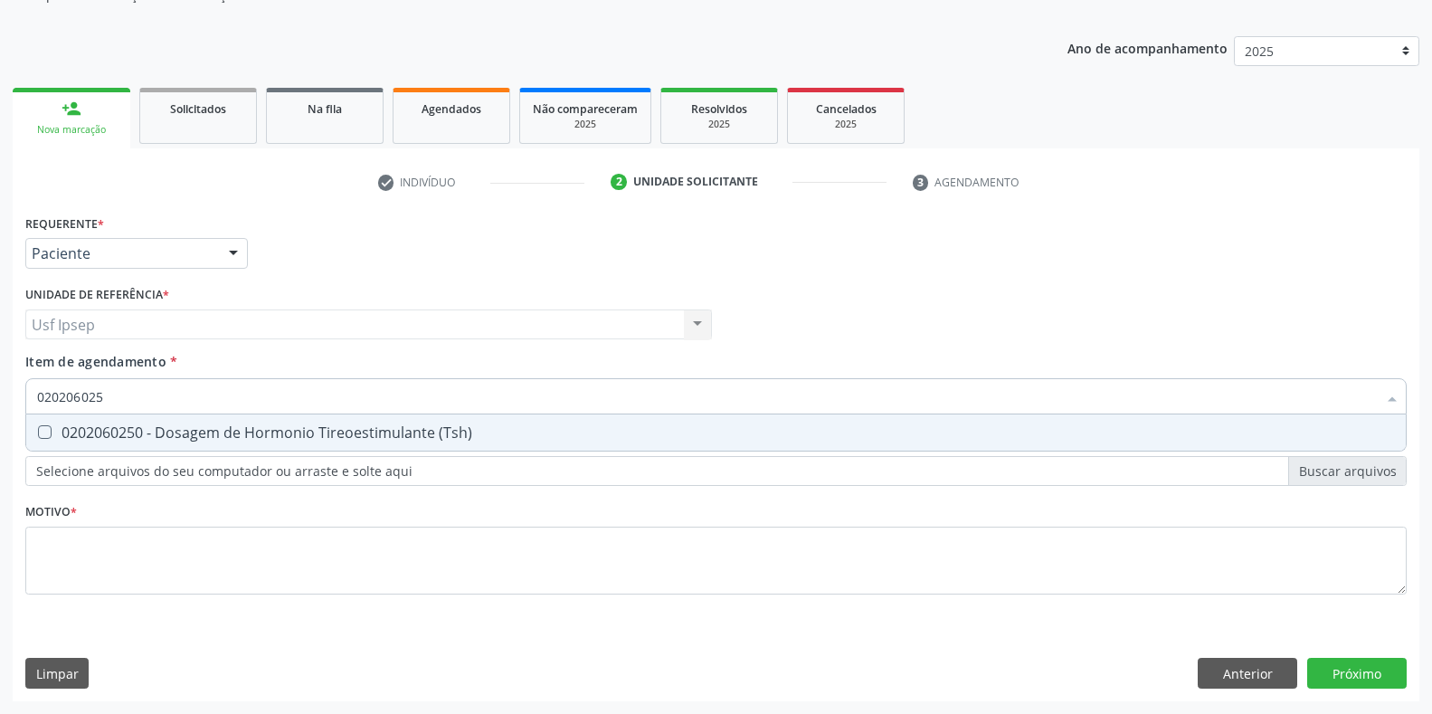
type input "0202060250"
drag, startPoint x: 46, startPoint y: 439, endPoint x: 56, endPoint y: 428, distance: 14.7
click at [46, 438] on \(Tsh\) at bounding box center [45, 432] width 14 height 14
click at [38, 438] on \(Tsh\) "checkbox" at bounding box center [32, 432] width 12 height 12
checkbox \(Tsh\) "true"
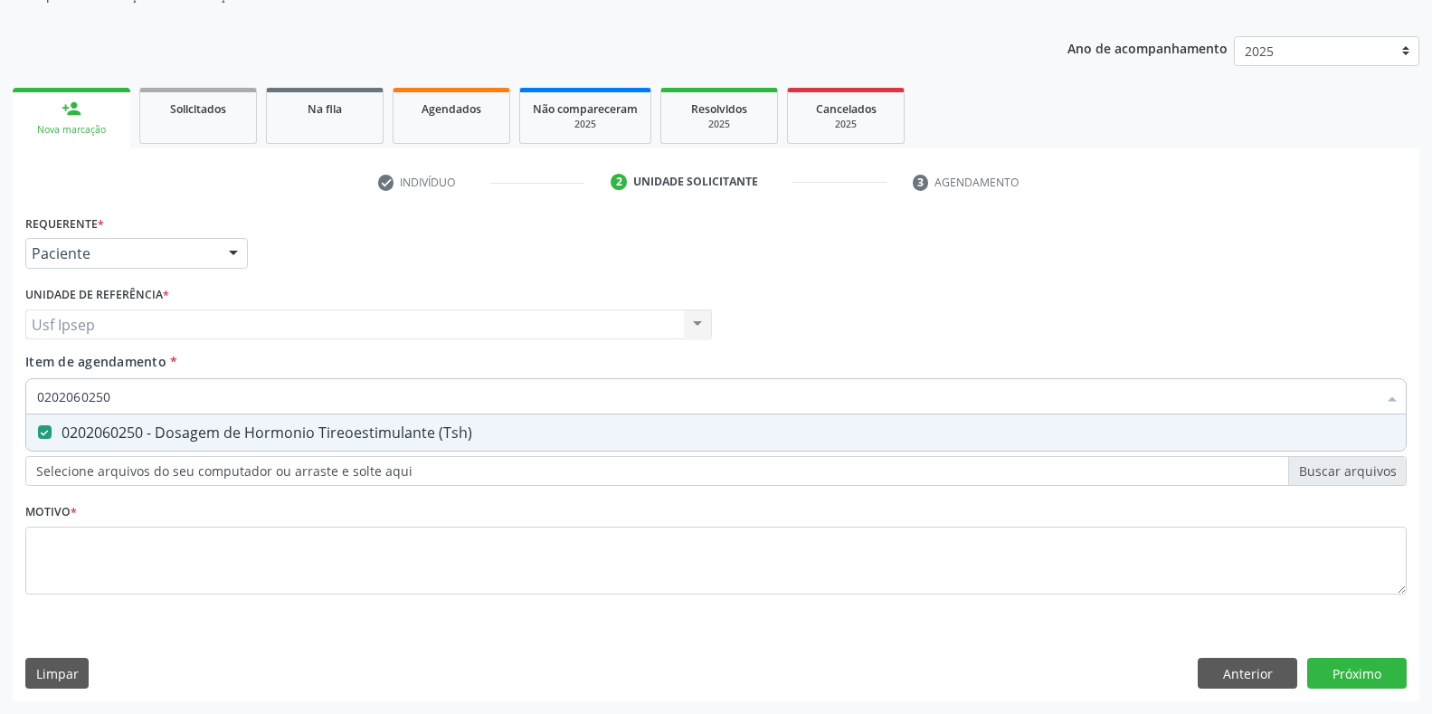
click at [113, 397] on input "0202060250" at bounding box center [706, 396] width 1339 height 36
type input "02020602"
checkbox \(Tsh\) "false"
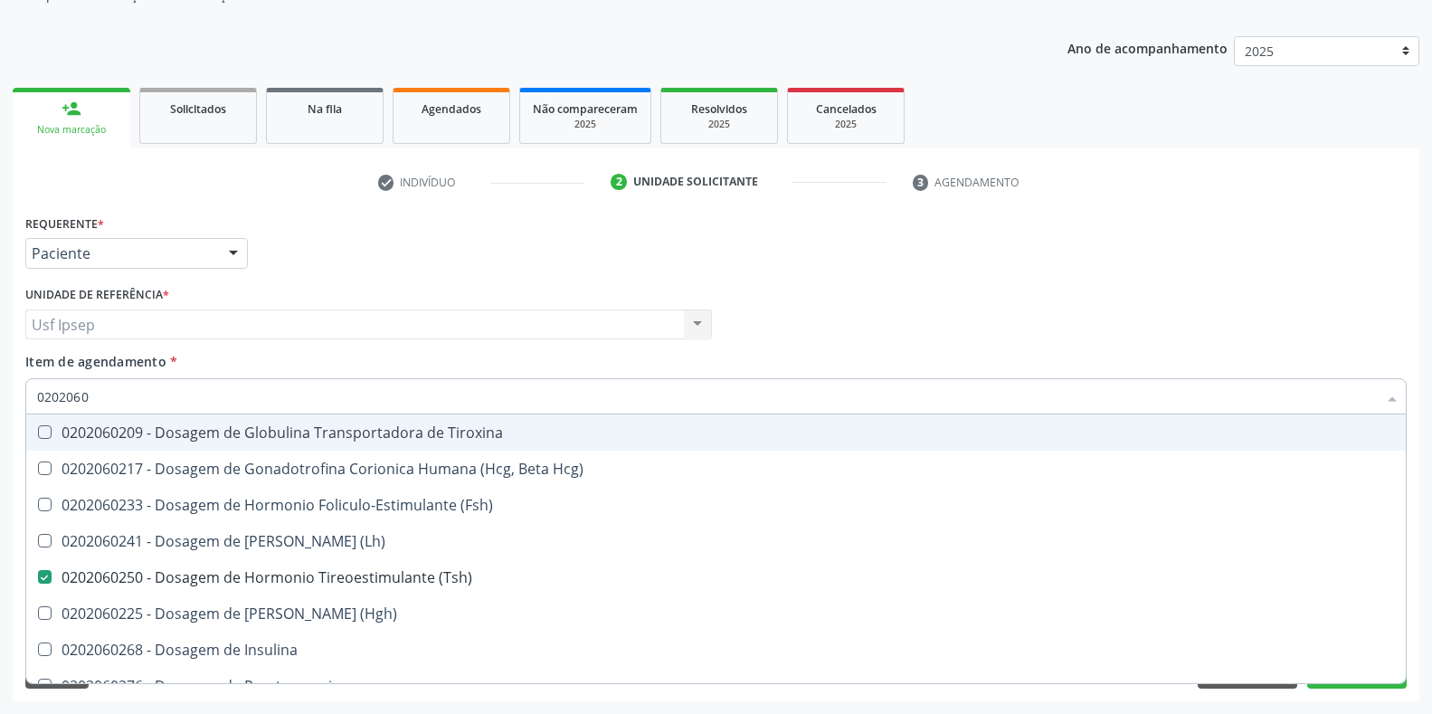
type input "020206"
checkbox \(Tsh\) "false"
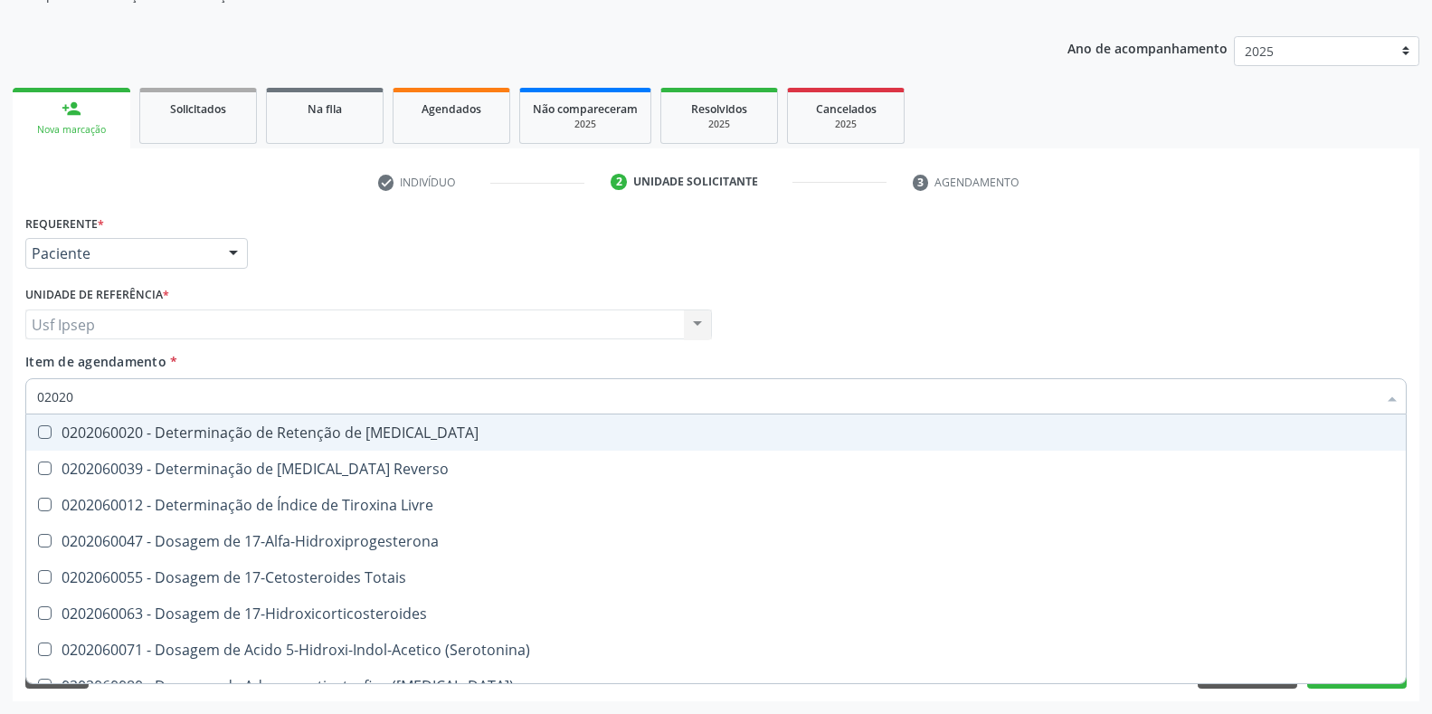
type input "0202"
checkbox Livre "true"
checkbox \(Tsh\) "false"
checkbox Livre\) "false"
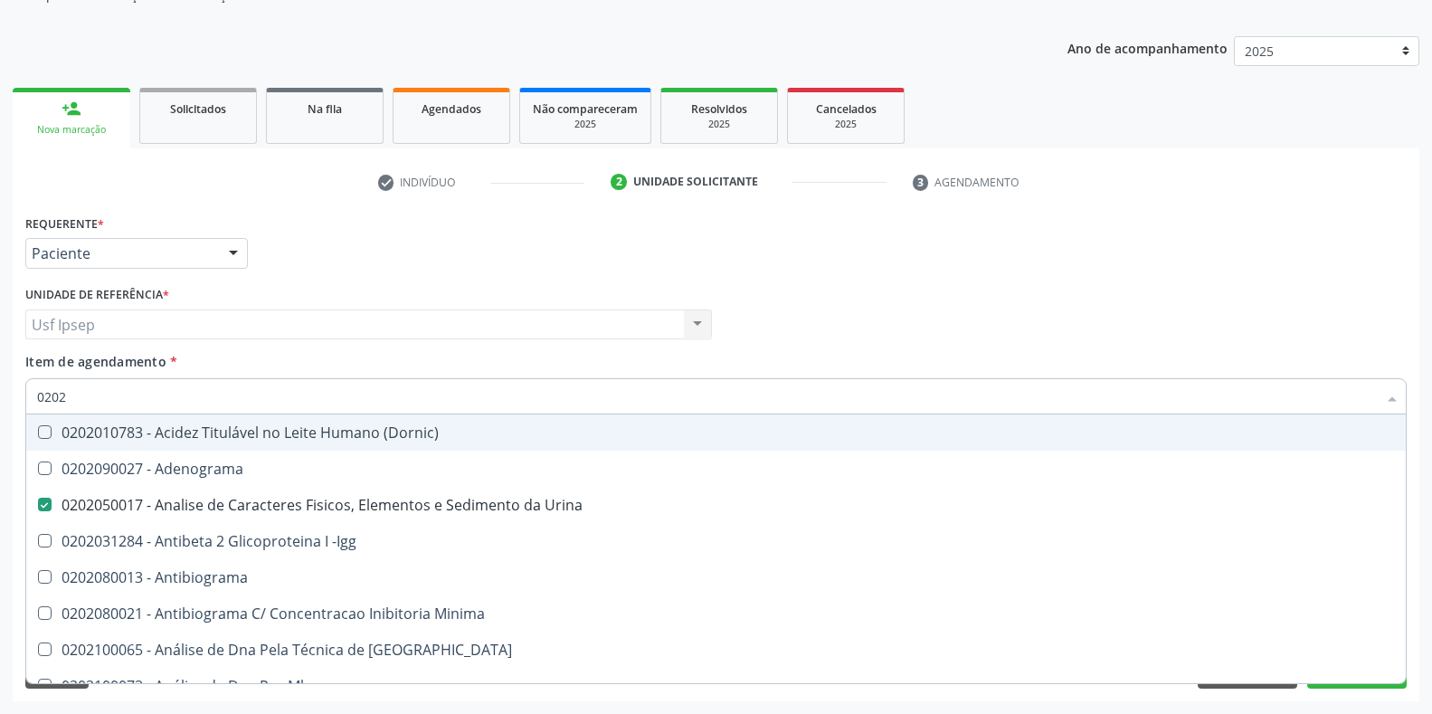
click at [1017, 234] on div "Requerente * Paciente Profissional de Saúde Paciente Nenhum resultado encontrad…" at bounding box center [716, 245] width 1390 height 71
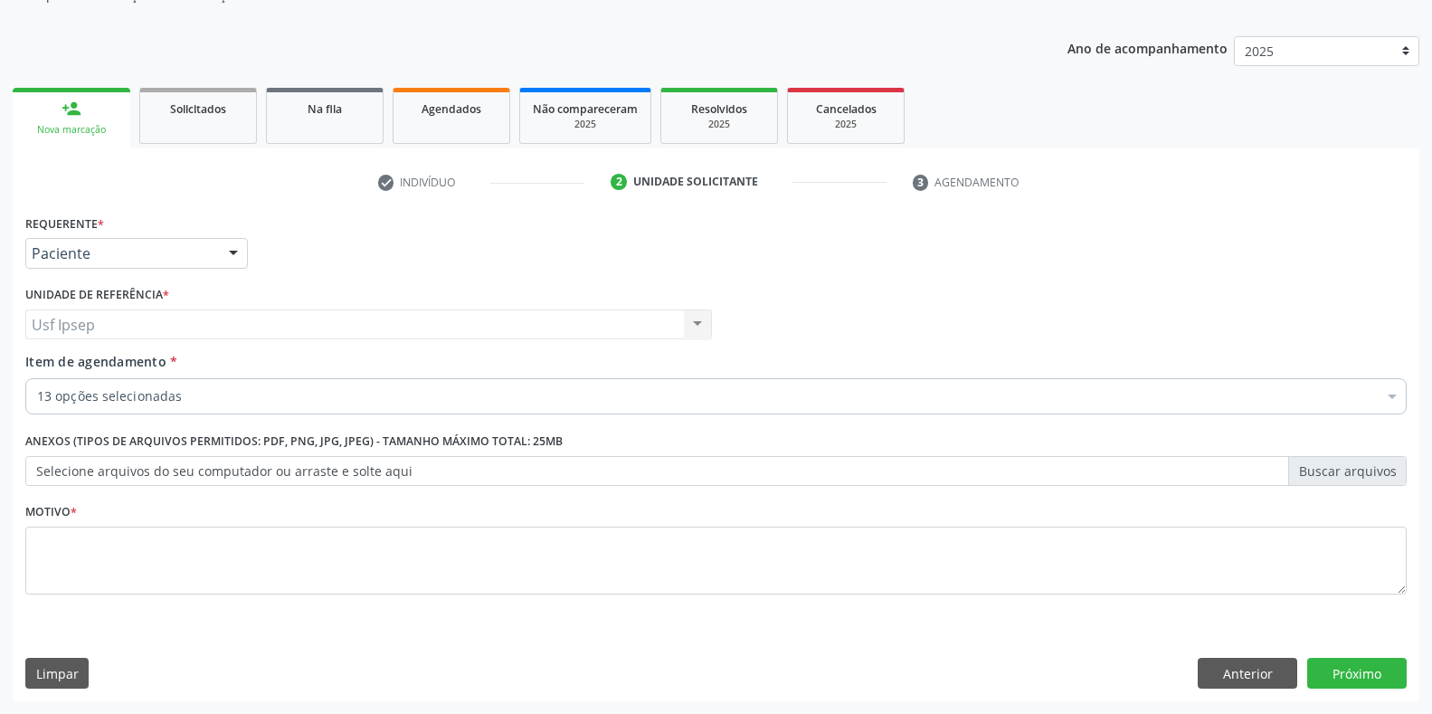
click at [836, 289] on div "Profissional Solicitante Por favor, selecione a Unidade de Atendimento primeiro…" at bounding box center [716, 316] width 1390 height 71
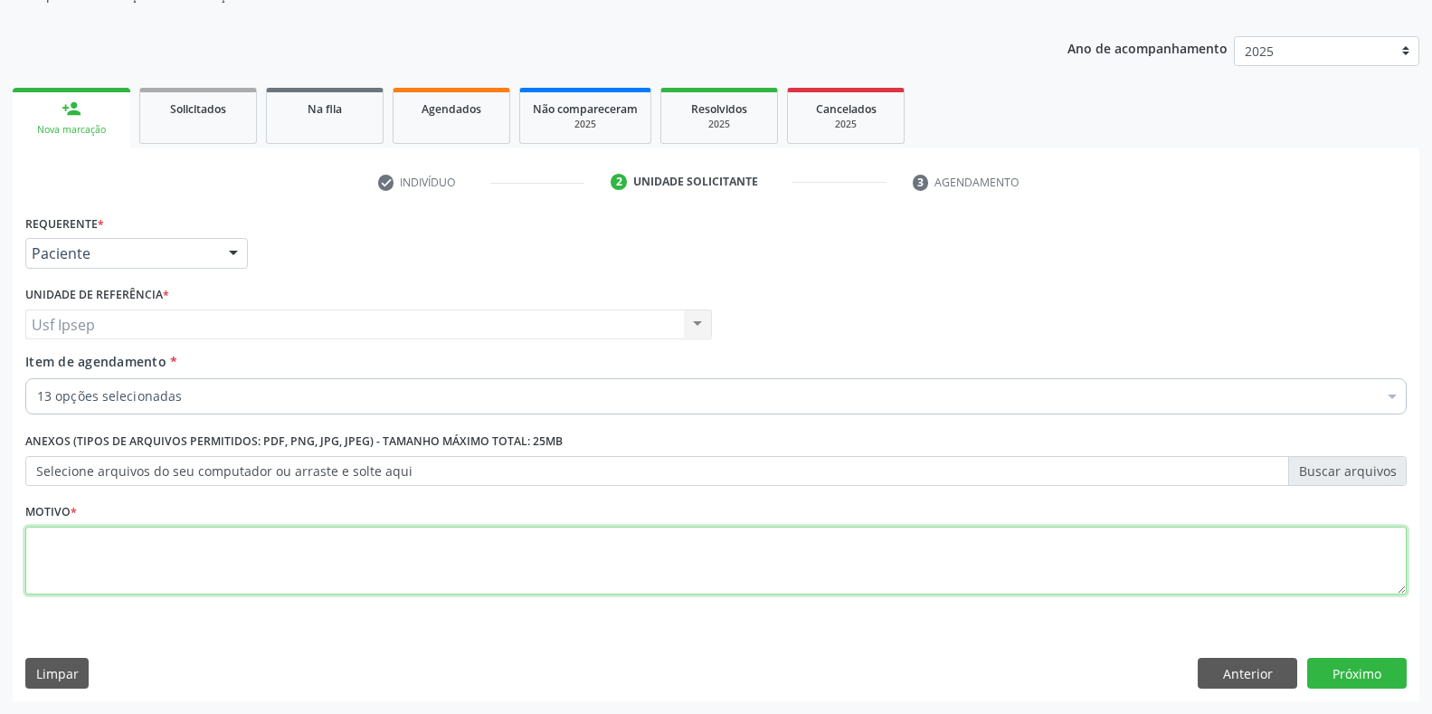
click at [42, 547] on textarea at bounding box center [715, 560] width 1381 height 69
type textarea "1"
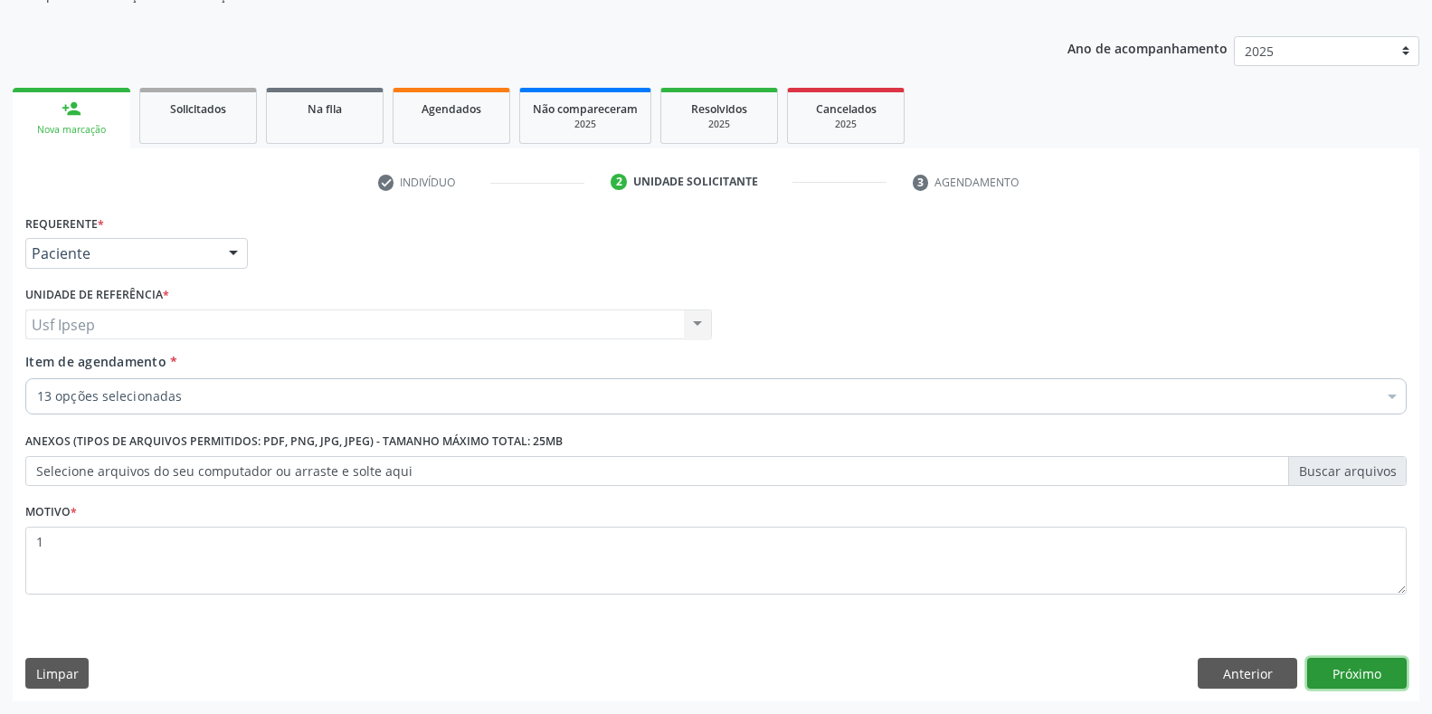
click at [1334, 676] on button "Próximo" at bounding box center [1356, 673] width 99 height 31
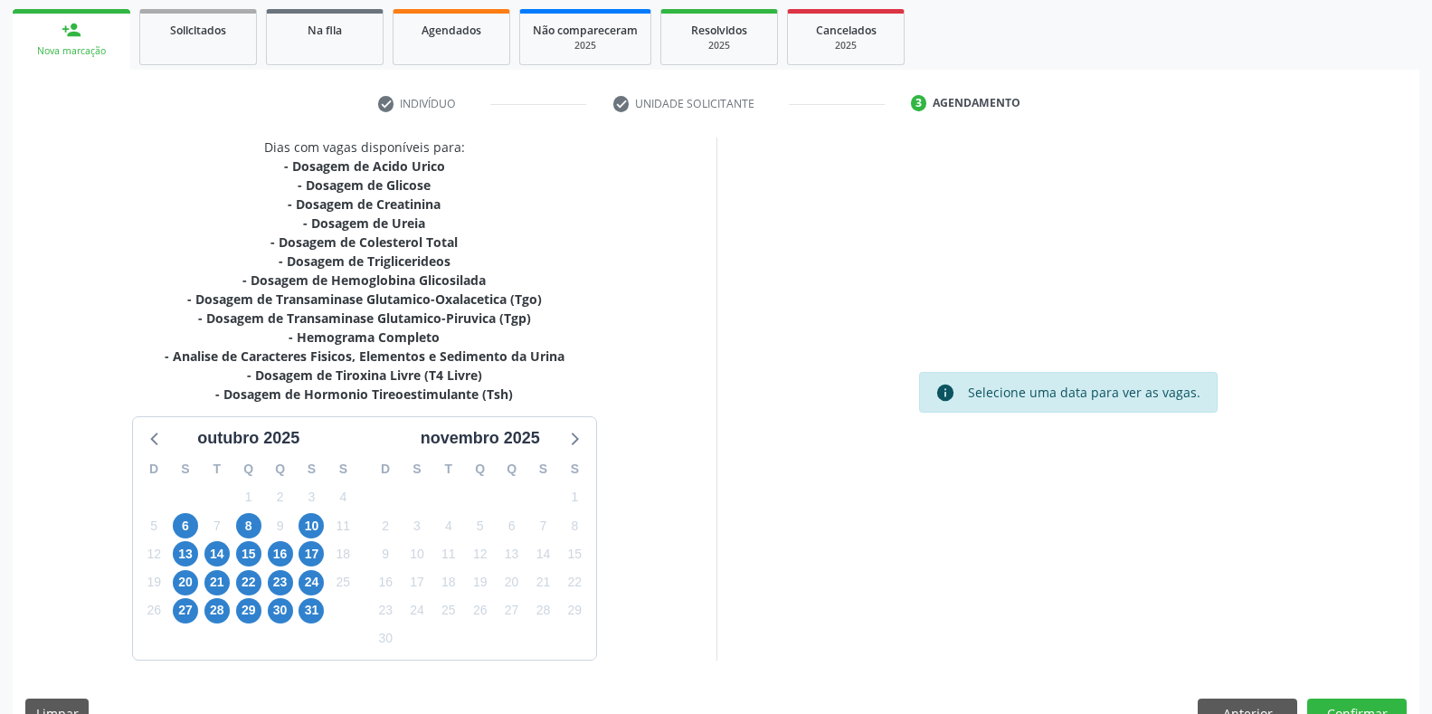
scroll to position [301, 0]
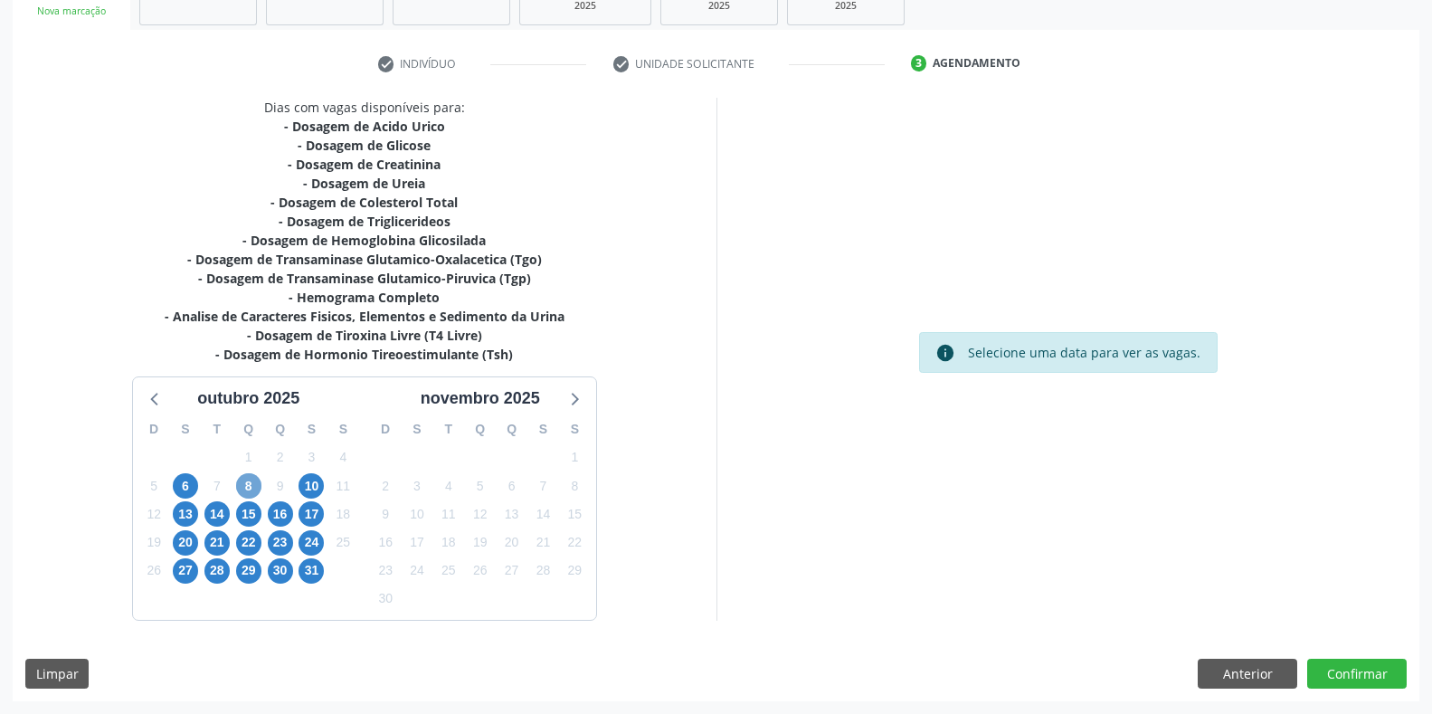
click at [246, 487] on span "8" at bounding box center [248, 485] width 25 height 25
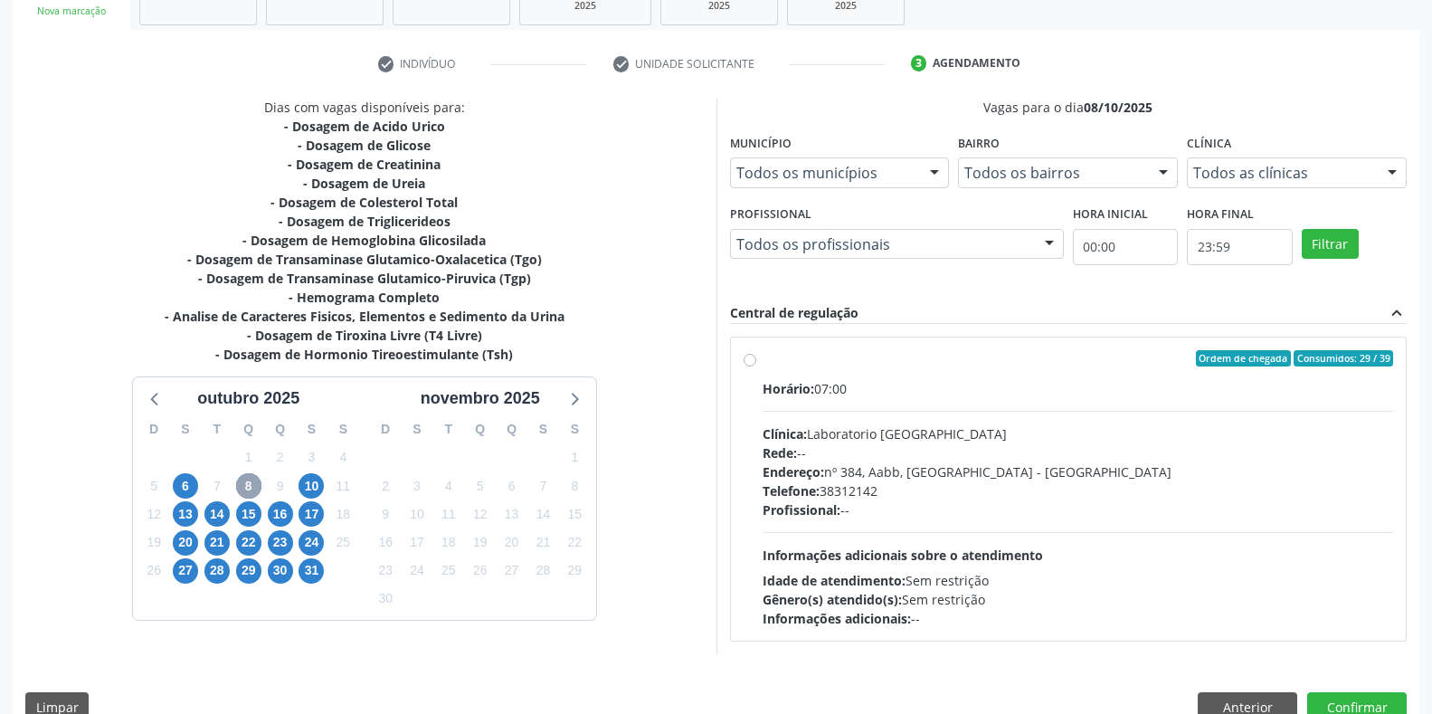
scroll to position [335, 0]
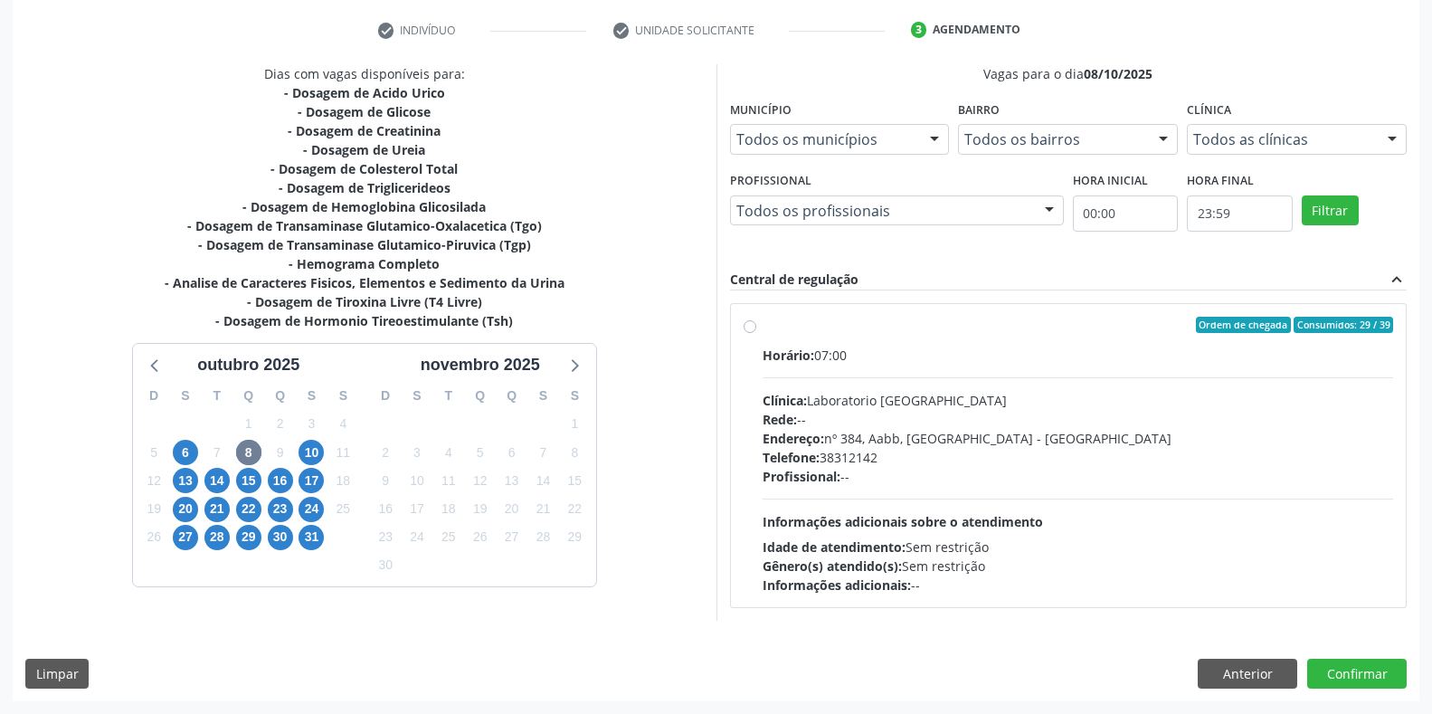
click at [762, 329] on label "Ordem de chegada Consumidos: 29 / 39 Horário: 07:00 Clínica: Laboratorio [GEOGR…" at bounding box center [1077, 456] width 631 height 278
click at [750, 329] on input "Ordem de chegada Consumidos: 29 / 39 Horário: 07:00 Clínica: Laboratorio [GEOGR…" at bounding box center [749, 325] width 13 height 16
radio input "true"
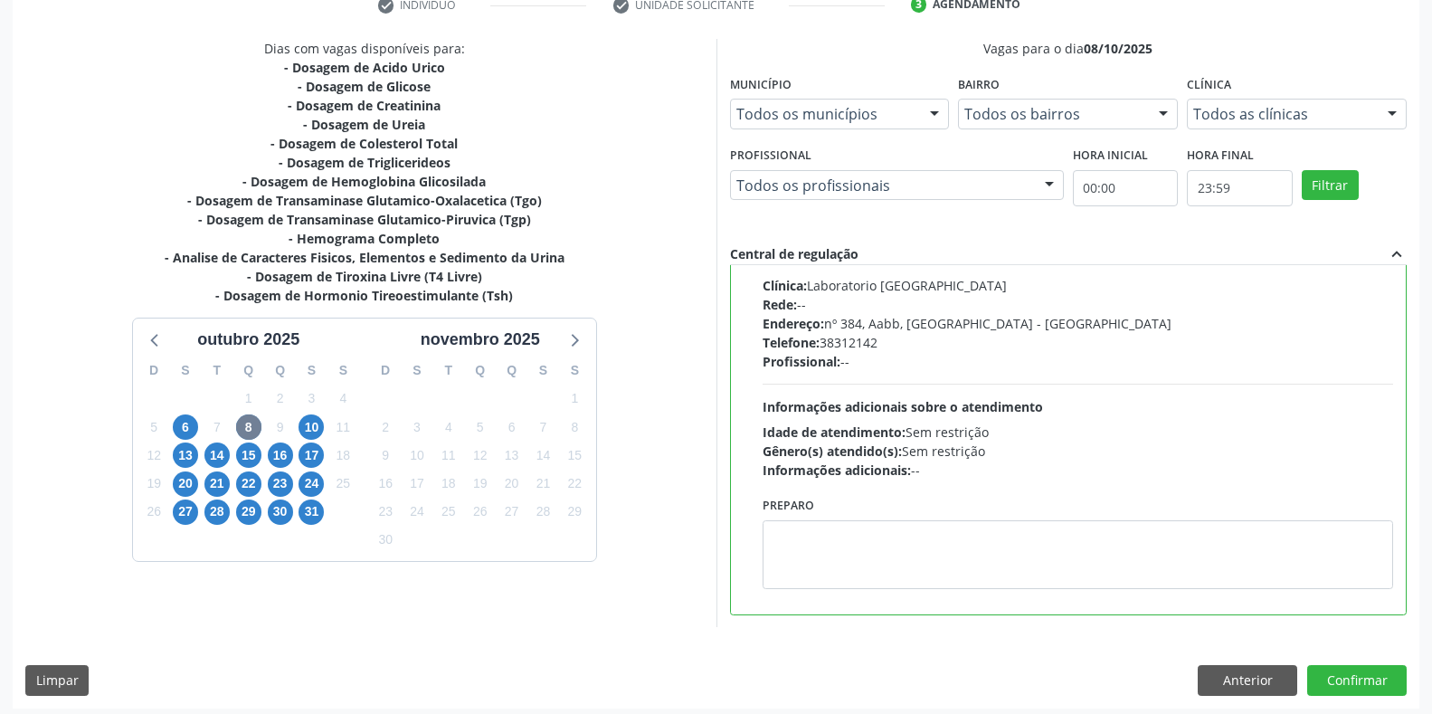
scroll to position [367, 0]
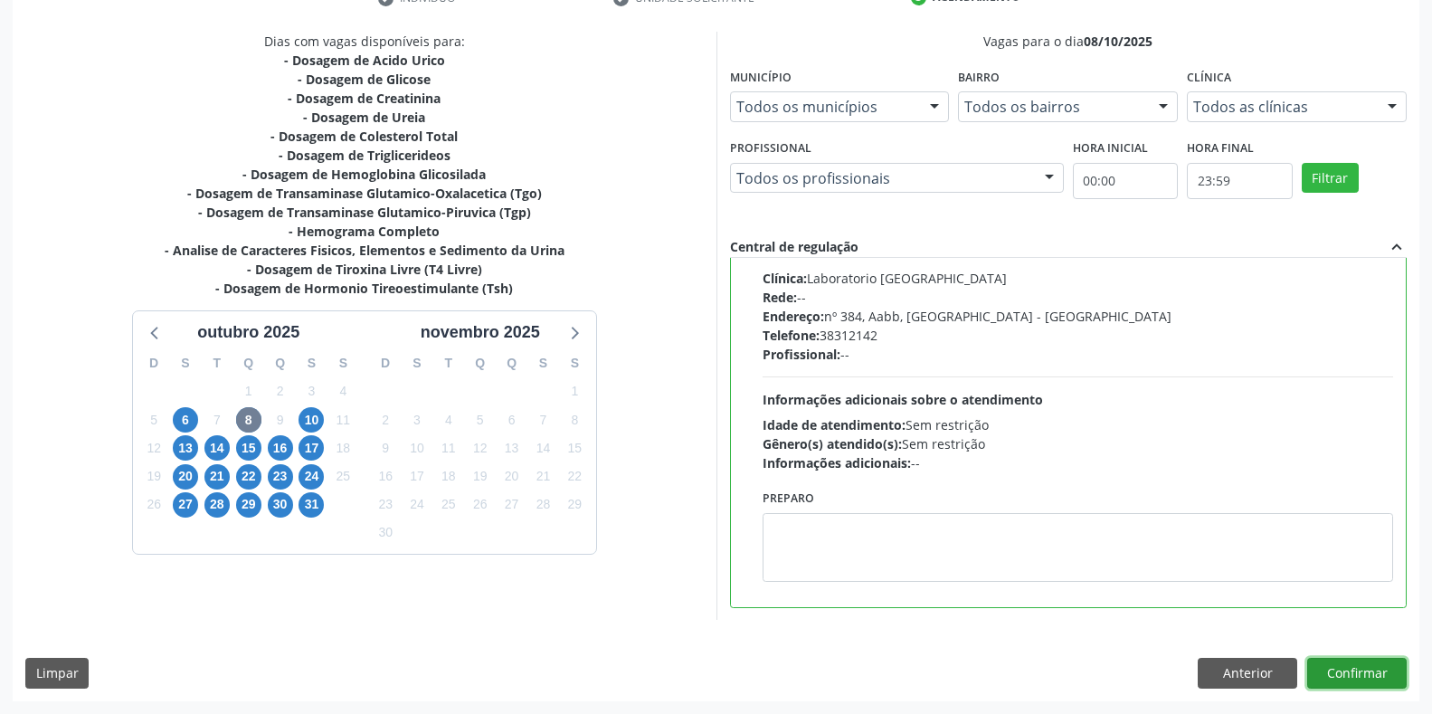
click at [1340, 677] on button "Confirmar" at bounding box center [1356, 673] width 99 height 31
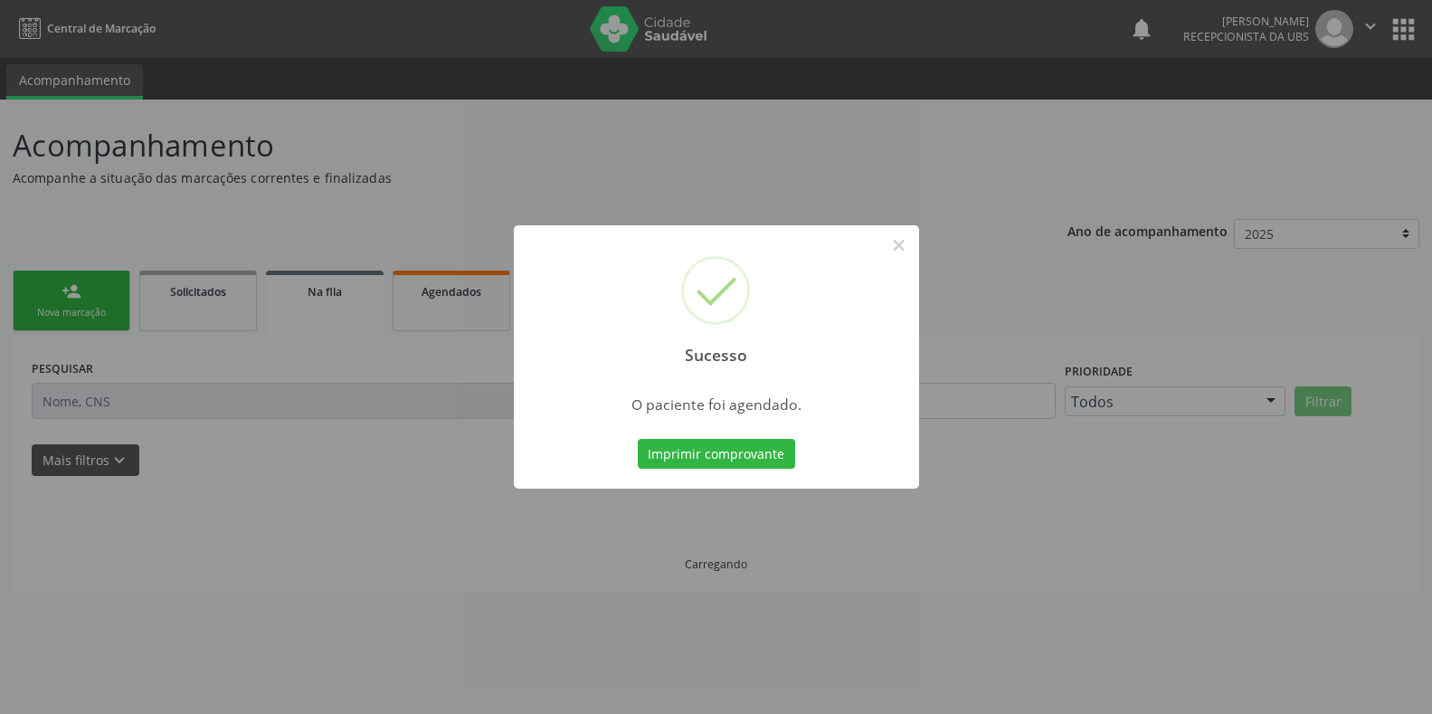
scroll to position [0, 0]
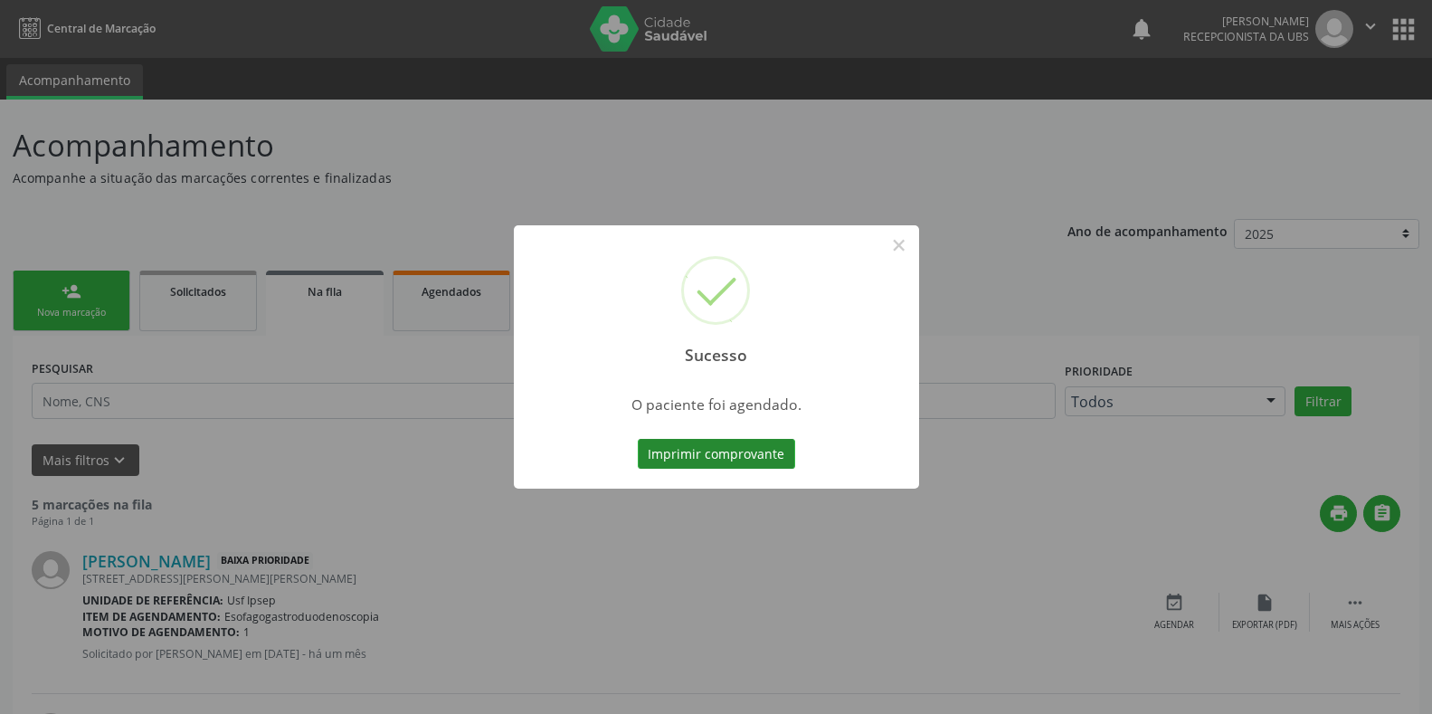
click at [667, 468] on button "Imprimir comprovante" at bounding box center [716, 454] width 157 height 31
